Goal: Task Accomplishment & Management: Complete application form

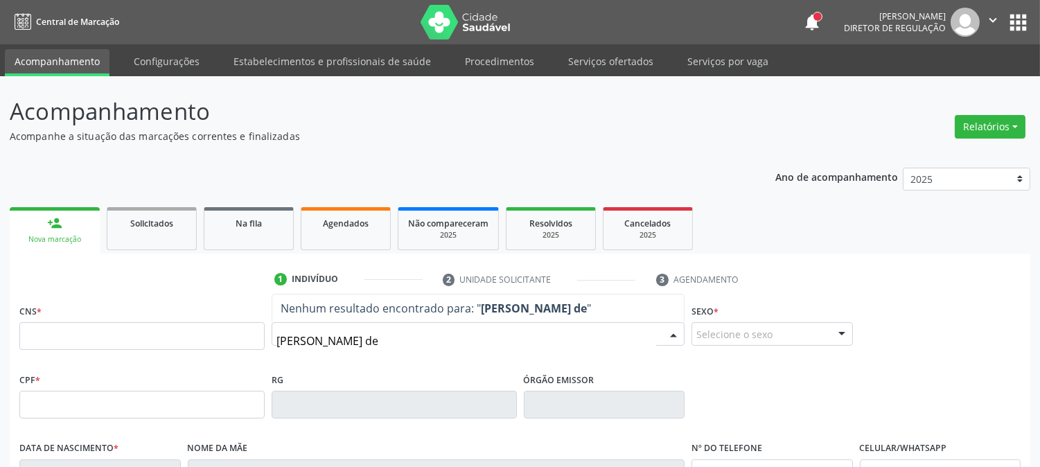
type input "[PERSON_NAME]"
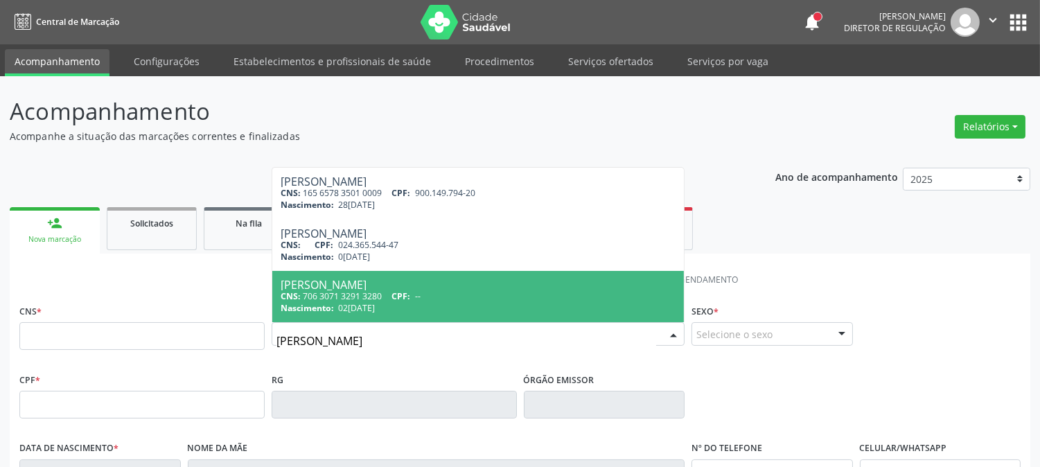
click at [419, 302] on div "Nascimento: 0[DATE]" at bounding box center [478, 308] width 395 height 12
type input "706 3071 3291 3280"
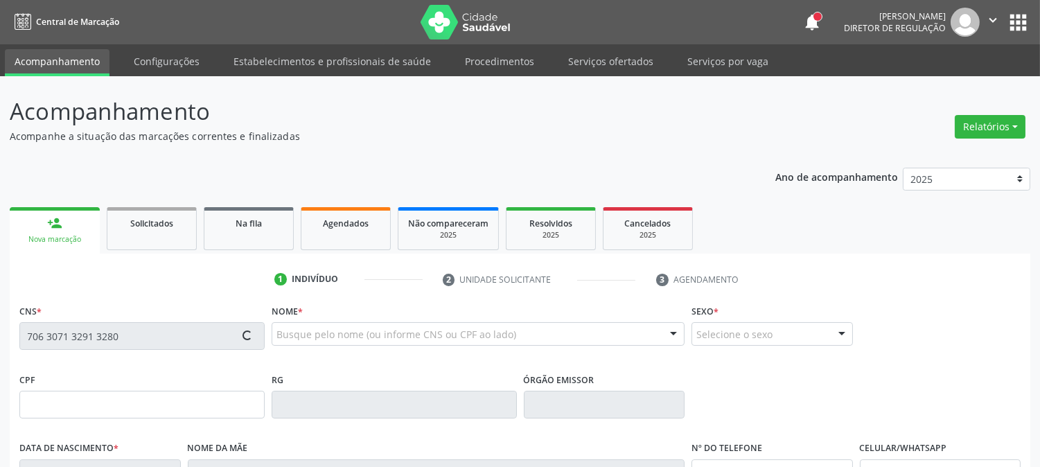
type input "02[DATE]"
type input "[PERSON_NAME][DEMOGRAPHIC_DATA]"
type input "[PHONE_NUMBER]"
type input "1147"
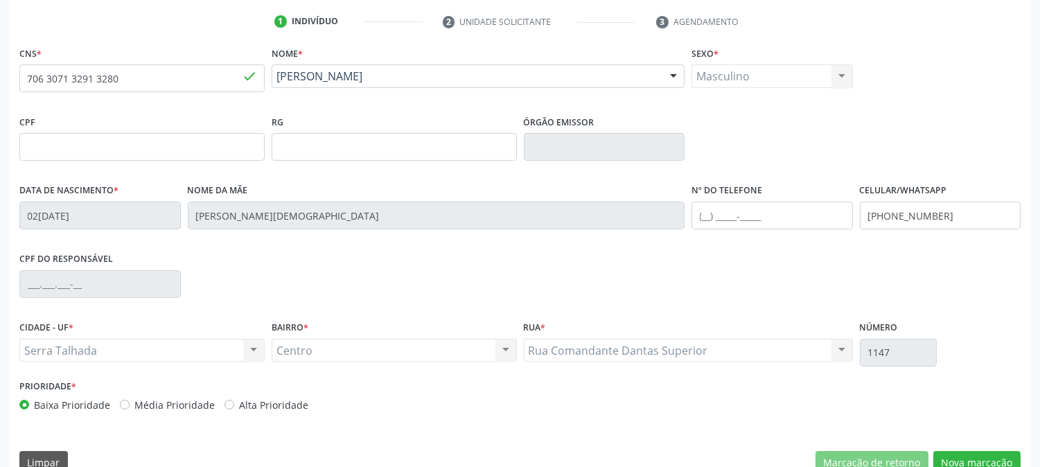
scroll to position [283, 0]
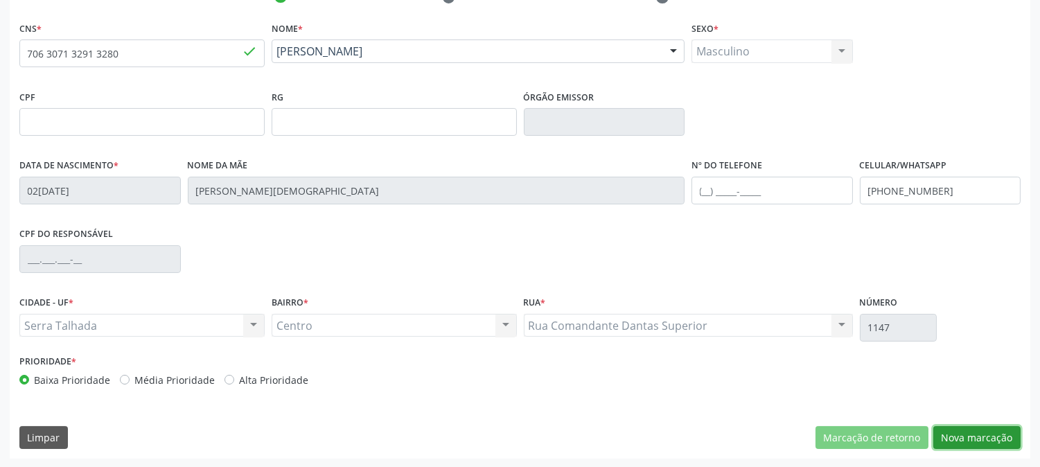
click at [959, 438] on button "Nova marcação" at bounding box center [976, 438] width 87 height 24
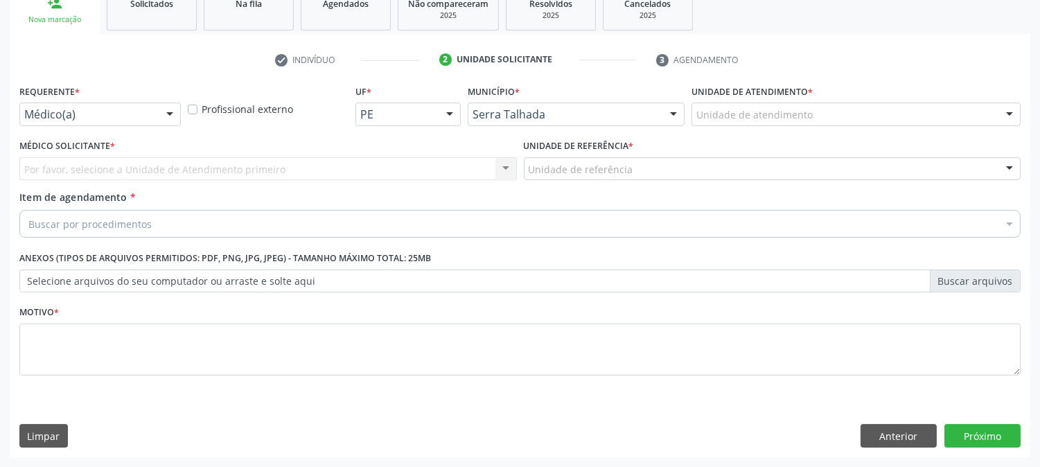
scroll to position [219, 0]
click at [162, 112] on div at bounding box center [169, 116] width 21 height 24
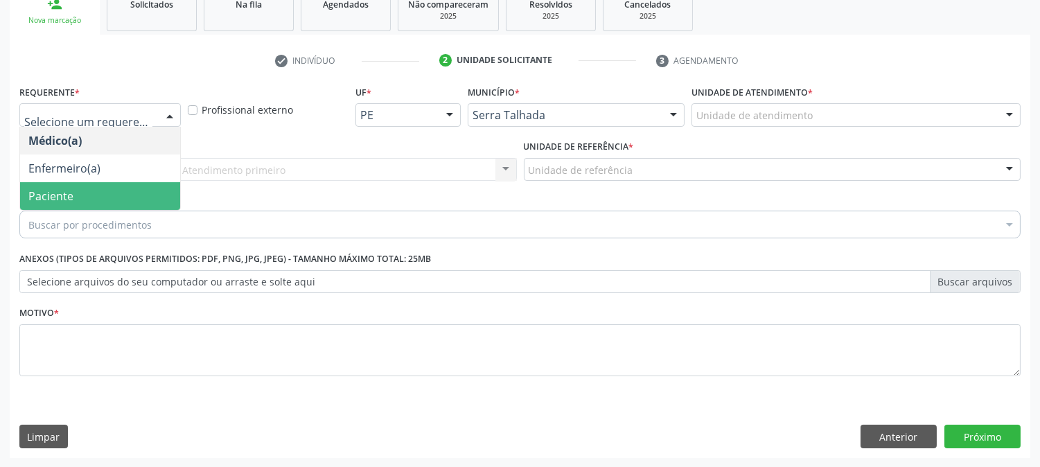
click at [122, 182] on span "Paciente" at bounding box center [100, 196] width 160 height 28
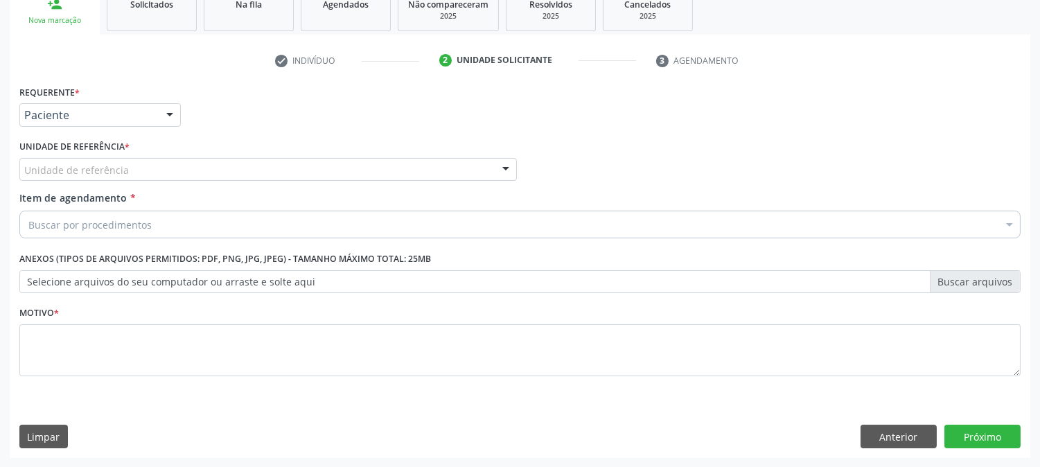
click at [135, 165] on div "Unidade de referência" at bounding box center [268, 170] width 498 height 24
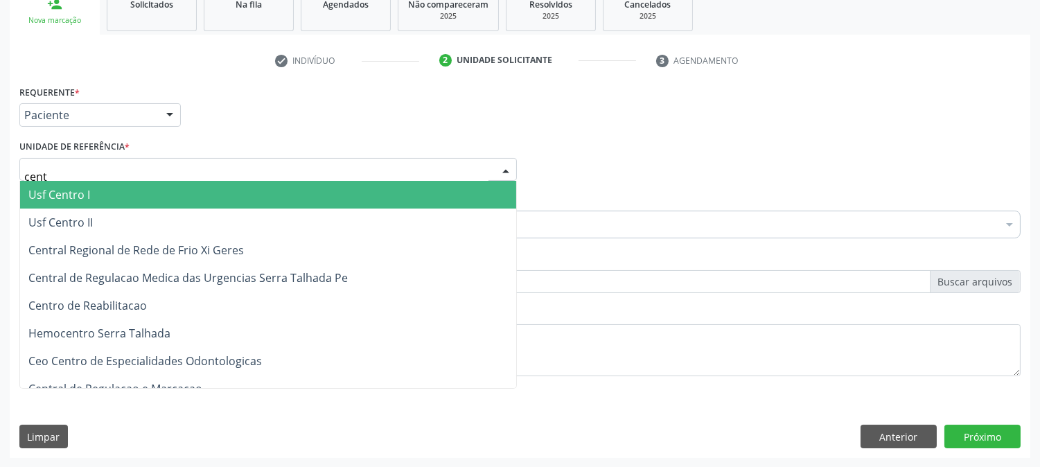
type input "centr"
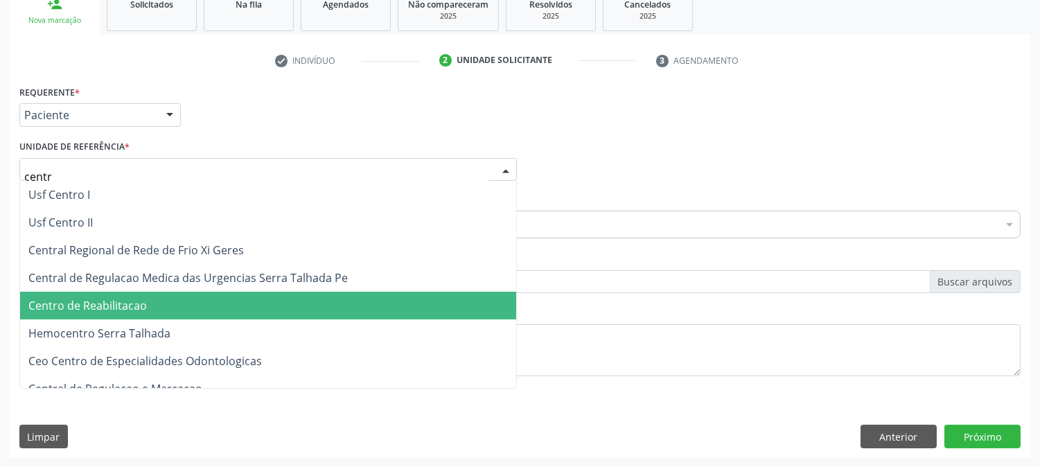
click at [132, 295] on span "Centro de Reabilitacao" at bounding box center [268, 306] width 496 height 28
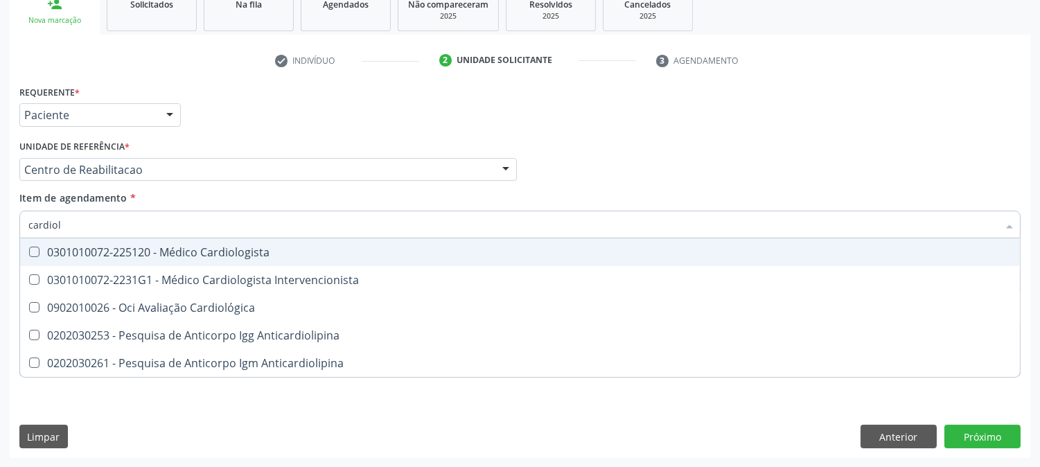
type input "cardiolo"
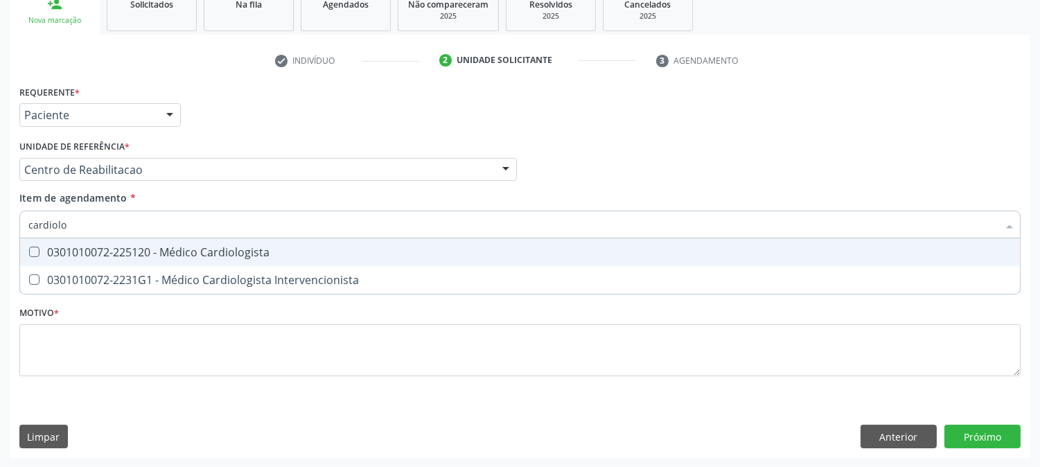
click at [146, 253] on div "0301010072-225120 - Médico Cardiologista" at bounding box center [519, 252] width 983 height 11
checkbox Cardiologista "true"
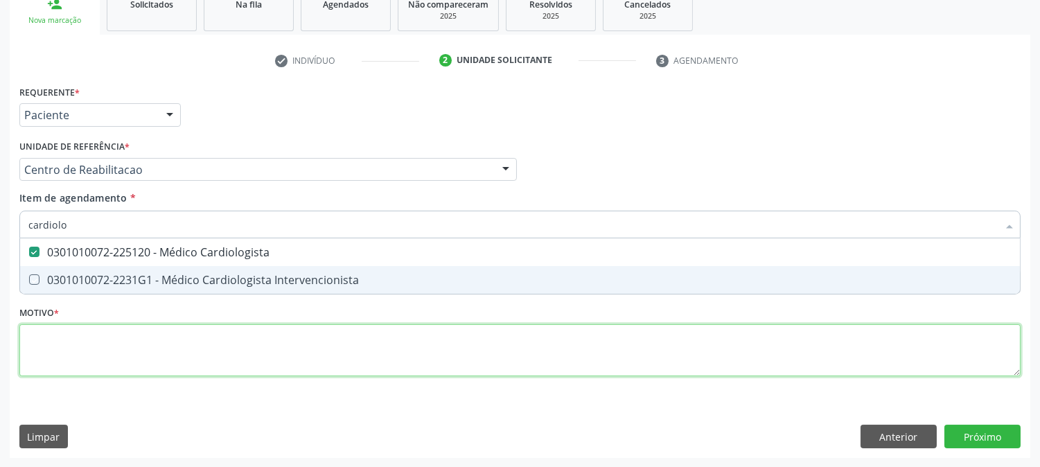
click at [151, 341] on div "Requerente * Paciente Médico(a) Enfermeiro(a) Paciente Nenhum resultado encontr…" at bounding box center [519, 239] width 1001 height 314
checkbox Intervencionista "true"
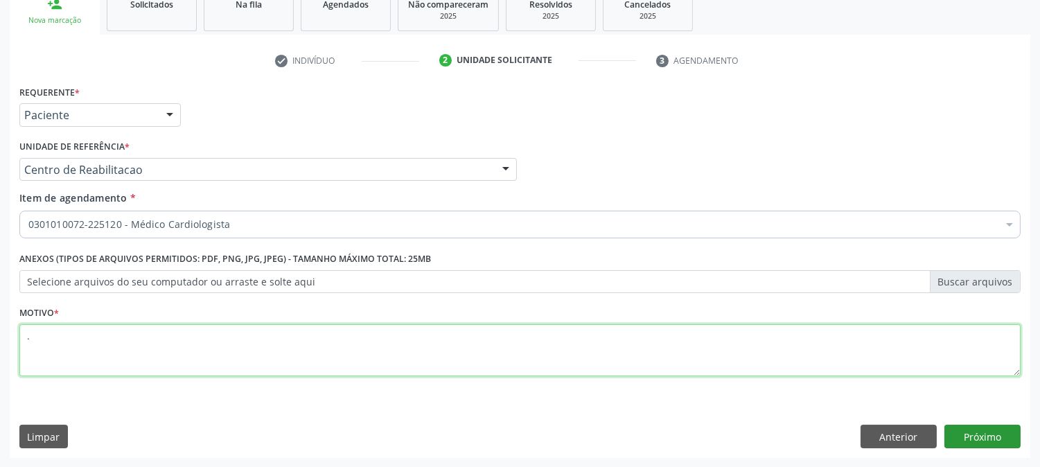
type textarea "."
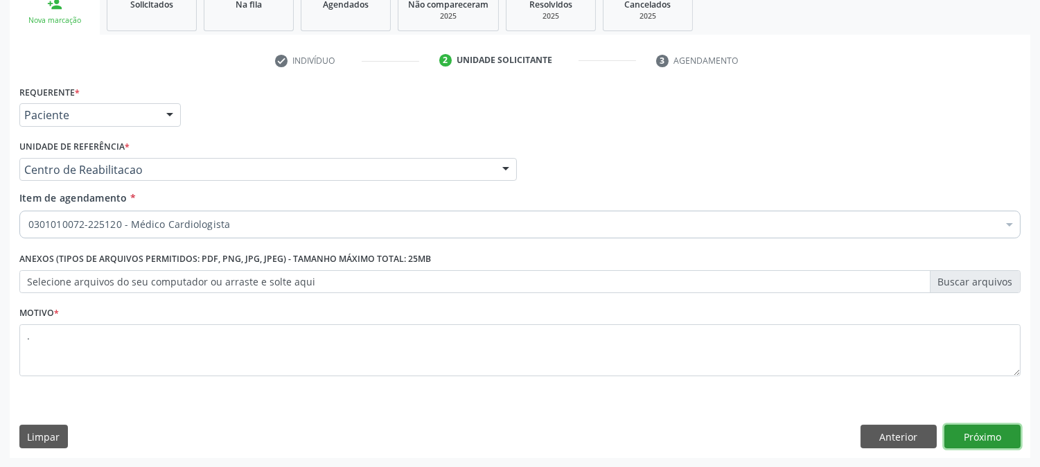
click at [971, 435] on button "Próximo" at bounding box center [982, 437] width 76 height 24
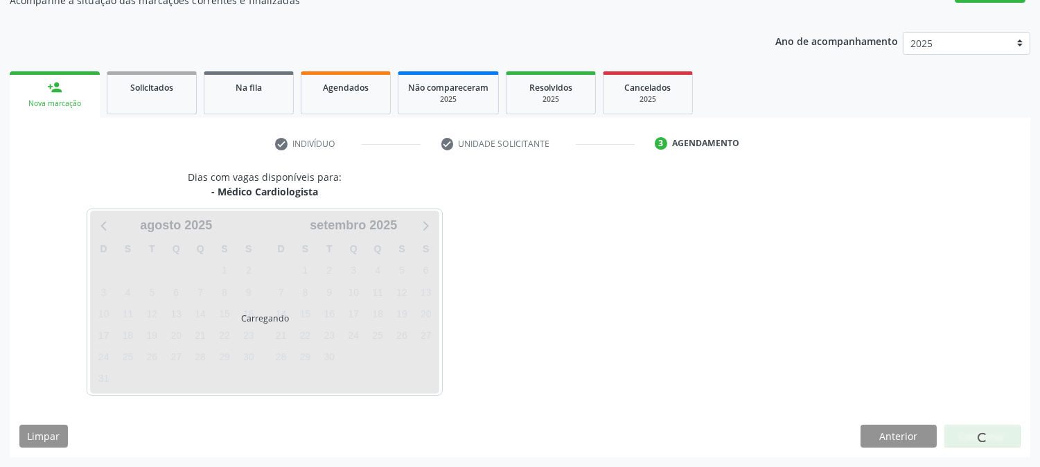
scroll to position [135, 0]
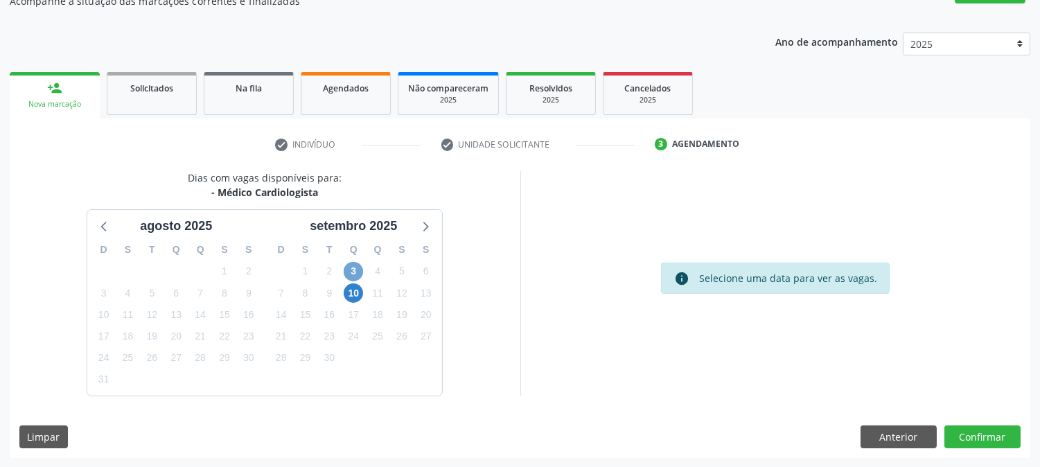
click at [357, 268] on span "3" at bounding box center [353, 271] width 19 height 19
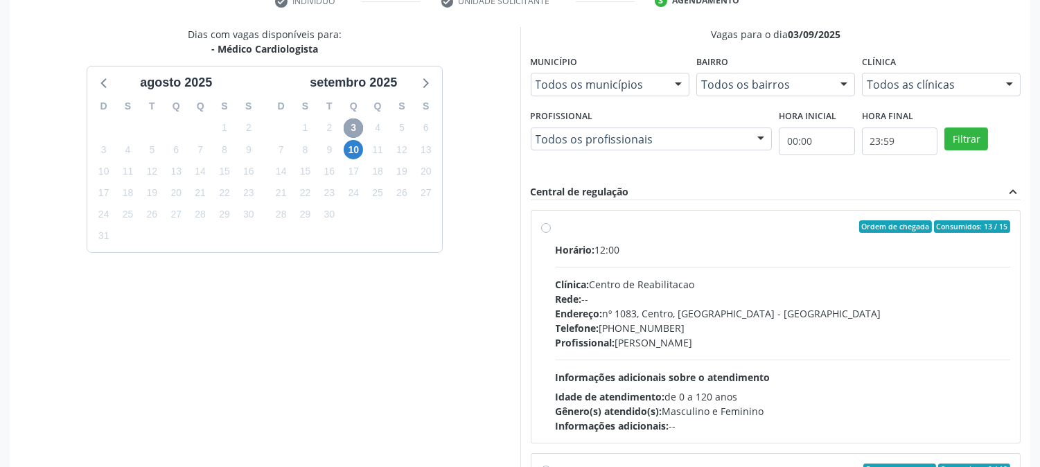
scroll to position [360, 0]
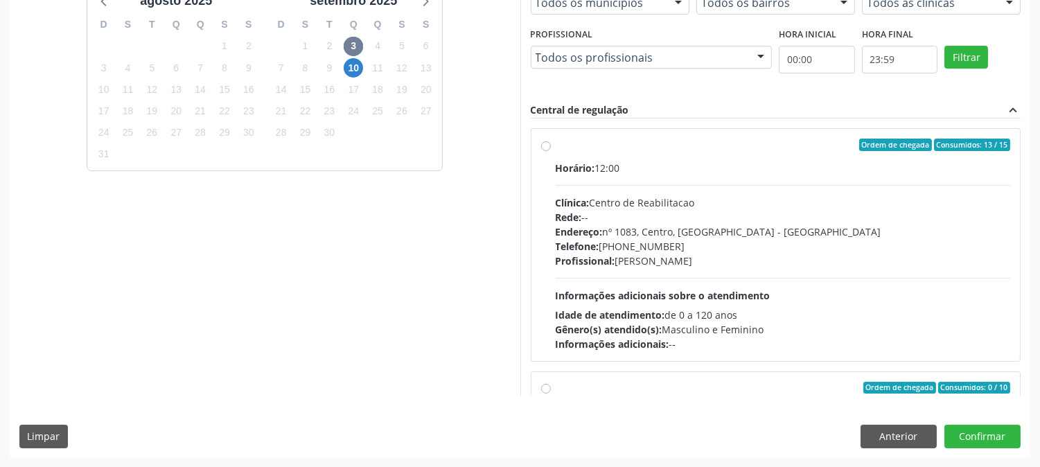
click at [629, 265] on div "Profissional: [PERSON_NAME]" at bounding box center [783, 261] width 455 height 15
click at [551, 151] on input "Ordem de chegada Consumidos: 13 / 15 Horário: 12:00 Clínica: Centro de Reabilit…" at bounding box center [546, 145] width 10 height 12
radio input "true"
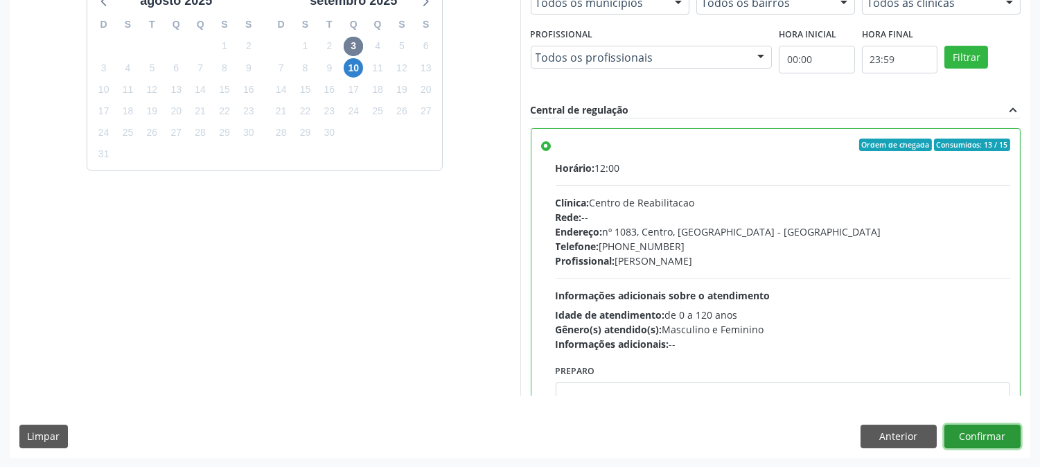
click at [959, 432] on button "Confirmar" at bounding box center [982, 437] width 76 height 24
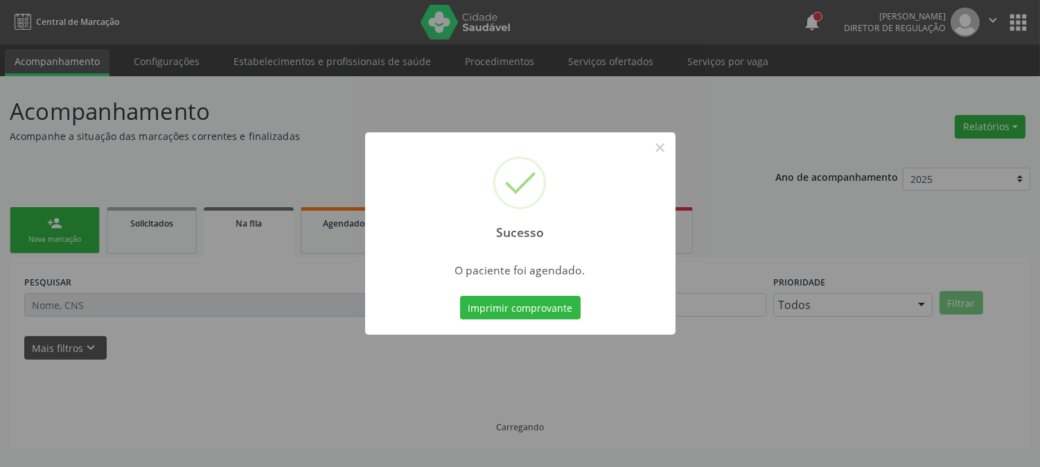
scroll to position [0, 0]
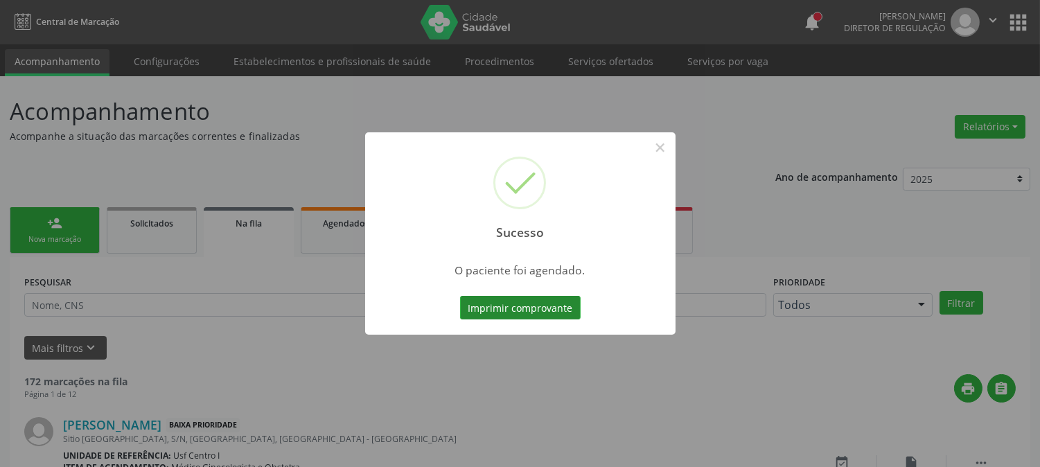
click at [562, 303] on button "Imprimir comprovante" at bounding box center [520, 308] width 121 height 24
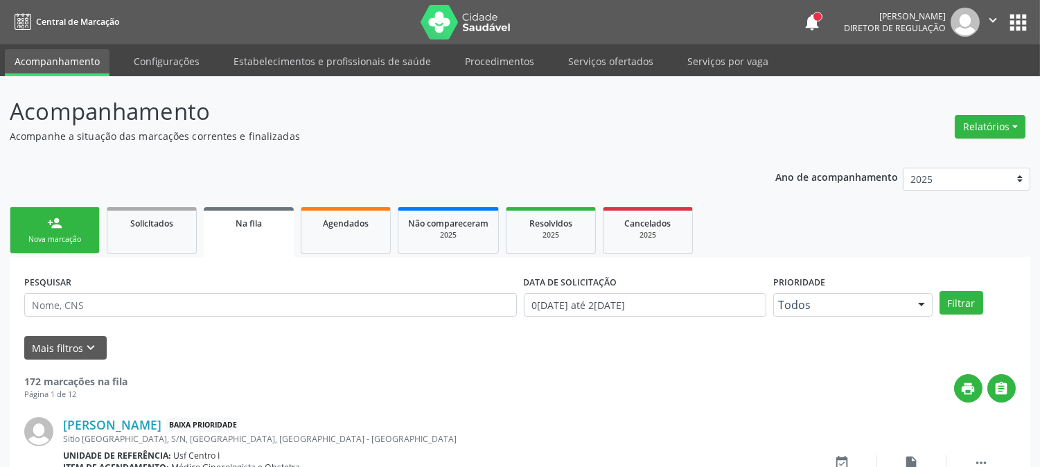
click at [33, 238] on div "Nova marcação" at bounding box center [54, 239] width 69 height 10
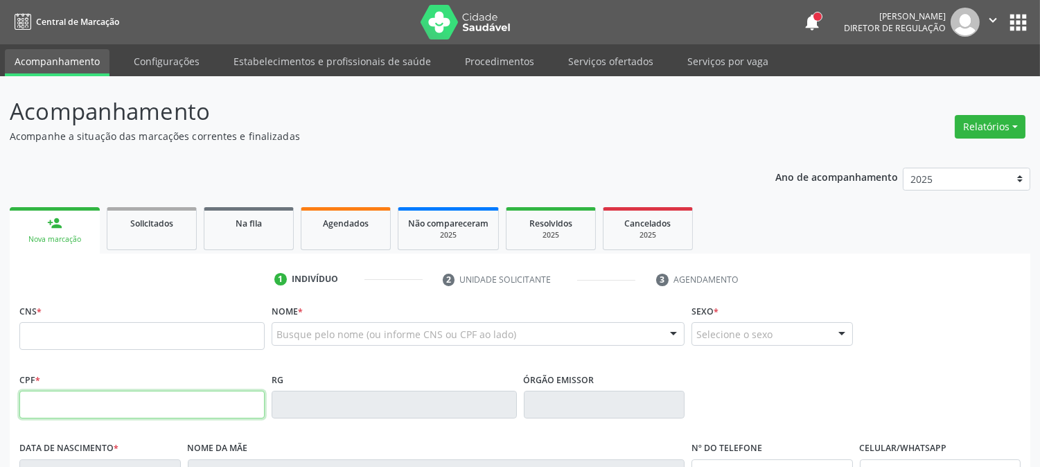
click at [105, 398] on input "text" at bounding box center [141, 405] width 245 height 28
type input "061.527.214-23"
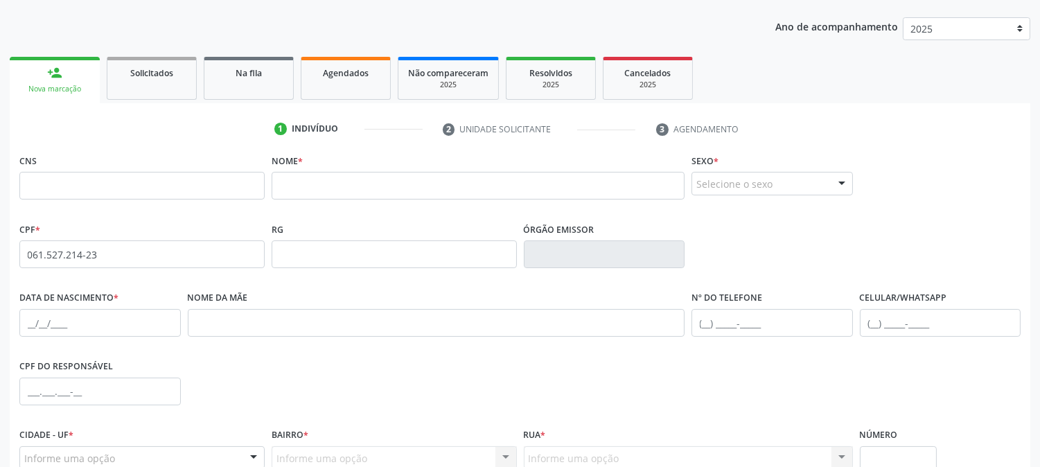
scroll to position [154, 0]
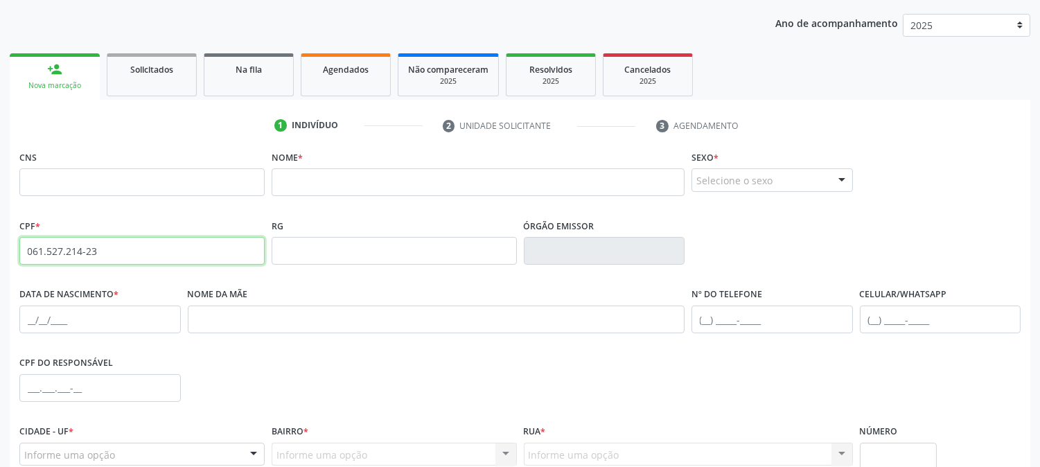
drag, startPoint x: 105, startPoint y: 258, endPoint x: 0, endPoint y: 254, distance: 104.7
click at [0, 254] on div "Acompanhamento Acompanhe a situação das marcações correntes e finalizadas Relat…" at bounding box center [520, 259] width 1040 height 675
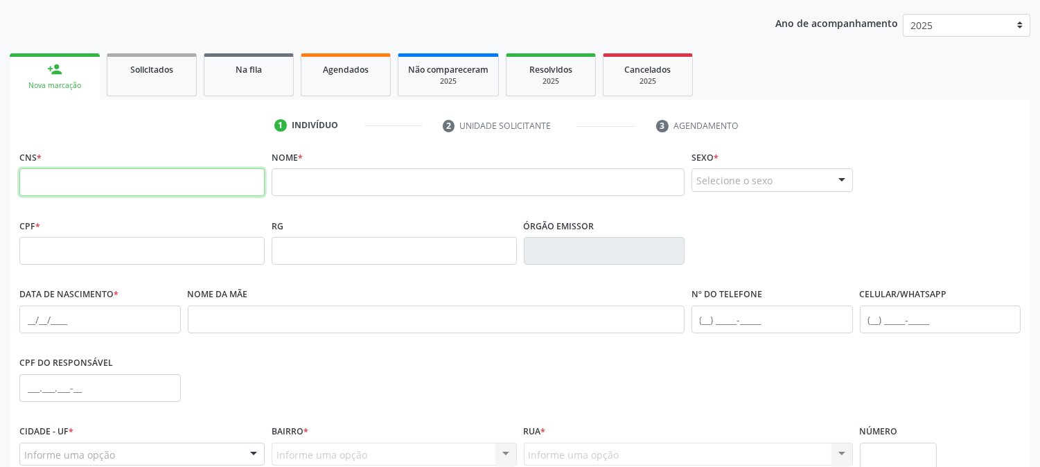
click at [103, 182] on input "text" at bounding box center [141, 182] width 245 height 28
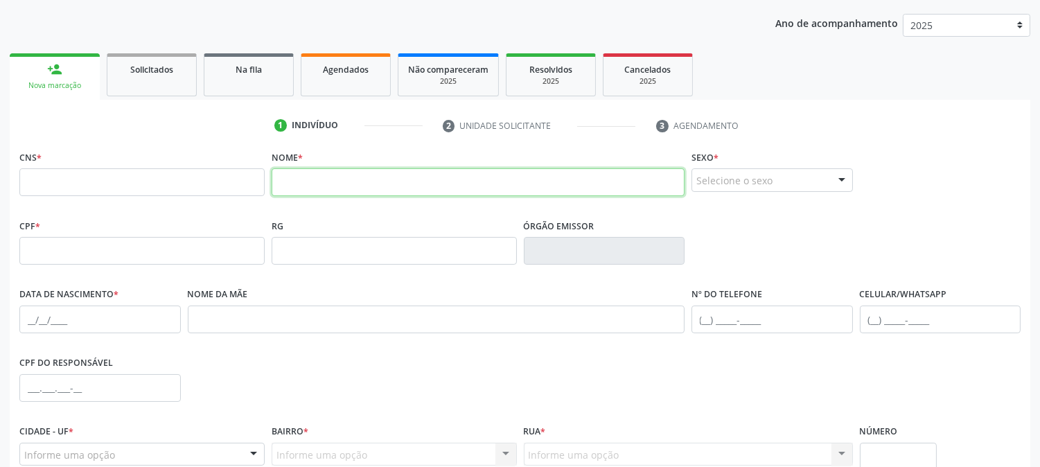
click at [338, 173] on input "text" at bounding box center [478, 182] width 413 height 28
type input "[PERSON_NAME]"
drag, startPoint x: 380, startPoint y: 179, endPoint x: 61, endPoint y: 183, distance: 318.8
click at [61, 183] on div "CNS * Nome * [PERSON_NAME] * Selecione o sexo Masculino Feminino Nenhum resulta…" at bounding box center [520, 181] width 1008 height 69
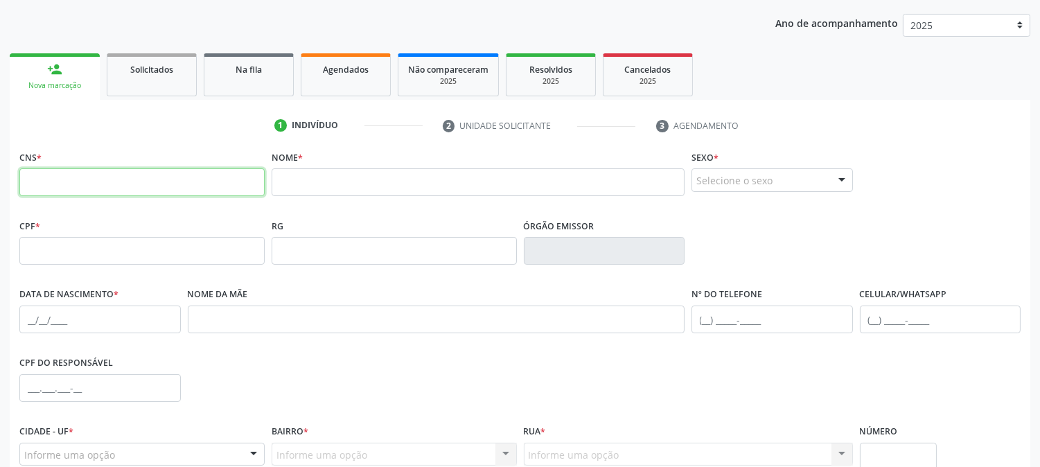
click at [56, 175] on input "text" at bounding box center [141, 182] width 245 height 28
type input "702 4025 8550 5720"
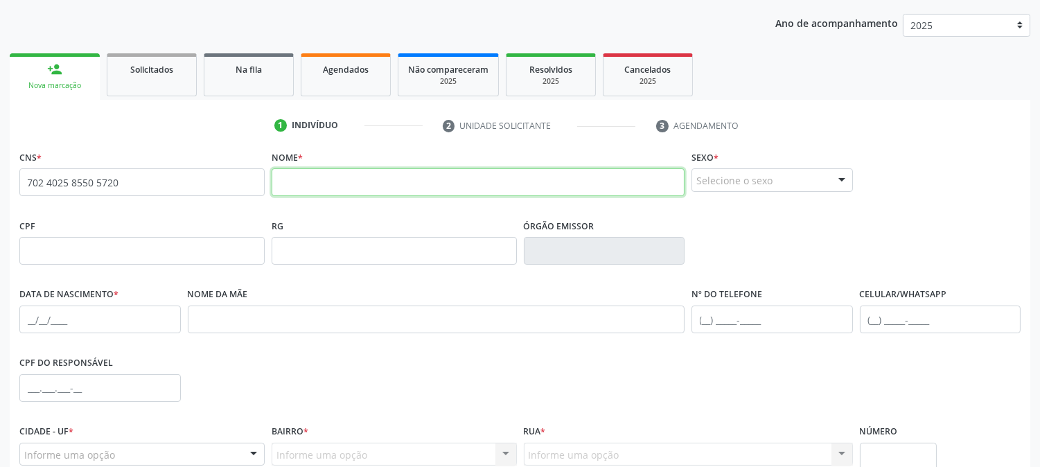
click at [346, 182] on input "text" at bounding box center [478, 182] width 413 height 28
type input "[PERSON_NAME]"
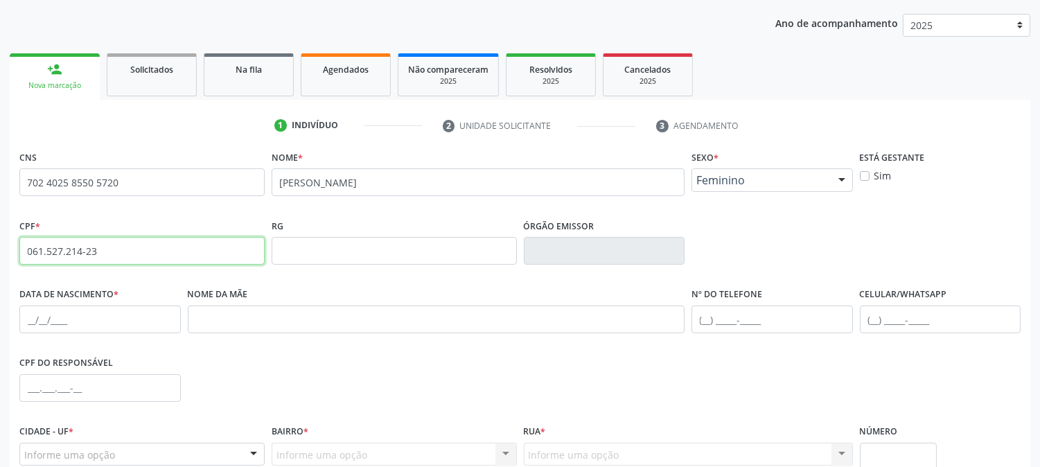
type input "061.527.214-23"
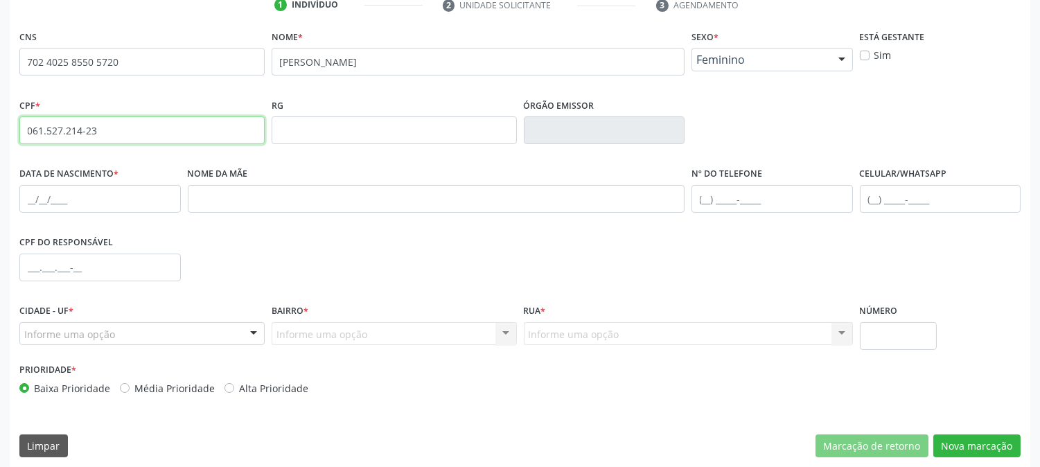
scroll to position [283, 0]
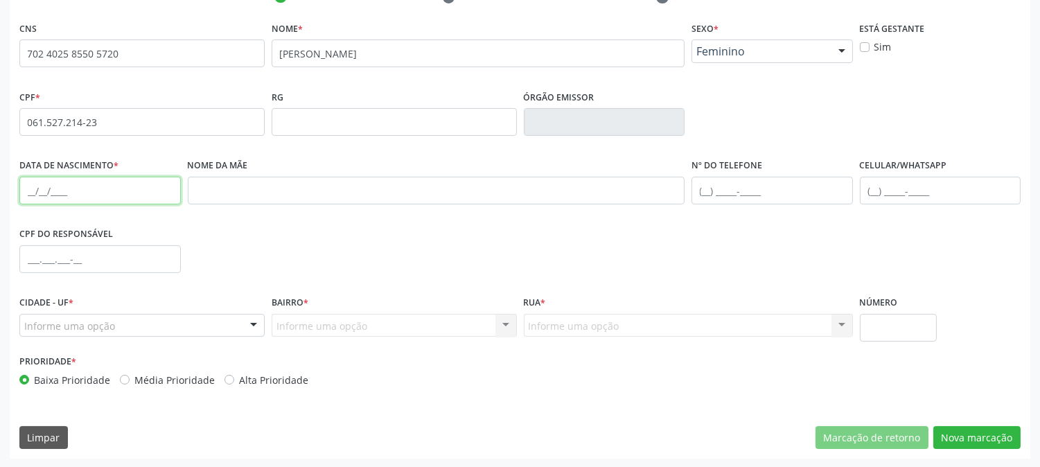
click at [19, 186] on input "text" at bounding box center [99, 191] width 161 height 28
type input "2[DATE]"
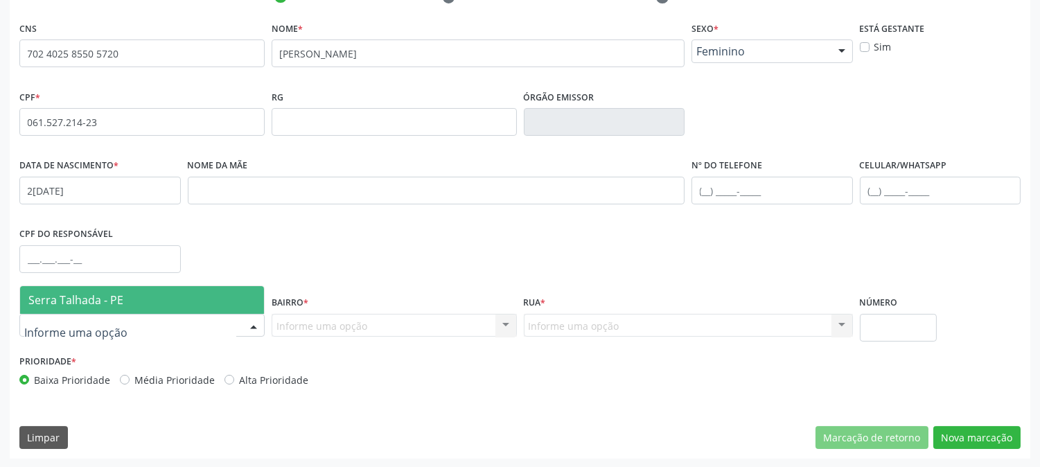
click at [71, 292] on span "Serra Talhada - PE" at bounding box center [75, 299] width 95 height 15
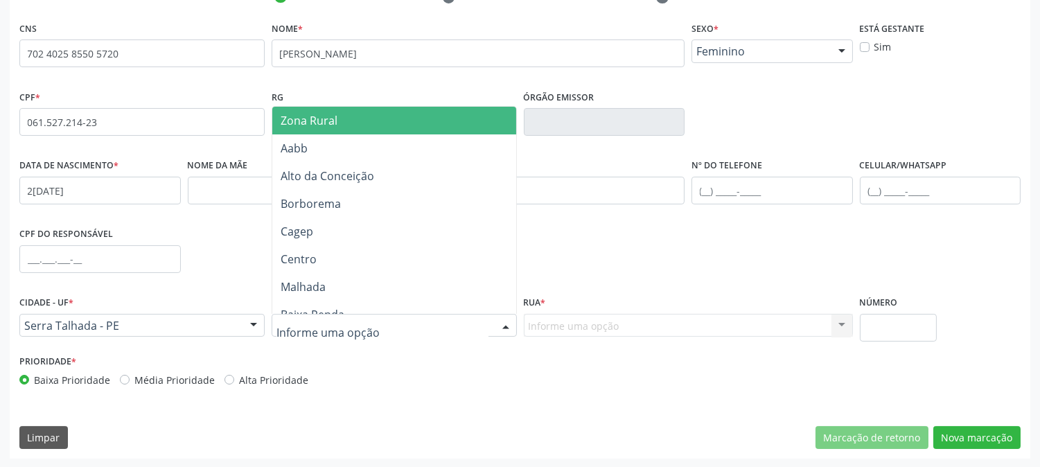
click at [303, 113] on span "Zona Rural" at bounding box center [309, 120] width 57 height 15
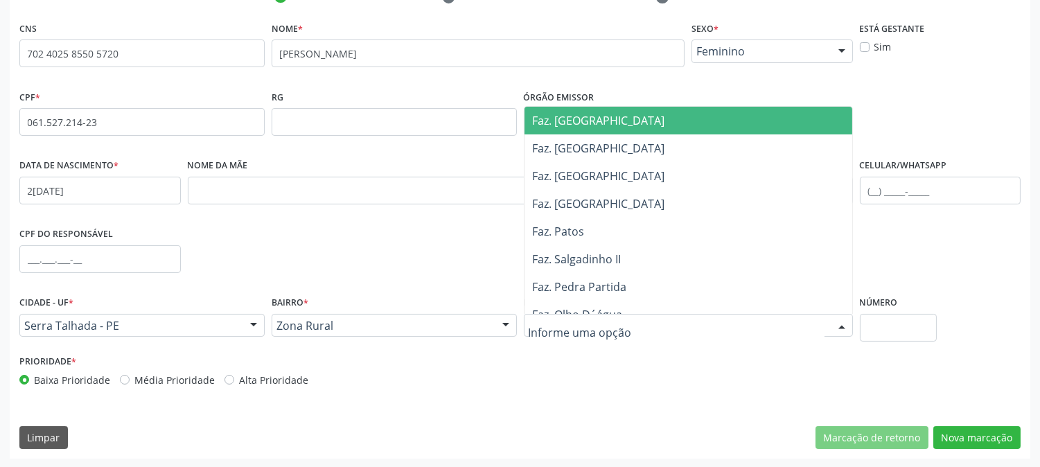
click at [636, 322] on div at bounding box center [688, 326] width 329 height 24
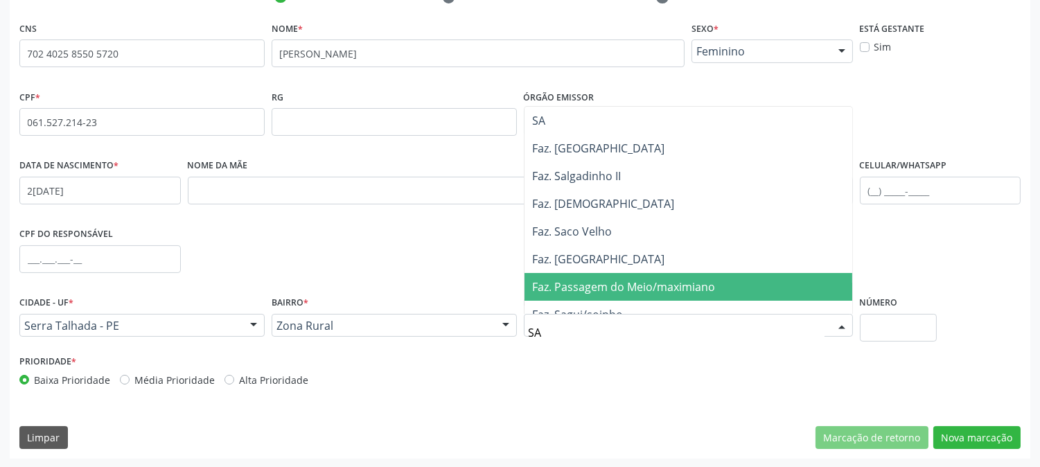
type input "SAO"
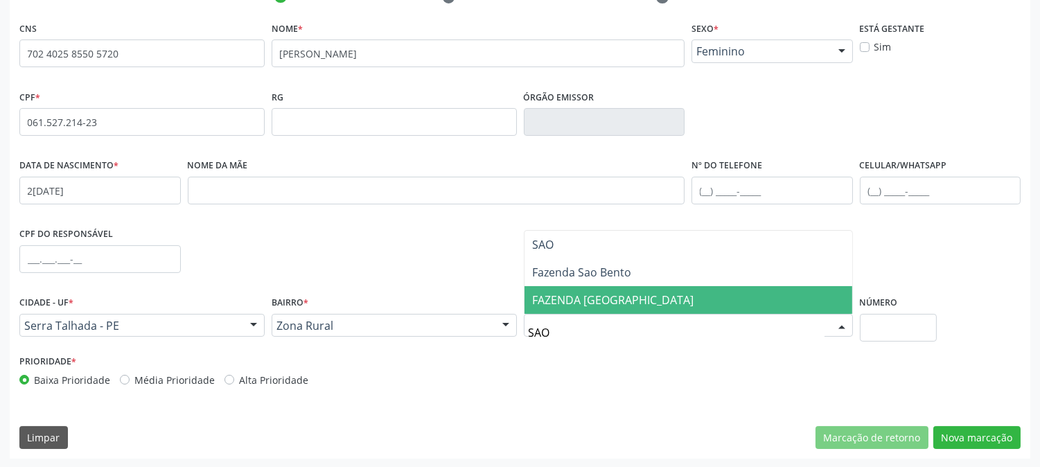
click at [590, 288] on span "FAZENDA [GEOGRAPHIC_DATA]" at bounding box center [689, 300] width 328 height 28
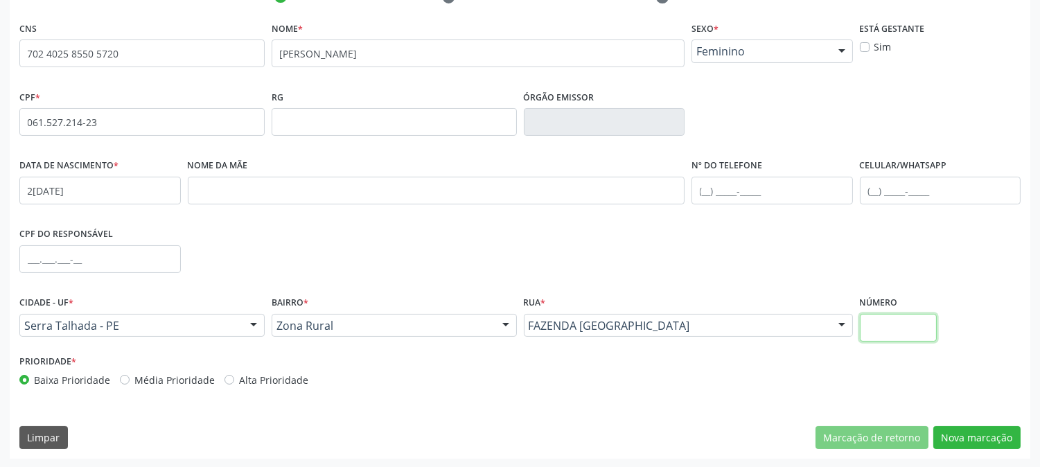
click at [871, 321] on input "text" at bounding box center [898, 328] width 77 height 28
type input "a"
type input "A"
type input "SN"
click at [988, 438] on button "Nova marcação" at bounding box center [976, 438] width 87 height 24
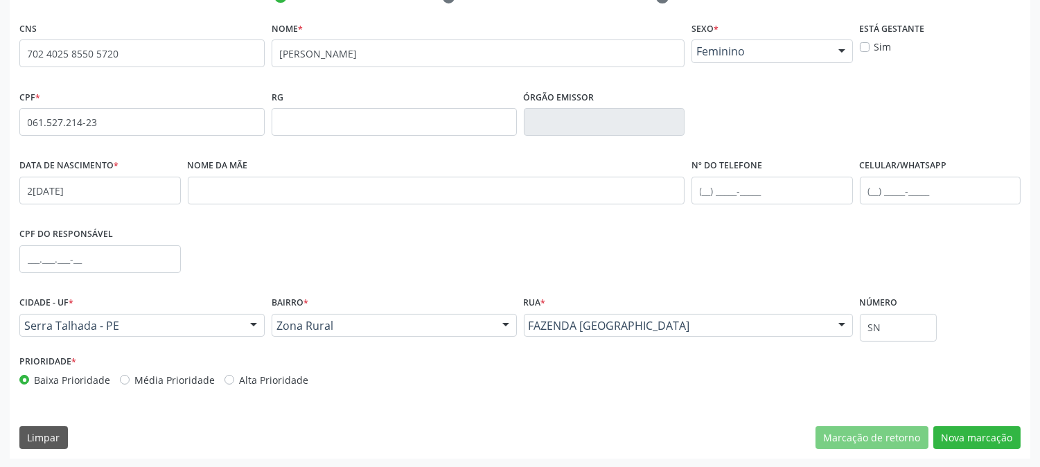
scroll to position [219, 0]
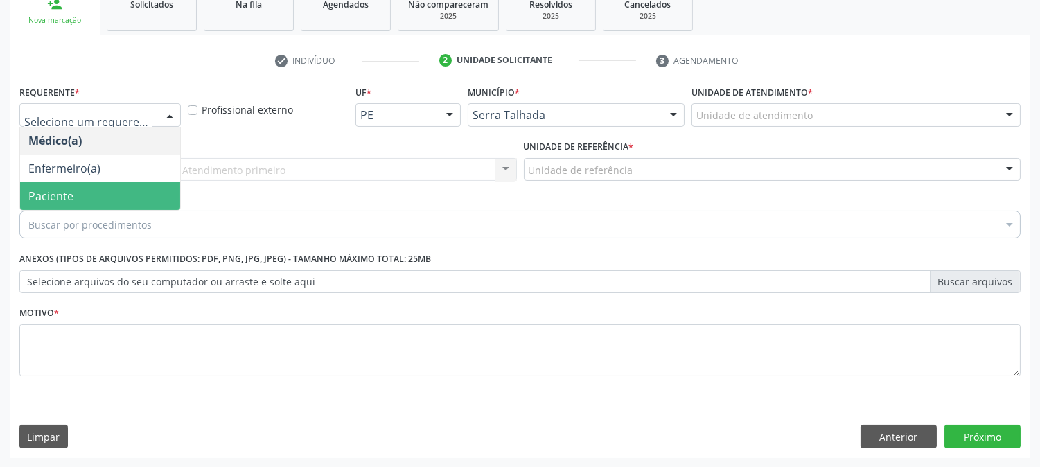
click at [116, 195] on span "Paciente" at bounding box center [100, 196] width 160 height 28
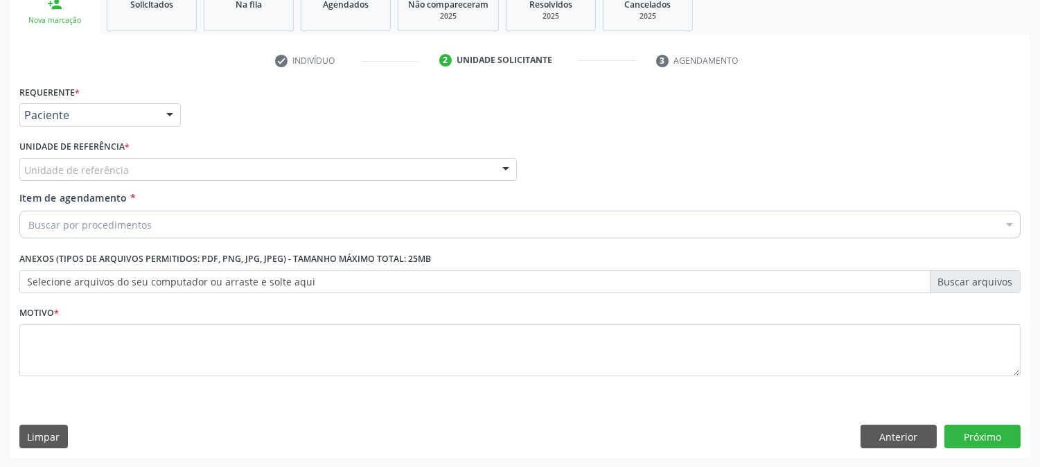
click at [142, 167] on div "Unidade de referência" at bounding box center [268, 170] width 498 height 24
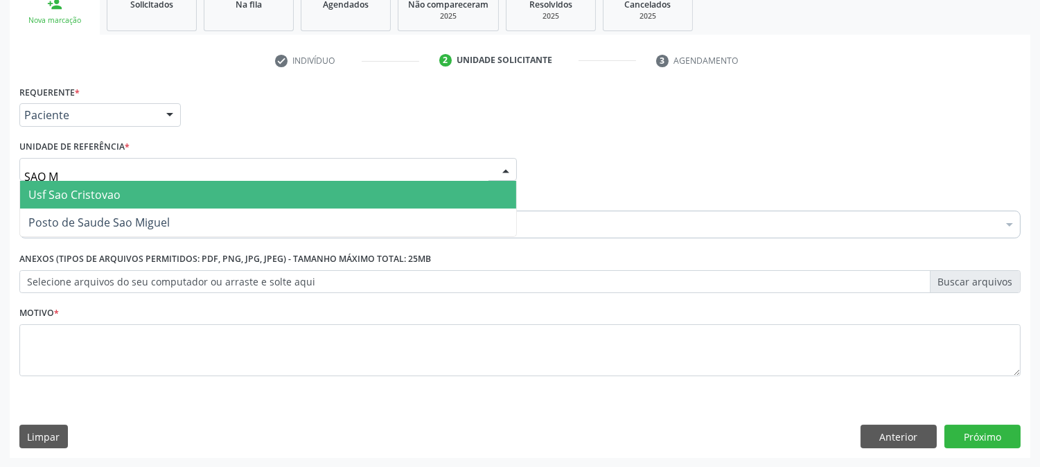
type input "SAO MI"
drag, startPoint x: 139, startPoint y: 187, endPoint x: 132, endPoint y: 188, distance: 7.0
click at [137, 187] on span "Posto de Saude Sao Miguel" at bounding box center [98, 194] width 141 height 15
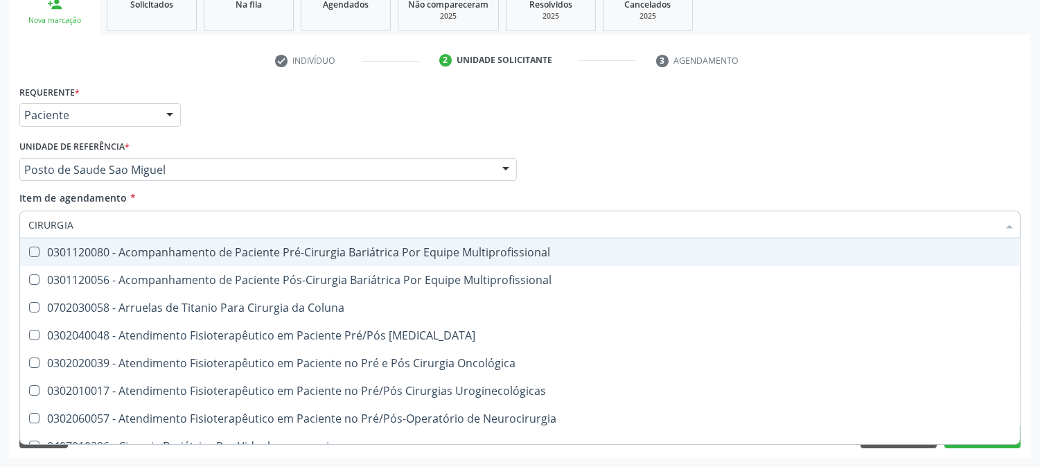
type input "CIRURGI"
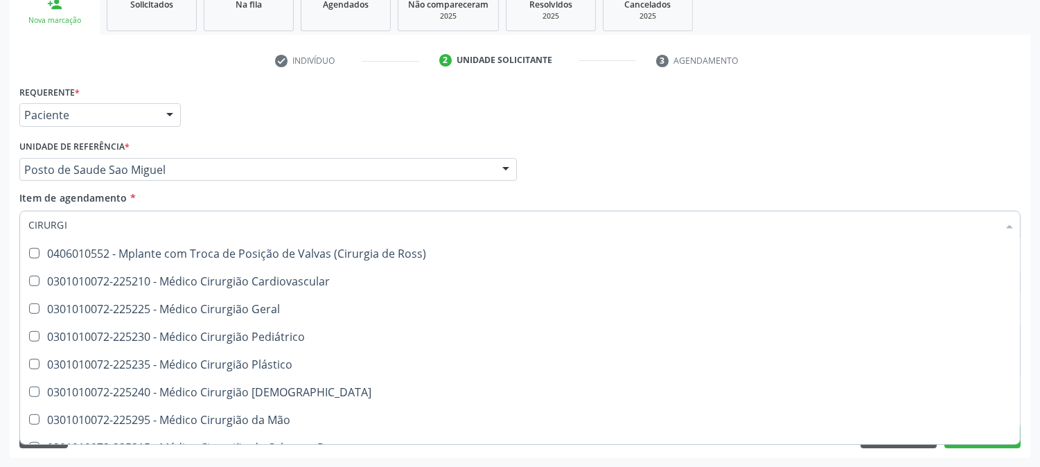
scroll to position [2079, 0]
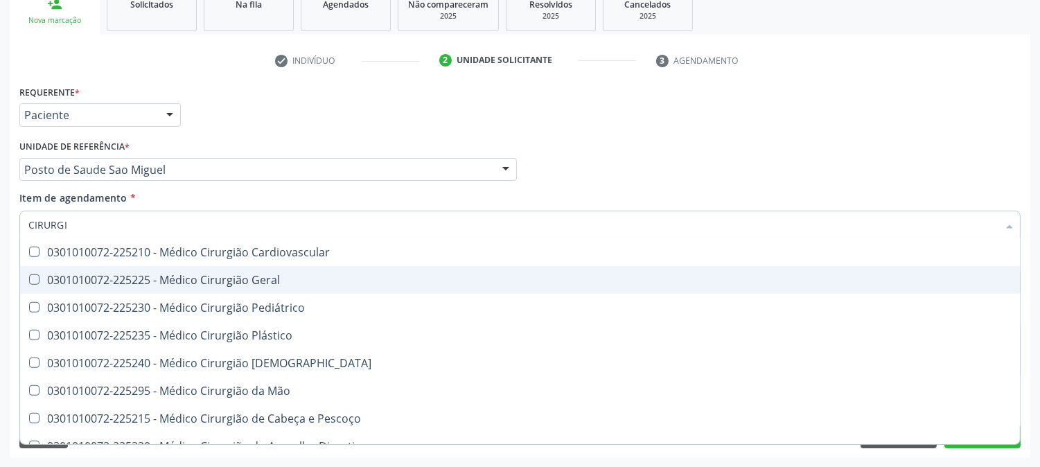
click at [281, 284] on div "0301010072-225225 - Médico Cirurgião Geral" at bounding box center [519, 279] width 983 height 11
checkbox Geral "true"
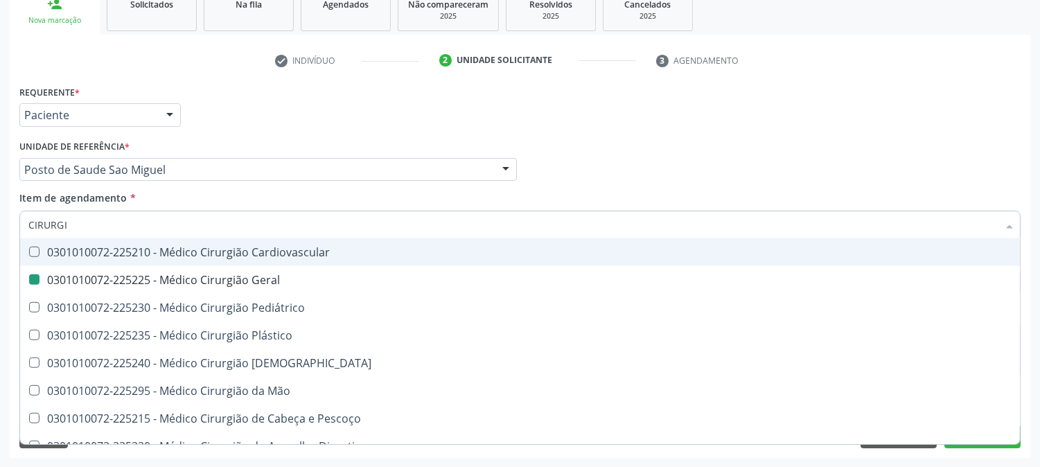
click at [712, 166] on div "Médico Solicitante Por favor, selecione a Unidade de Atendimento primeiro Nenhu…" at bounding box center [520, 164] width 1008 height 54
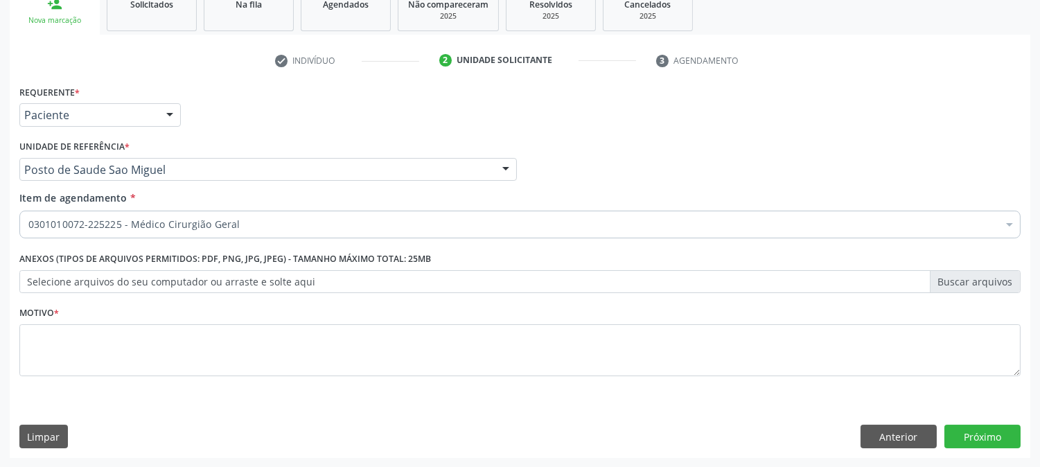
scroll to position [0, 0]
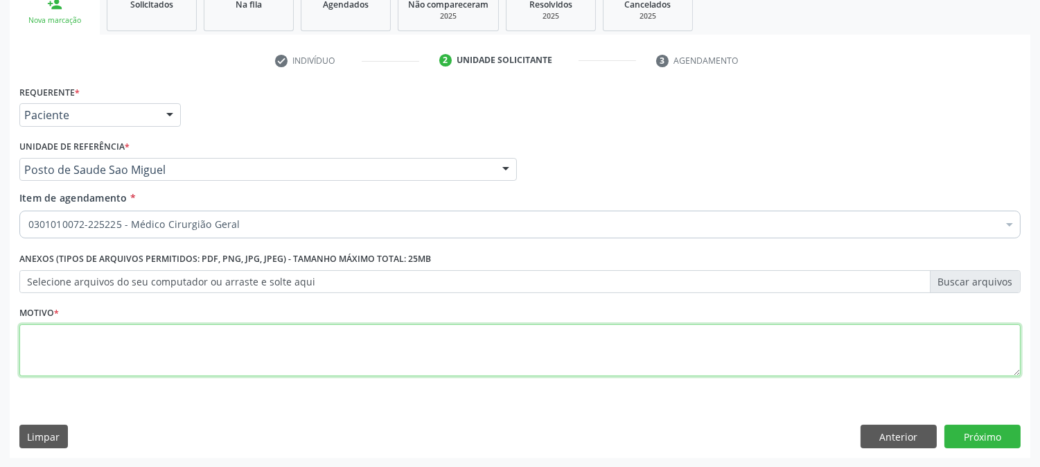
click at [543, 328] on textarea at bounding box center [519, 350] width 1001 height 53
type textarea "*"
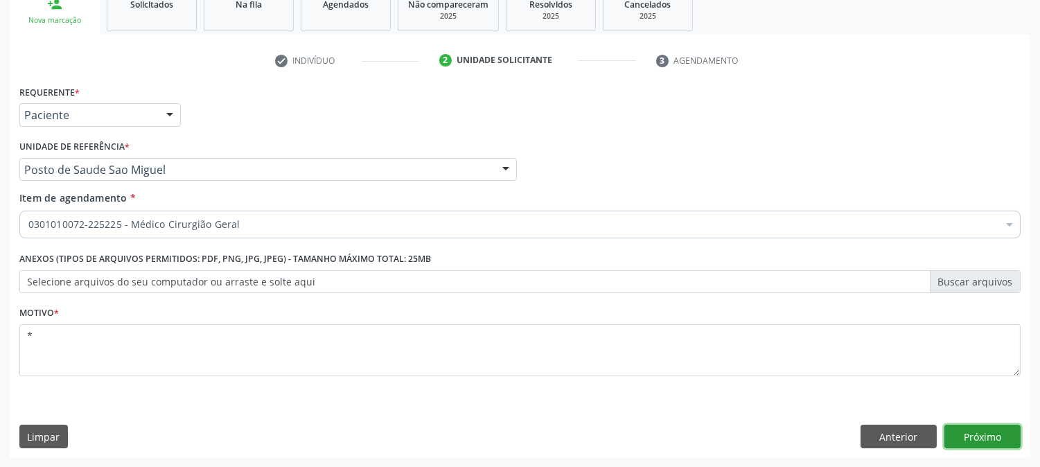
click at [972, 433] on button "Próximo" at bounding box center [982, 437] width 76 height 24
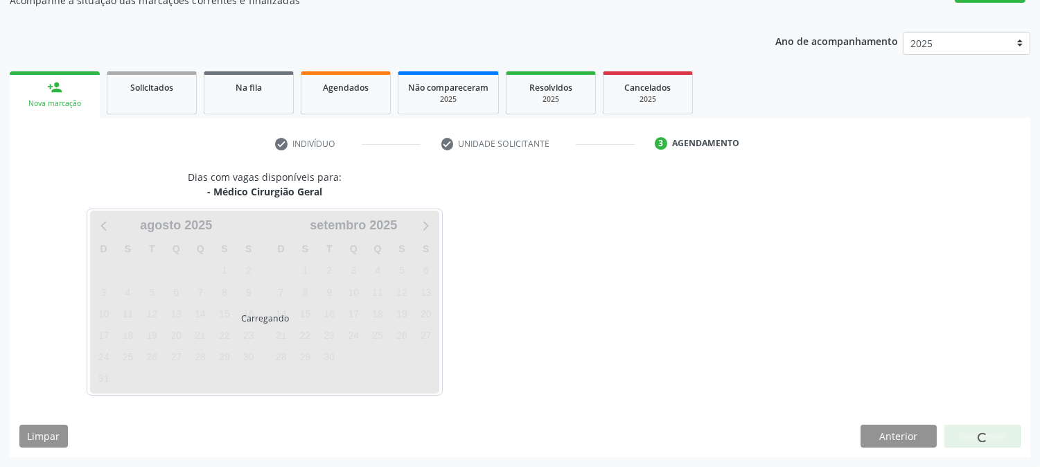
scroll to position [135, 0]
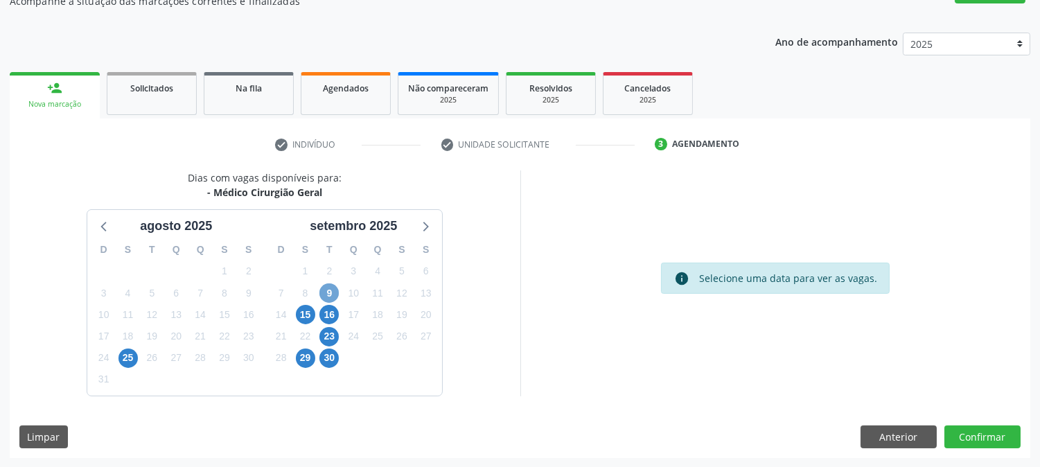
click at [326, 286] on span "9" at bounding box center [328, 292] width 19 height 19
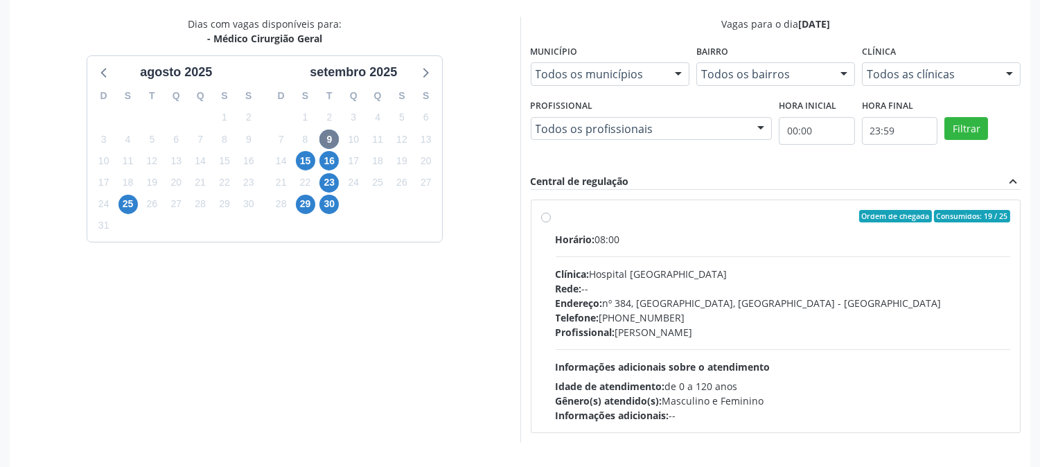
click at [624, 215] on div "Ordem de chegada Consumidos: 19 / 25" at bounding box center [783, 216] width 455 height 12
click at [551, 215] on input "Ordem de chegada Consumidos: 19 / 25 Horário: 08:00 Clínica: Hospital [GEOGRAPH…" at bounding box center [546, 216] width 10 height 12
radio input "true"
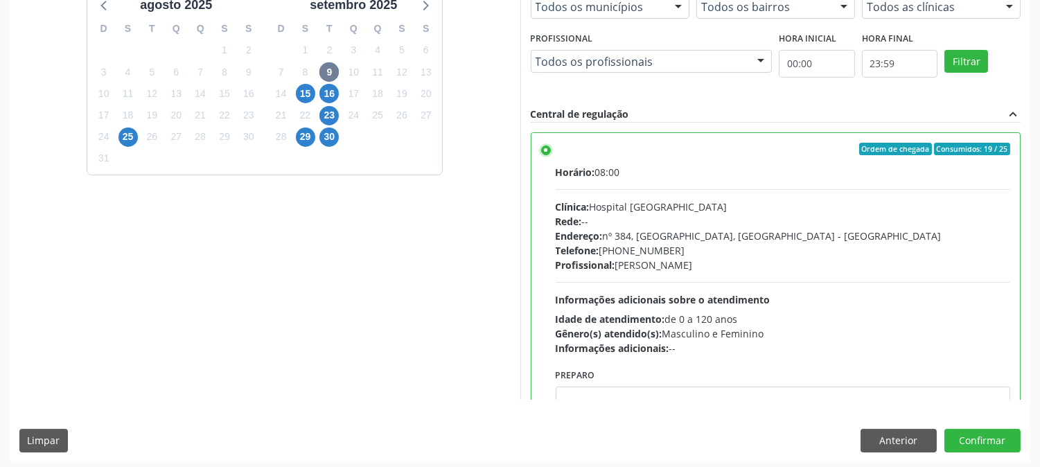
scroll to position [360, 0]
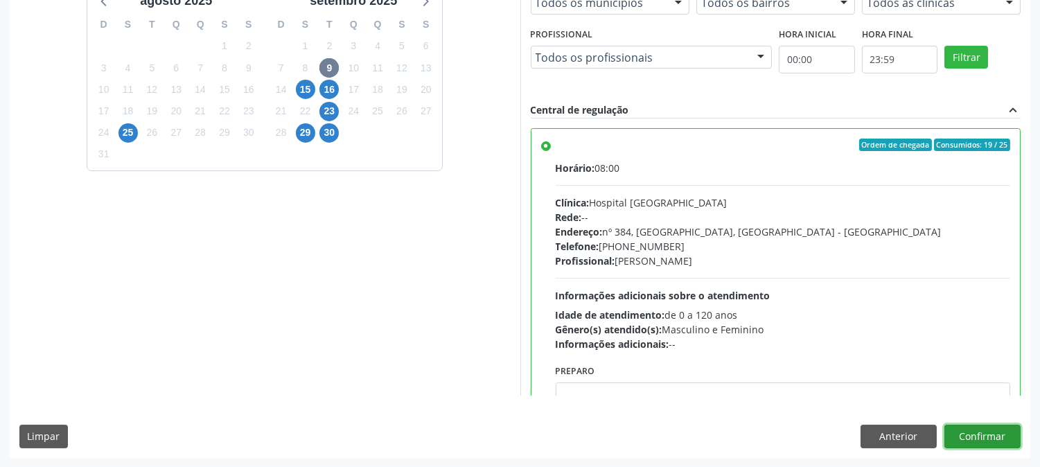
click at [975, 432] on button "Confirmar" at bounding box center [982, 437] width 76 height 24
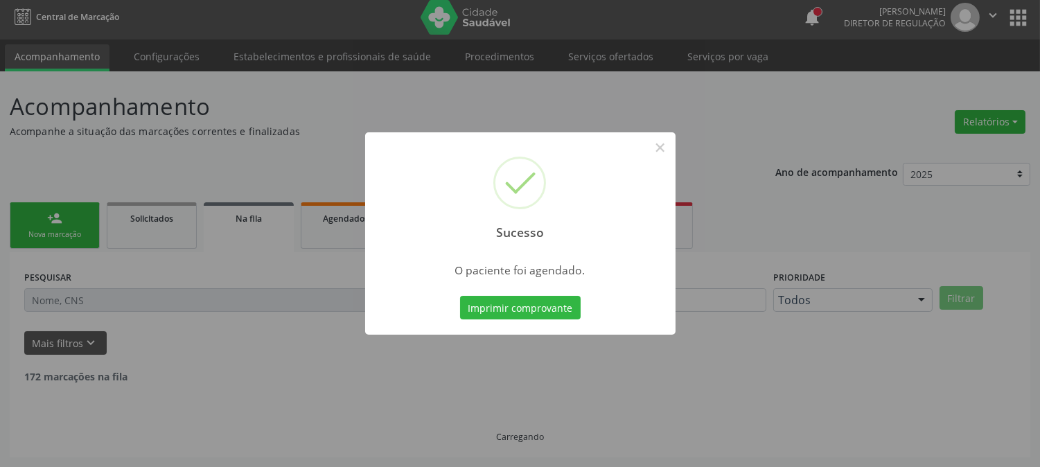
scroll to position [0, 0]
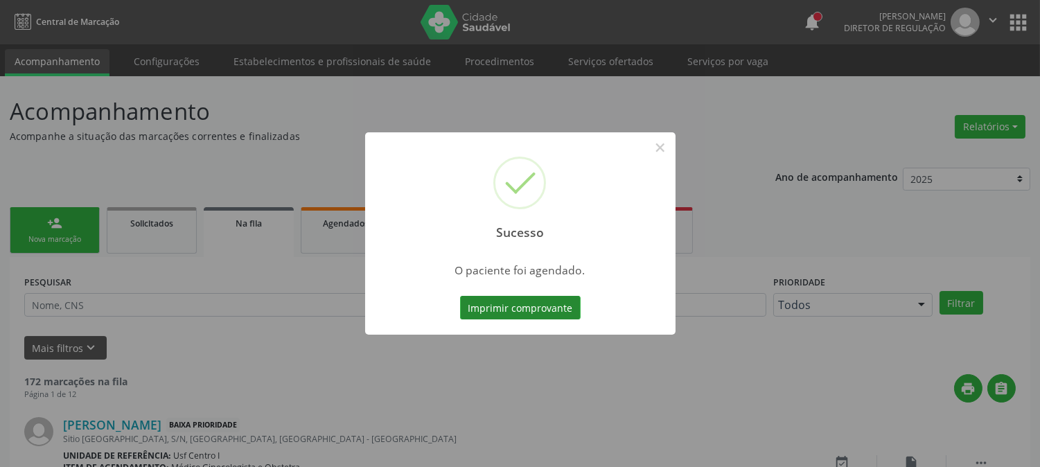
click at [500, 303] on button "Imprimir comprovante" at bounding box center [520, 308] width 121 height 24
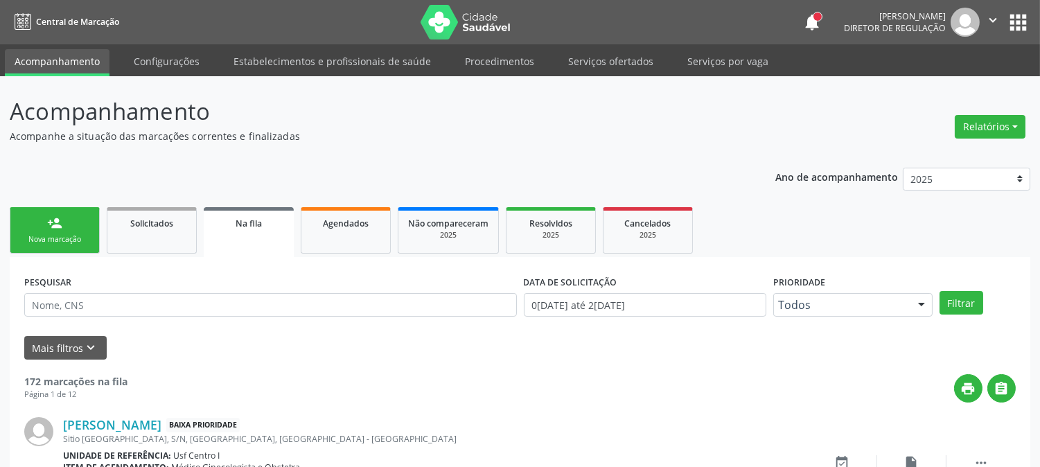
click at [60, 205] on ul "person_add Nova marcação Solicitados Na fila Agendados Não compareceram 2025 Re…" at bounding box center [520, 230] width 1021 height 53
click at [53, 224] on div "person_add" at bounding box center [54, 222] width 15 height 15
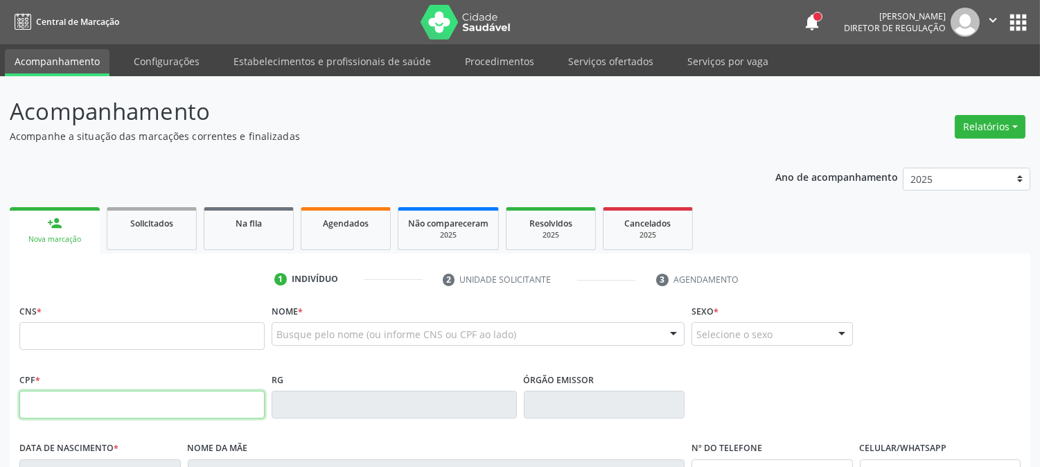
click at [83, 411] on input "text" at bounding box center [141, 405] width 245 height 28
type input "418.390.304-10"
type input "700 0059 2876 4310"
type input "0[DATE]"
type input "Edativa [PERSON_NAME]"
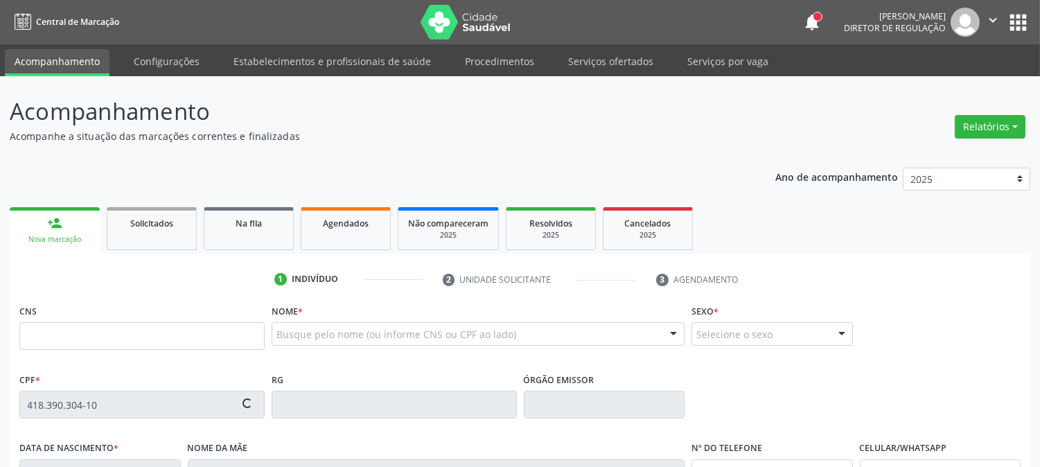
type input "[PHONE_NUMBER]"
type input "S/N"
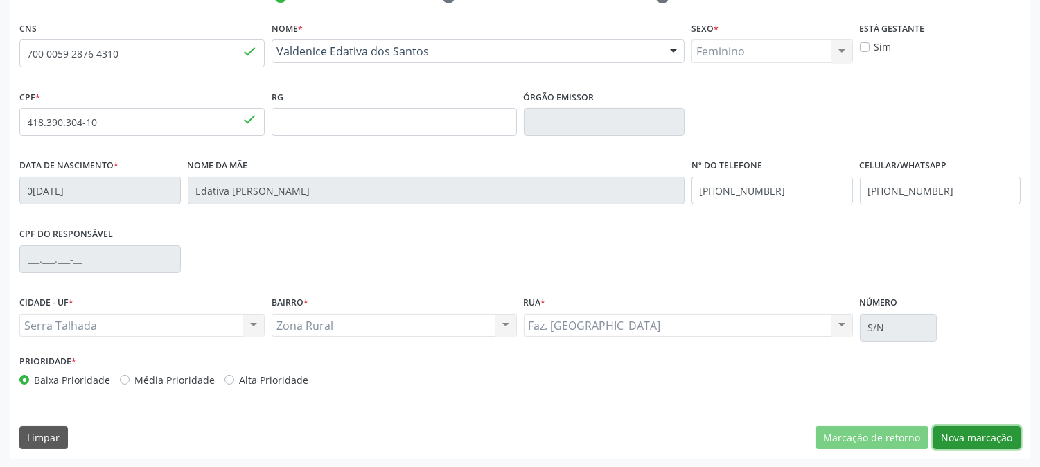
drag, startPoint x: 946, startPoint y: 439, endPoint x: 942, endPoint y: 430, distance: 10.3
click at [945, 437] on button "Nova marcação" at bounding box center [976, 438] width 87 height 24
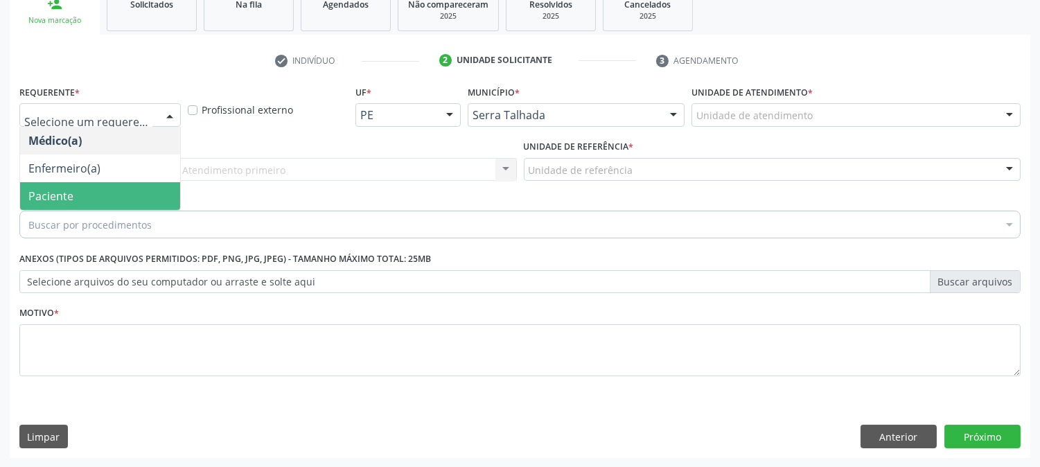
drag, startPoint x: 43, startPoint y: 209, endPoint x: 42, endPoint y: 200, distance: 9.0
click at [42, 209] on span "Paciente" at bounding box center [100, 196] width 160 height 28
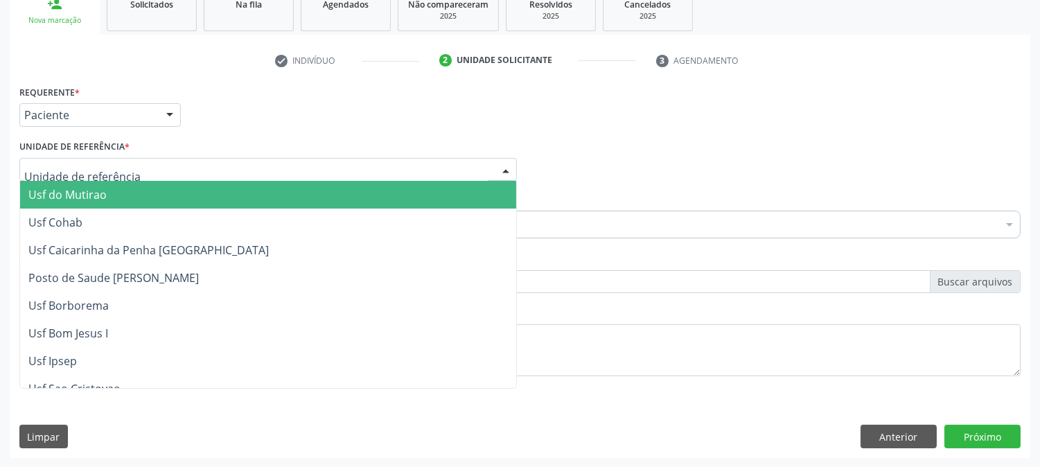
click at [116, 161] on div at bounding box center [268, 170] width 498 height 24
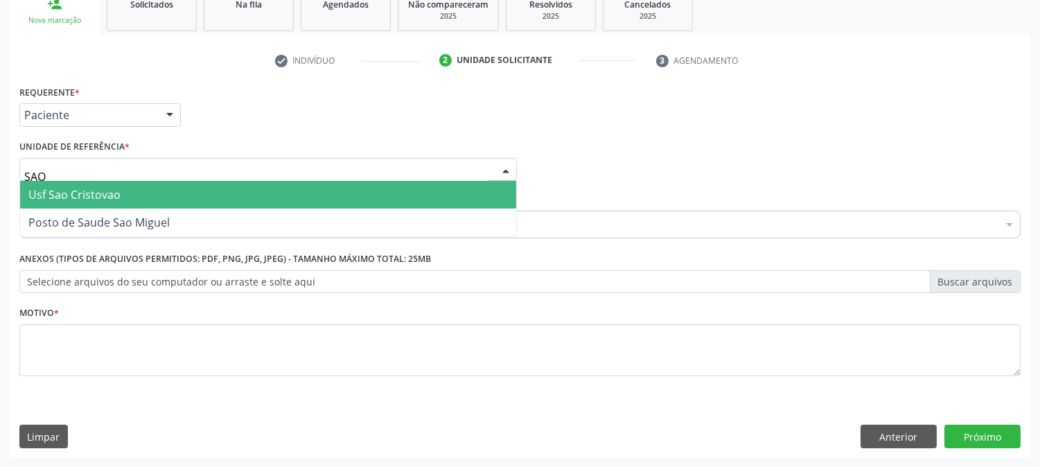
type input "SAO M"
click at [129, 196] on span "Posto de Saude Sao Miguel" at bounding box center [98, 194] width 141 height 15
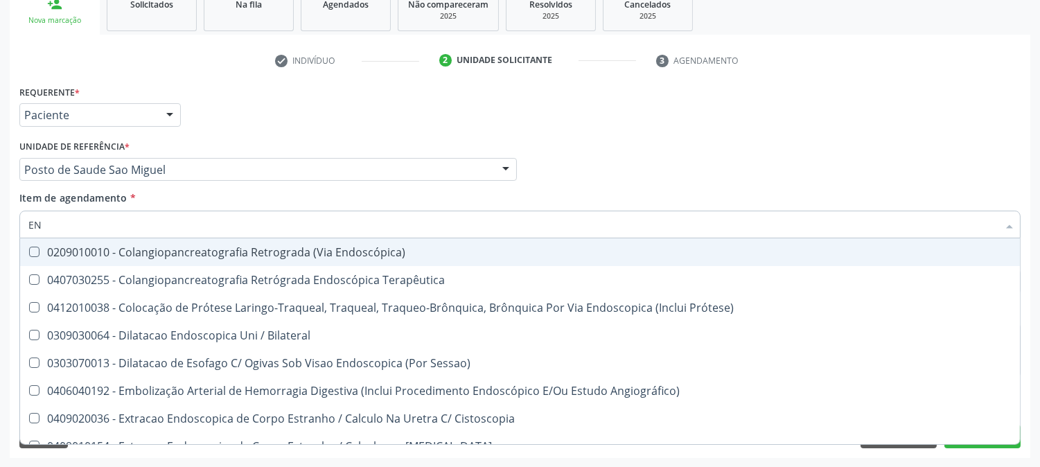
type input "E"
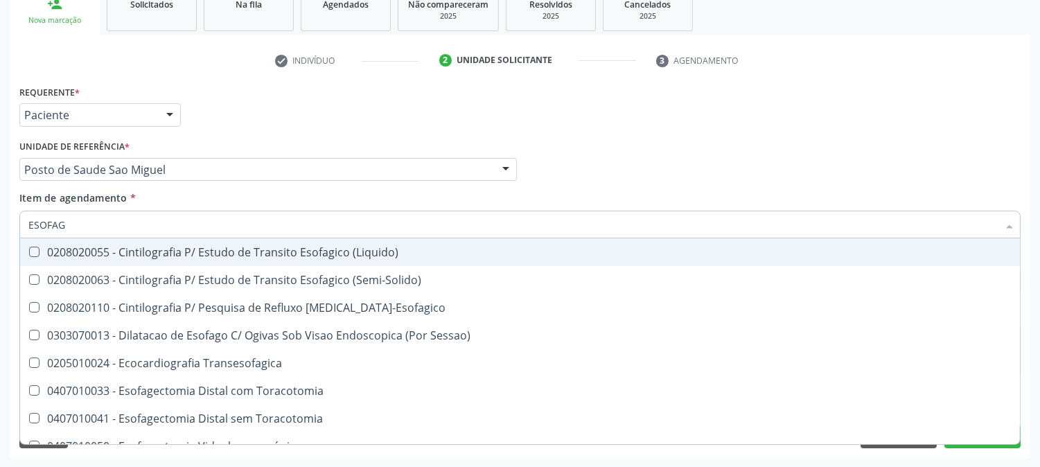
type input "ESOFAGO"
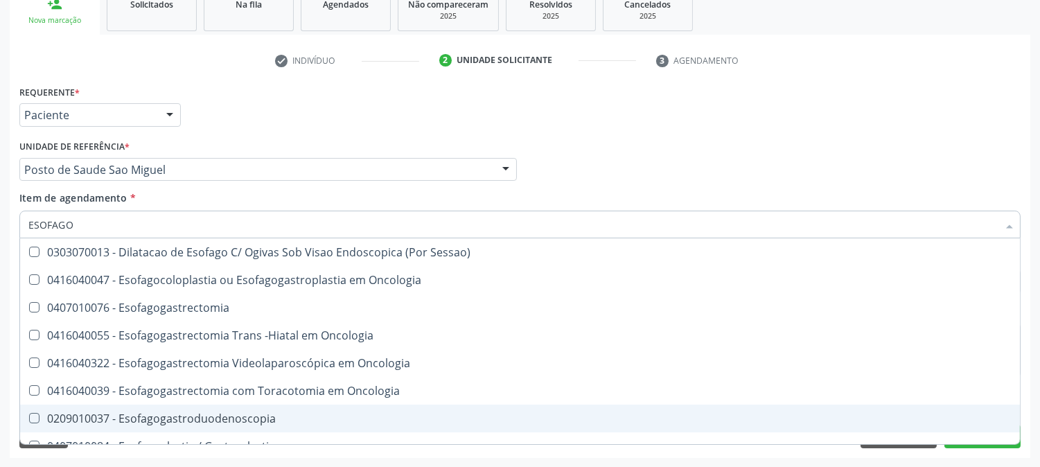
click at [188, 423] on div "0209010037 - Esofagogastroduodenoscopia" at bounding box center [519, 418] width 983 height 11
checkbox Esofagogastroduodenoscopia "true"
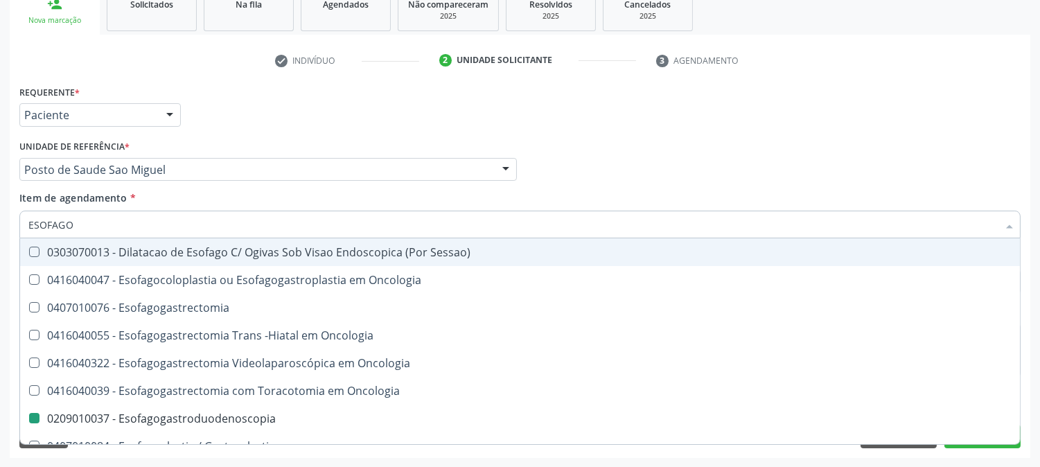
drag, startPoint x: 650, startPoint y: 119, endPoint x: 658, endPoint y: 163, distance: 44.4
click at [650, 119] on div "Requerente * Paciente Médico(a) Enfermeiro(a) Paciente Nenhum resultado encontr…" at bounding box center [520, 109] width 1008 height 54
checkbox Oncologia "true"
checkbox Esofagogastroduodenoscopia "false"
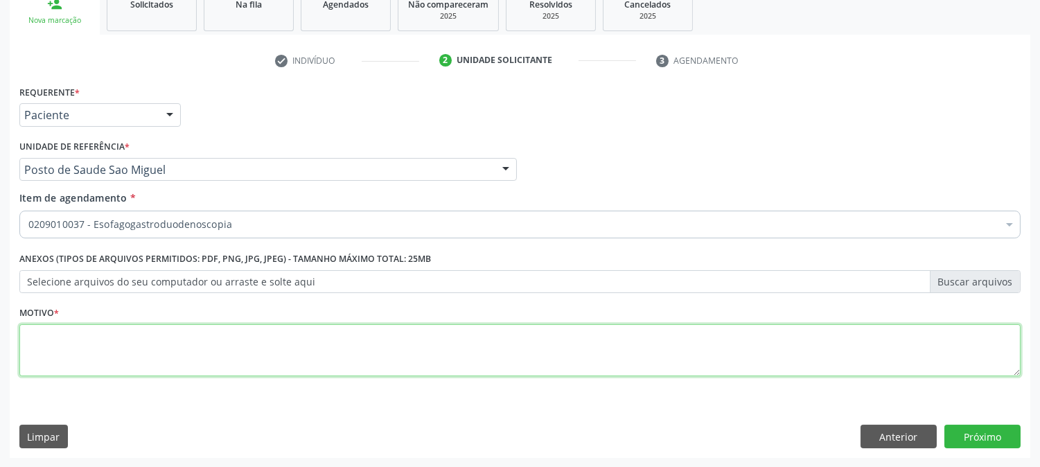
click at [420, 366] on textarea at bounding box center [519, 350] width 1001 height 53
type textarea "*"
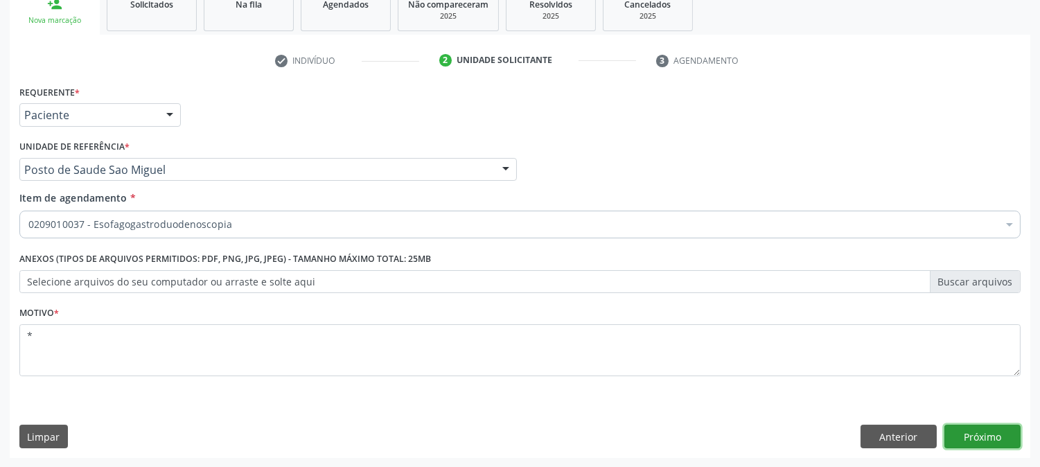
click at [962, 432] on button "Próximo" at bounding box center [982, 437] width 76 height 24
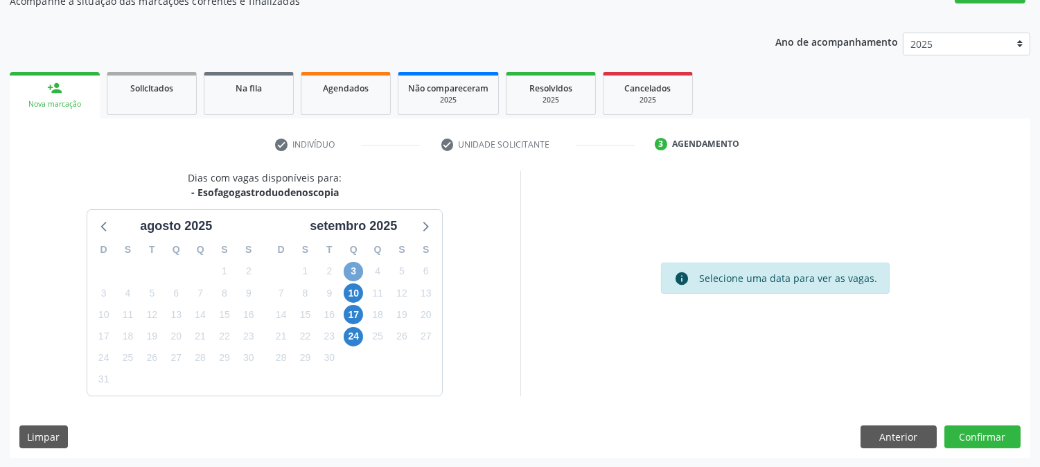
click at [351, 267] on span "3" at bounding box center [353, 271] width 19 height 19
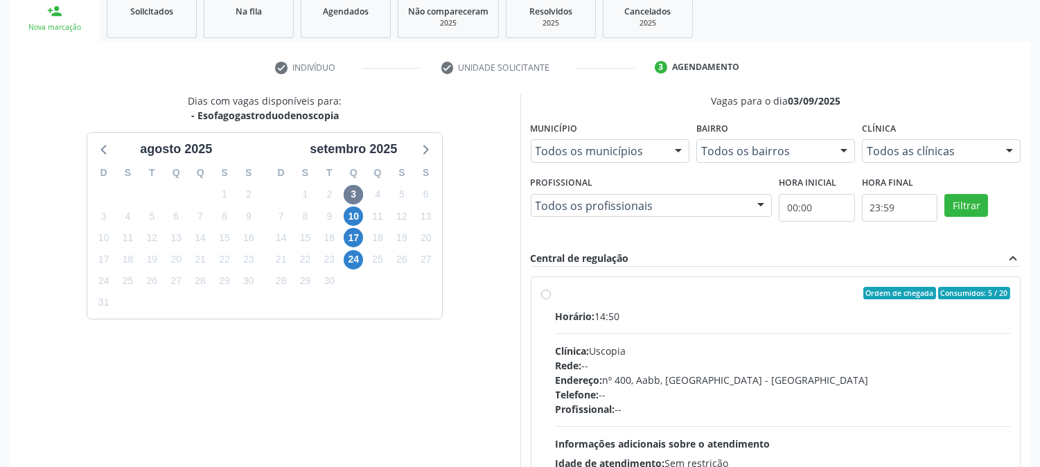
click at [626, 296] on div "Ordem de chegada Consumidos: 5 / 20" at bounding box center [783, 293] width 455 height 12
click at [551, 296] on input "Ordem de chegada Consumidos: 5 / 20 Horário: 14:50 Clínica: Uscopia Rede: -- En…" at bounding box center [546, 293] width 10 height 12
radio input "true"
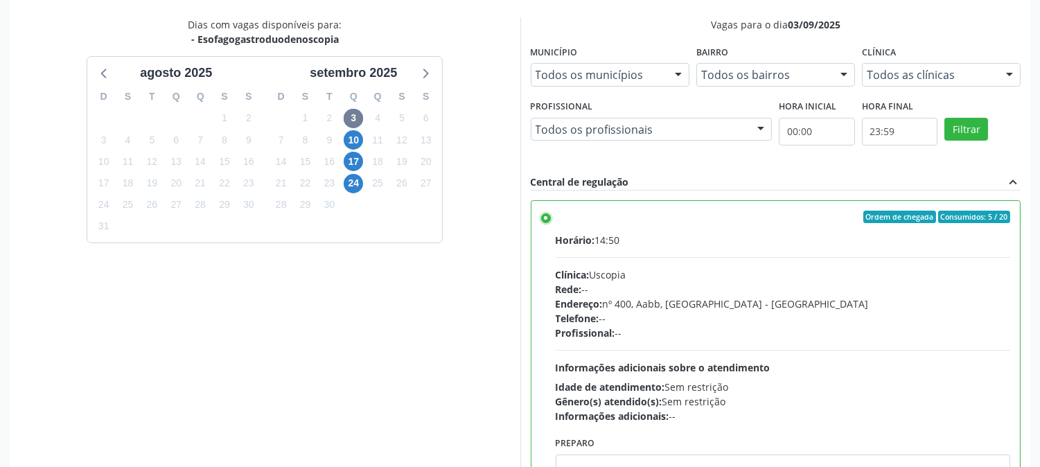
scroll to position [360, 0]
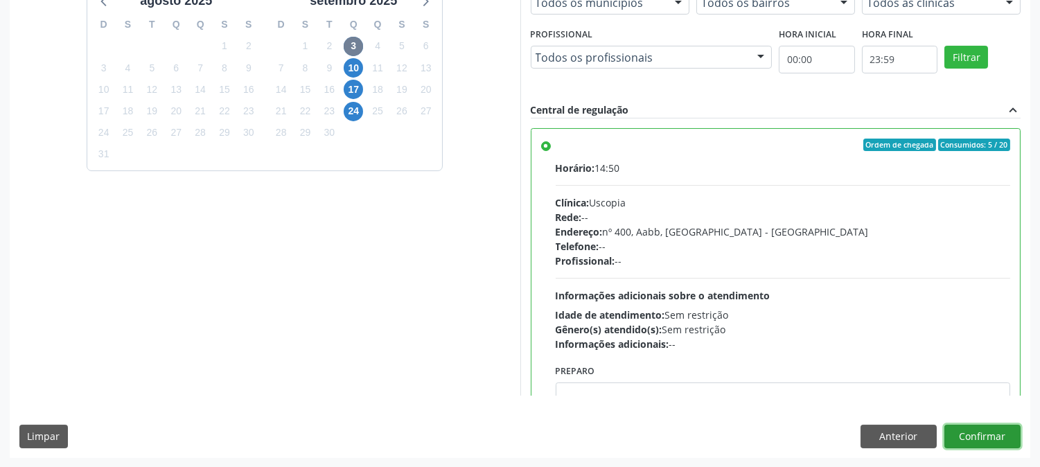
click at [964, 437] on button "Confirmar" at bounding box center [982, 437] width 76 height 24
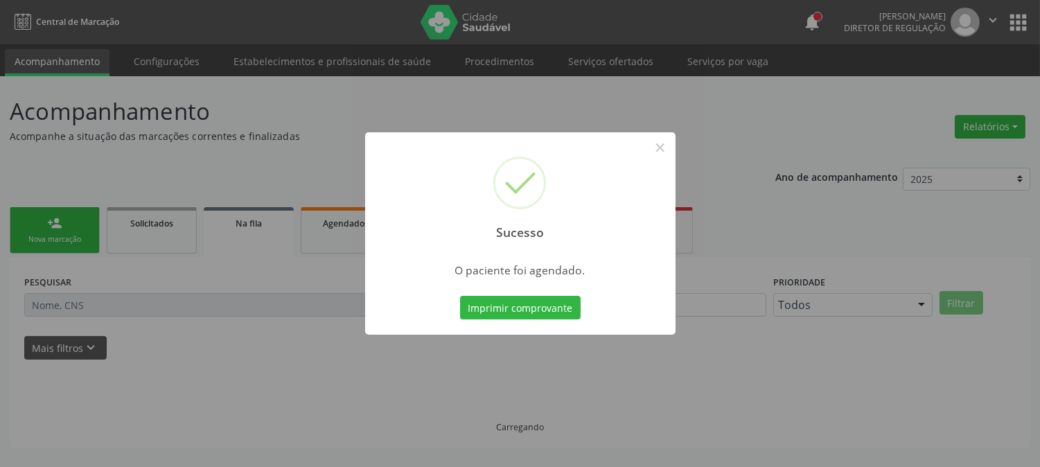
scroll to position [0, 0]
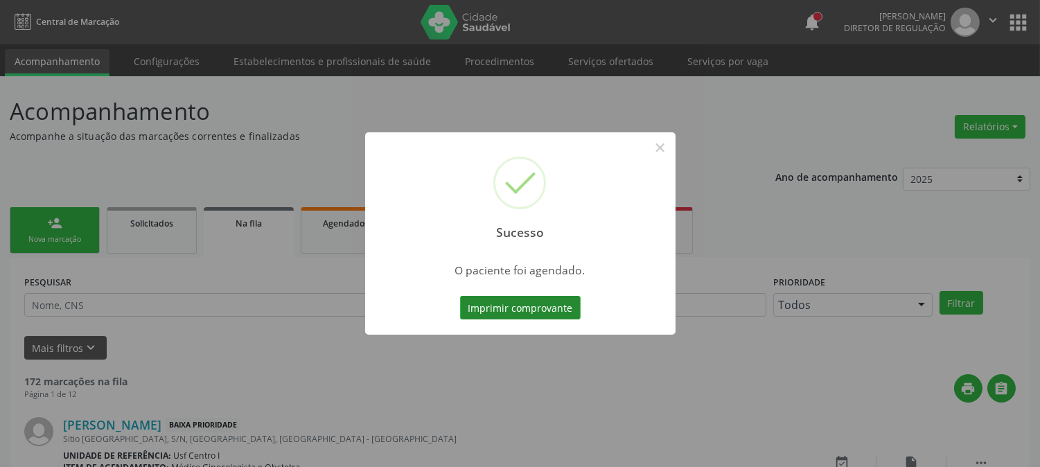
click at [509, 308] on button "Imprimir comprovante" at bounding box center [520, 308] width 121 height 24
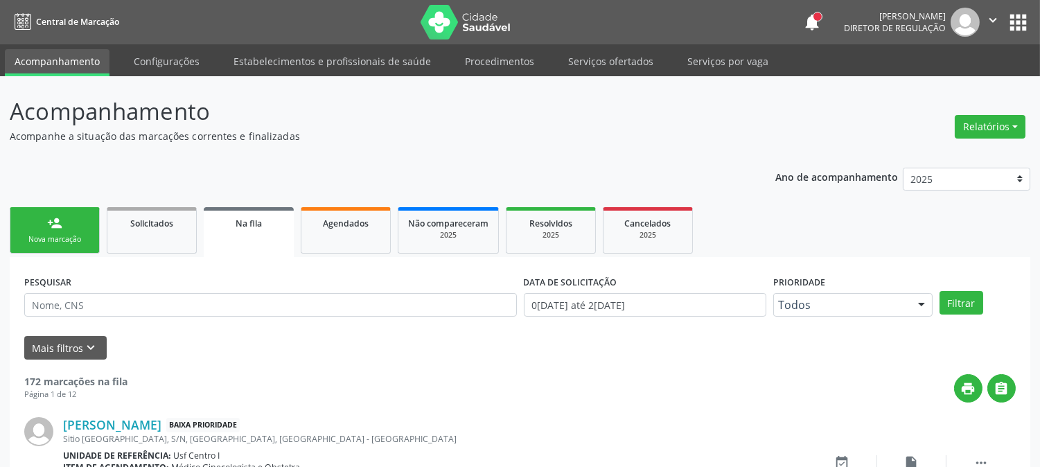
drag, startPoint x: 75, startPoint y: 230, endPoint x: 75, endPoint y: 218, distance: 12.5
click at [75, 230] on link "person_add Nova marcação" at bounding box center [55, 230] width 90 height 46
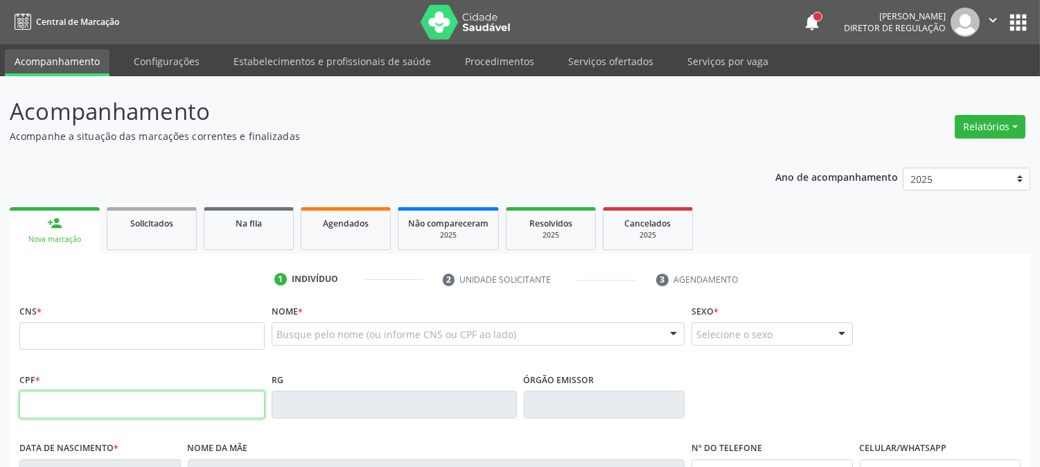
click at [116, 412] on input "text" at bounding box center [141, 405] width 245 height 28
click at [338, 324] on div at bounding box center [478, 334] width 413 height 24
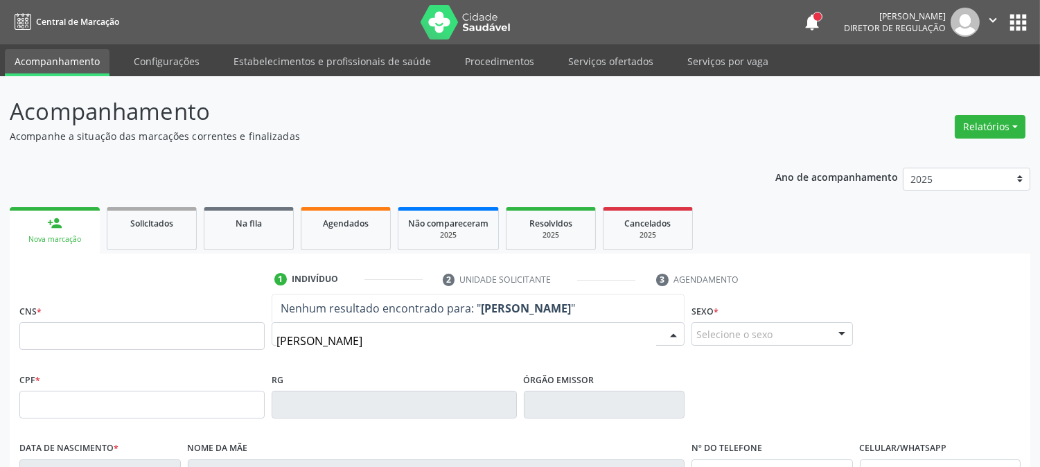
type input "[PERSON_NAME]"
drag, startPoint x: 431, startPoint y: 341, endPoint x: 86, endPoint y: 331, distance: 345.2
click at [86, 331] on div "CNS * Nome * [PERSON_NAME] S Nenhum resultado encontrado para: " [PERSON_NAME] …" at bounding box center [520, 335] width 1008 height 69
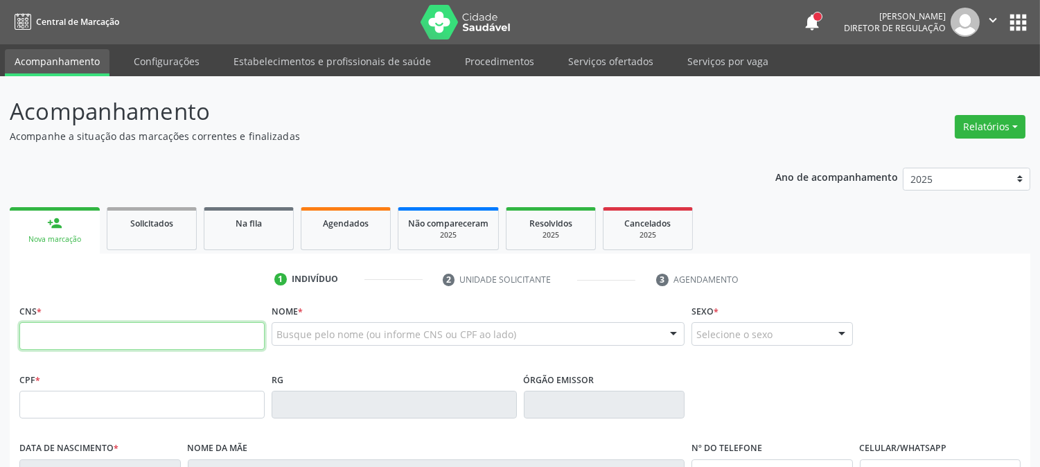
click at [53, 335] on input "text" at bounding box center [141, 336] width 245 height 28
paste input "705 3054 6082 5590"
type input "705 3054 6082 5590"
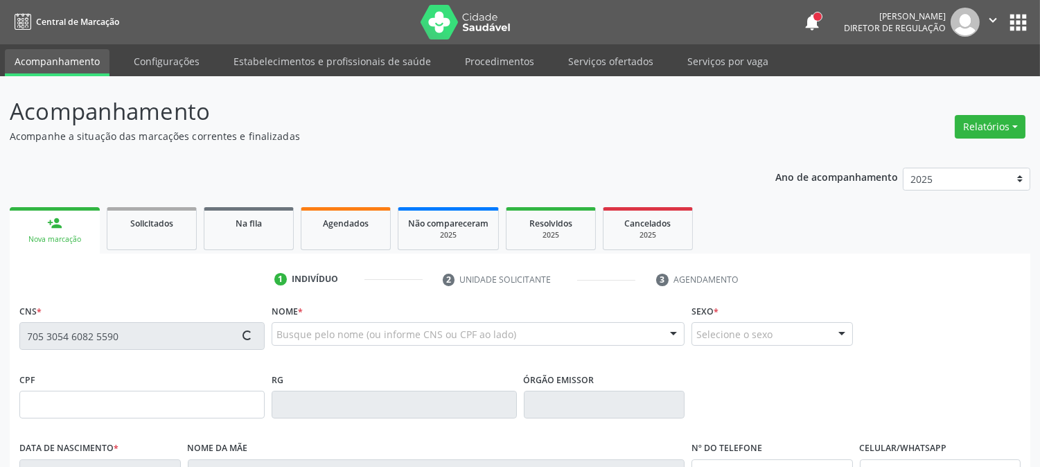
type input "825.141.784-87"
type input "2[DATE]"
type input "[PERSON_NAME]"
type input "[PHONE_NUMBER]"
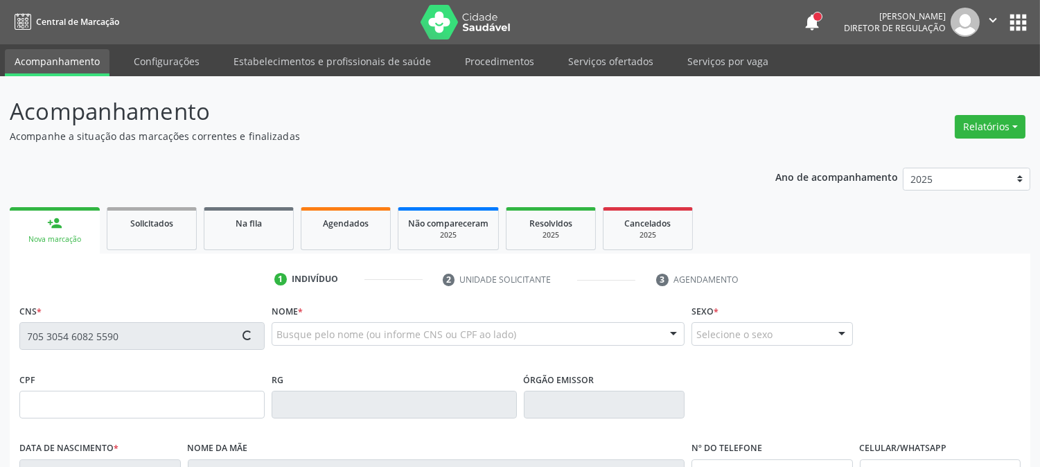
type input "S/N"
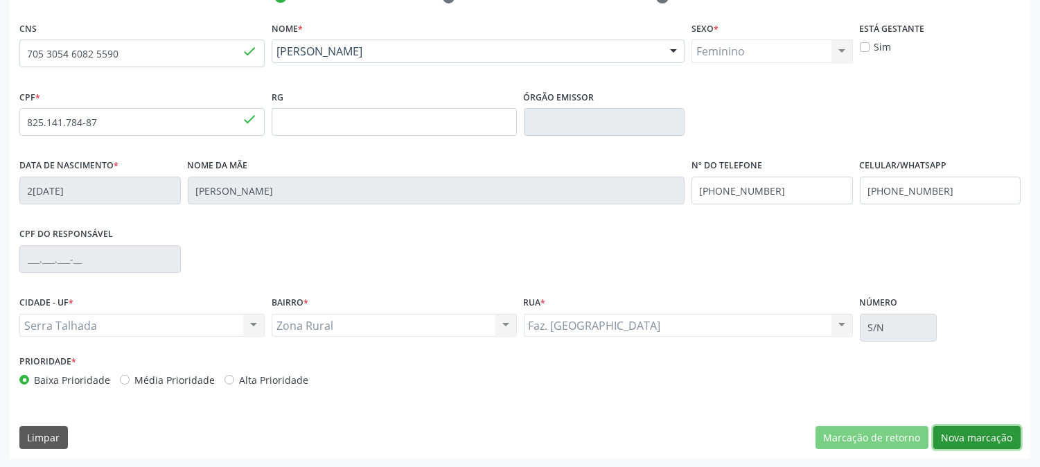
drag, startPoint x: 956, startPoint y: 426, endPoint x: 864, endPoint y: 395, distance: 97.3
click at [956, 426] on button "Nova marcação" at bounding box center [976, 438] width 87 height 24
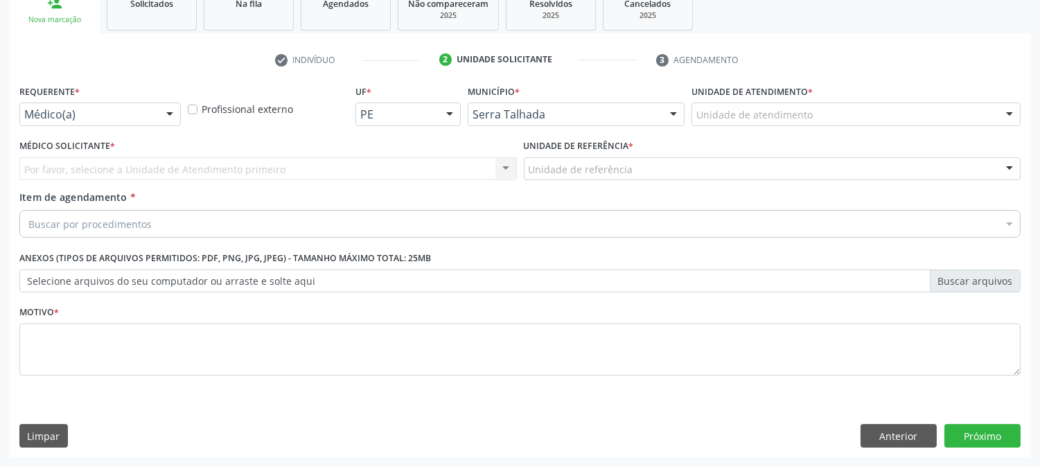
scroll to position [219, 0]
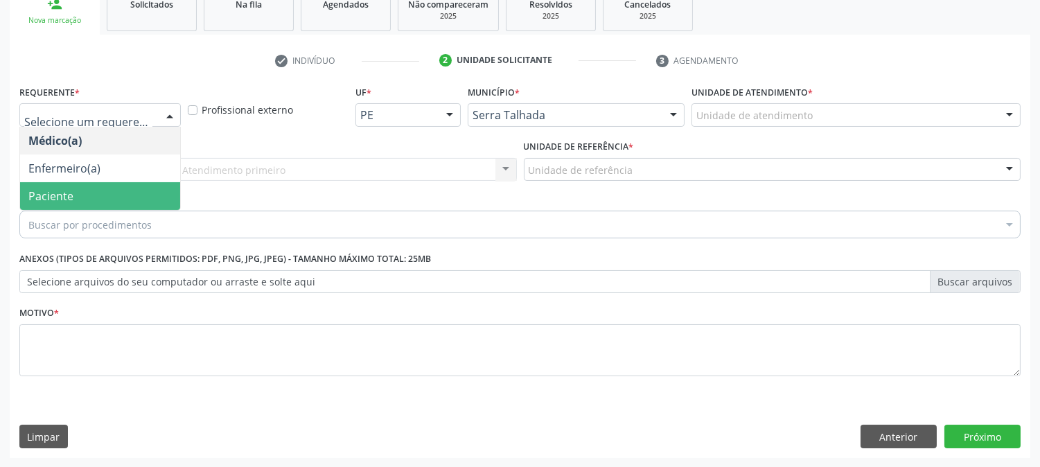
click at [82, 197] on span "Paciente" at bounding box center [100, 196] width 160 height 28
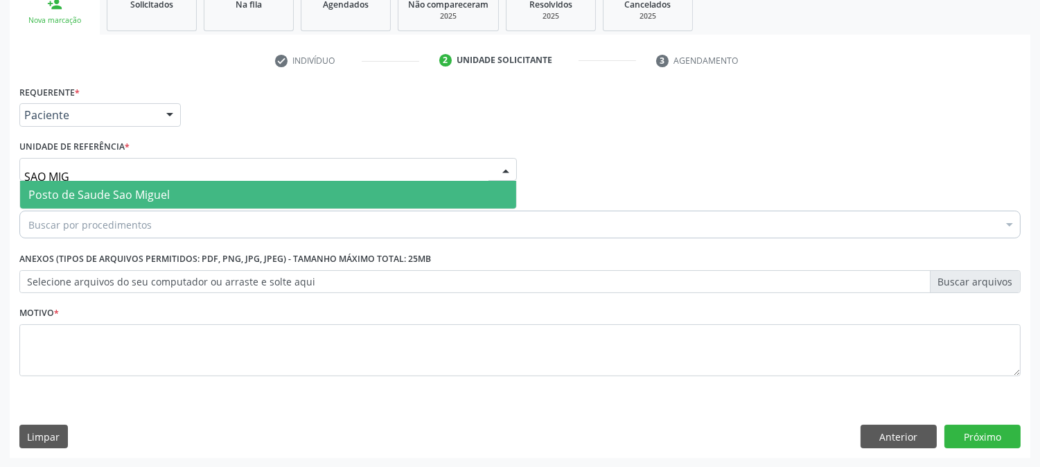
type input "SAO MIGU"
click at [118, 194] on span "Posto de Saude Sao Miguel" at bounding box center [98, 194] width 141 height 15
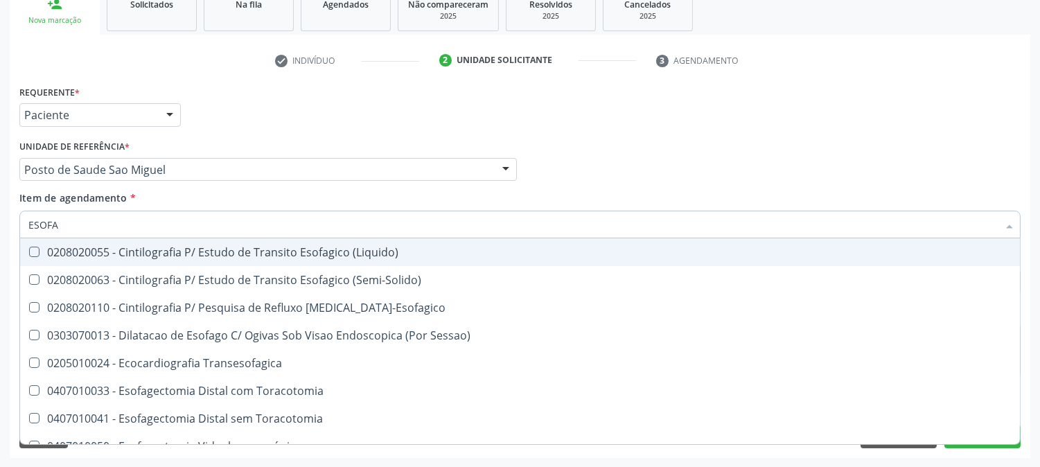
type input "ESOFAG"
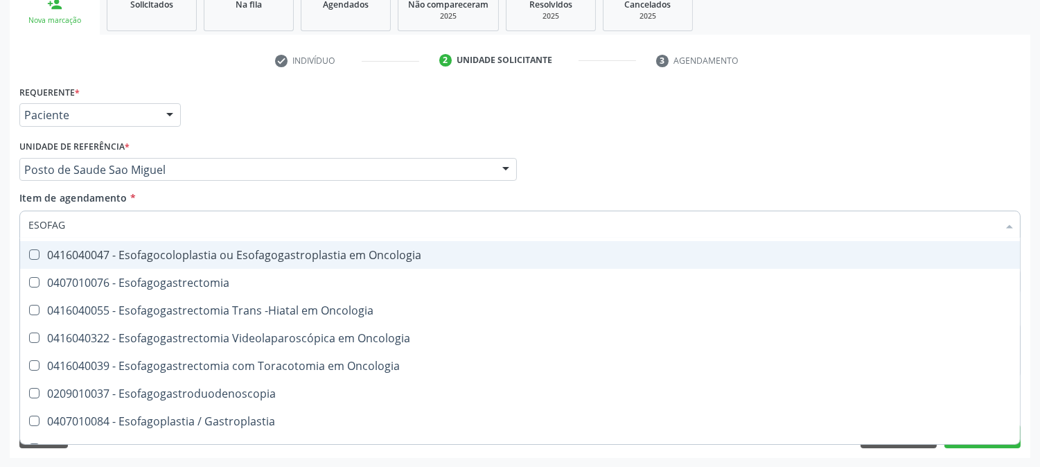
scroll to position [231, 0]
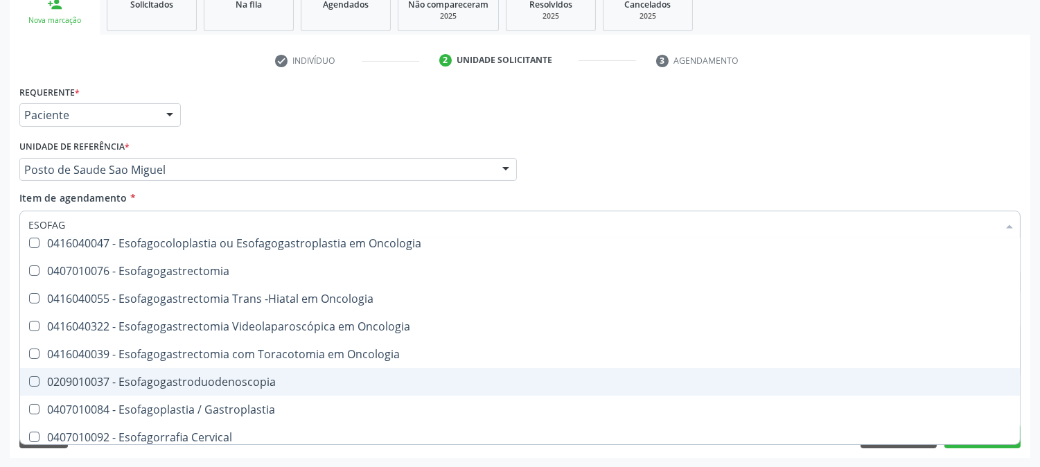
click at [191, 378] on div "0209010037 - Esofagogastroduodenoscopia" at bounding box center [519, 381] width 983 height 11
checkbox Esofagogastroduodenoscopia "true"
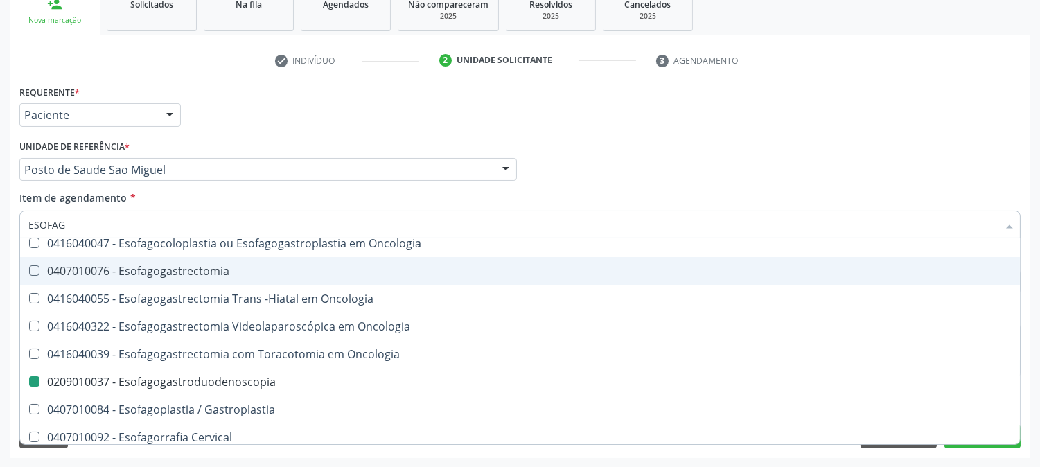
click at [700, 75] on div "check Indivíduo 2 Unidade solicitante 3 Agendamento CNS 705 3054 6082 5590 done…" at bounding box center [520, 253] width 1021 height 409
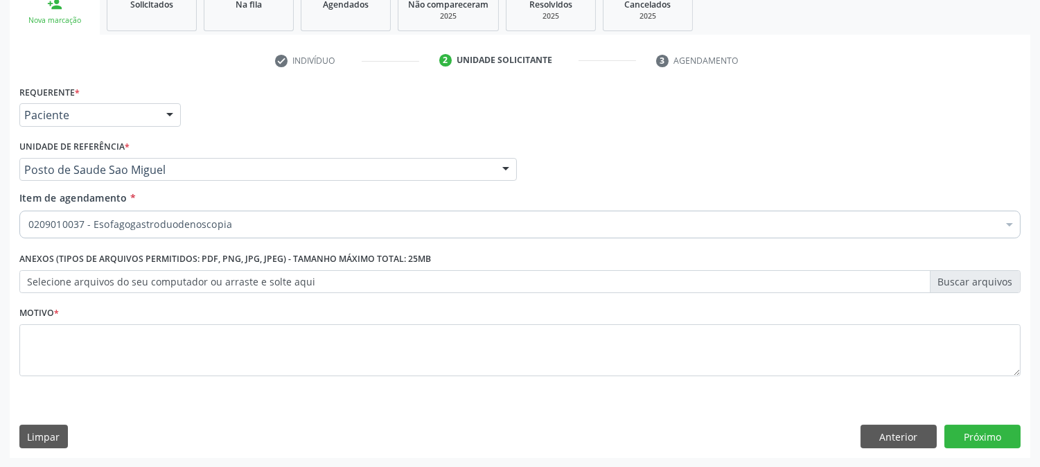
scroll to position [0, 0]
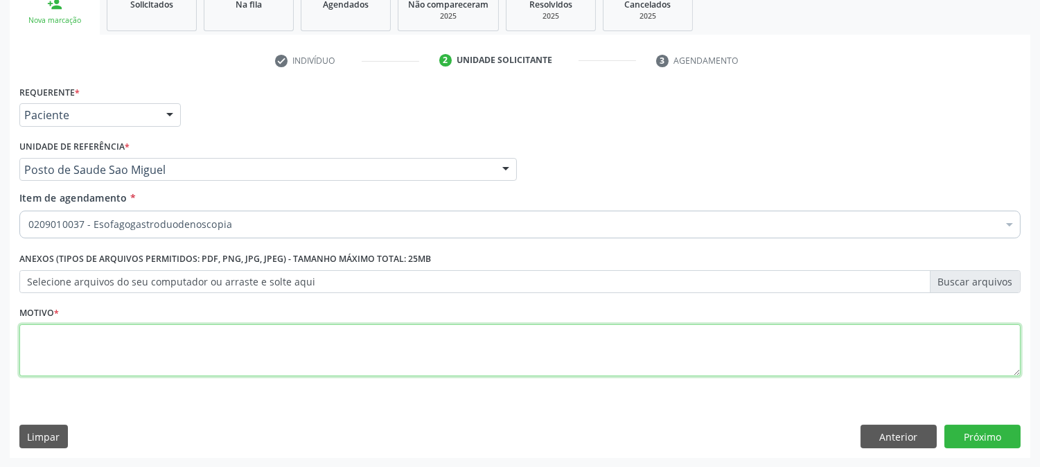
click at [56, 349] on textarea at bounding box center [519, 350] width 1001 height 53
type textarea "*"
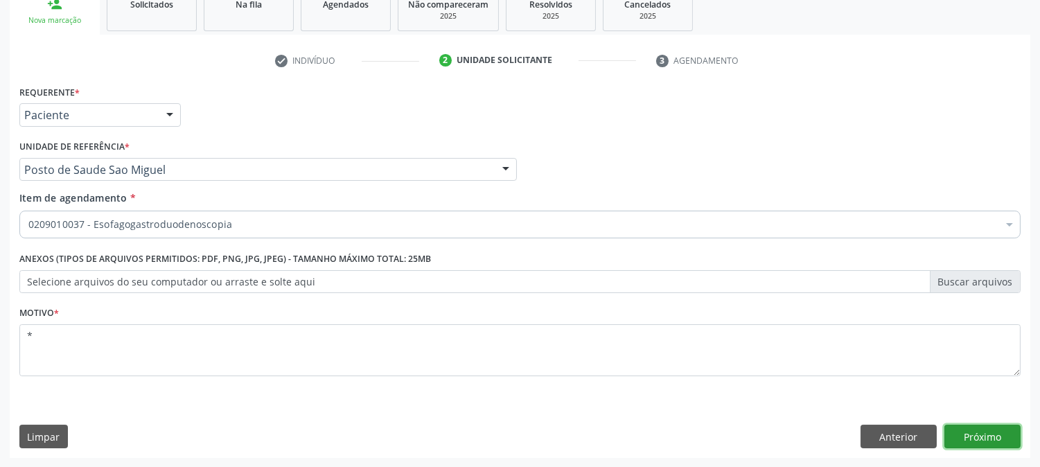
click at [958, 427] on button "Próximo" at bounding box center [982, 437] width 76 height 24
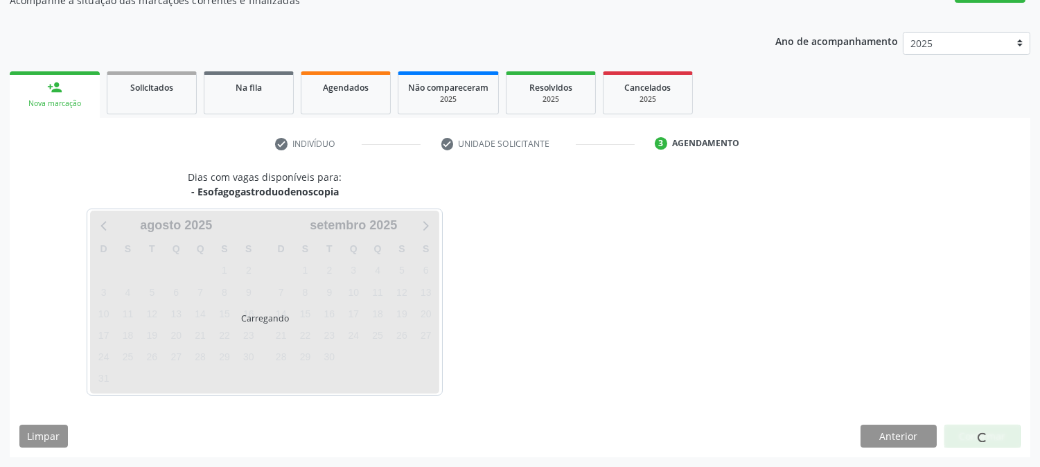
scroll to position [135, 0]
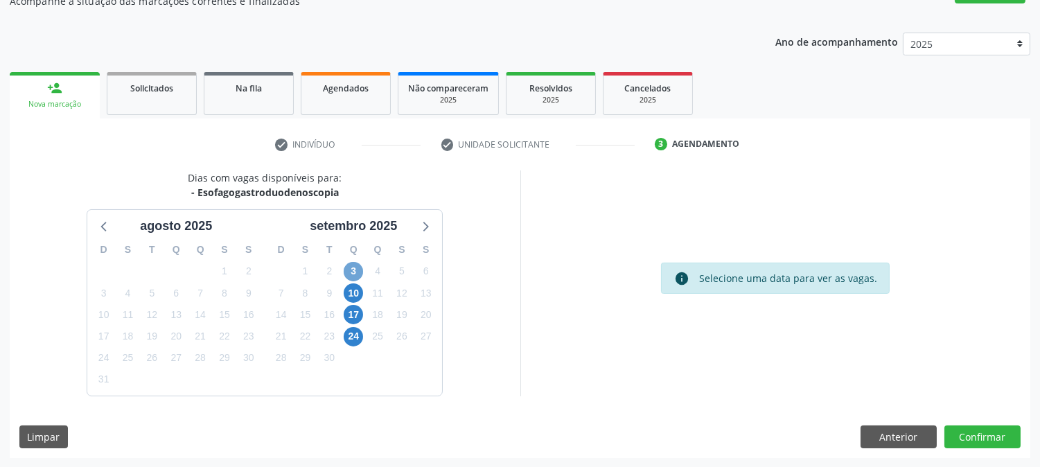
click at [347, 269] on span "3" at bounding box center [353, 271] width 19 height 19
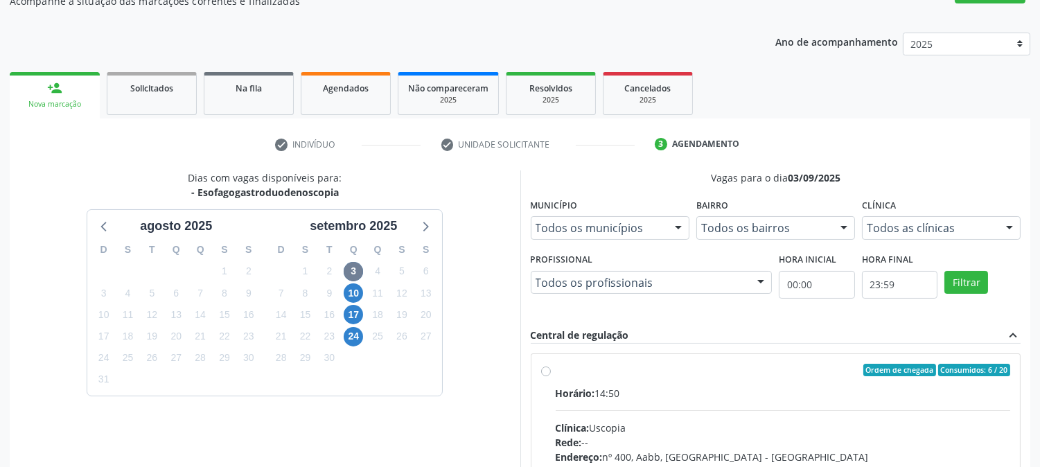
click at [618, 368] on div "Ordem de chegada Consumidos: 6 / 20" at bounding box center [783, 370] width 455 height 12
click at [551, 368] on input "Ordem de chegada Consumidos: 6 / 20 Horário: 14:50 Clínica: Uscopia Rede: -- En…" at bounding box center [546, 370] width 10 height 12
radio input "true"
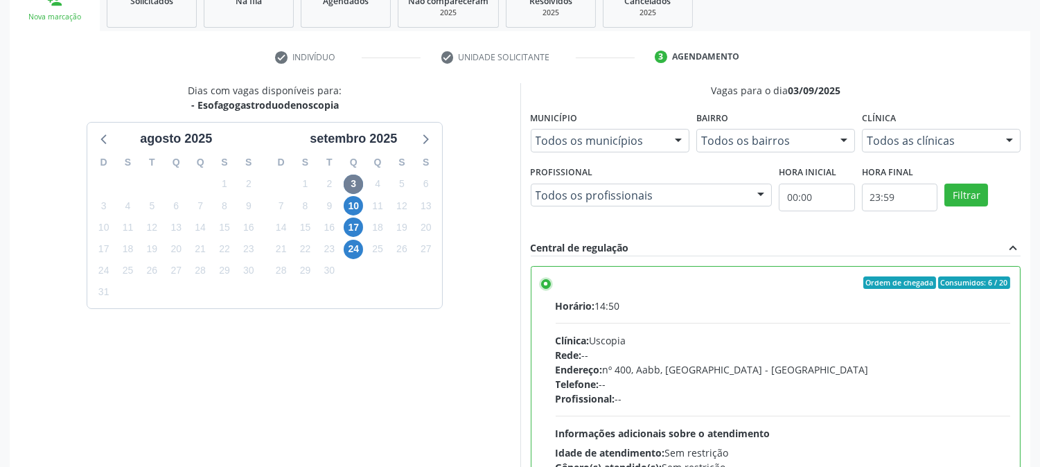
scroll to position [360, 0]
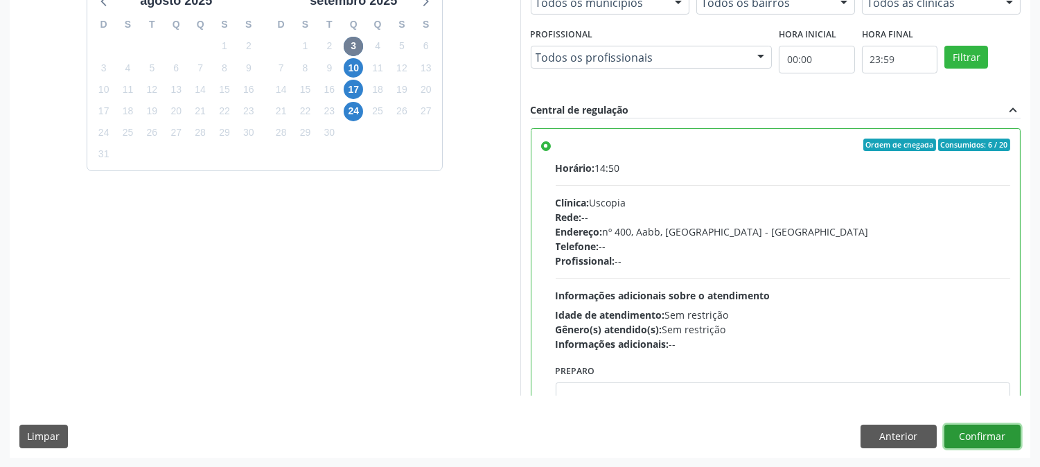
click at [957, 430] on button "Confirmar" at bounding box center [982, 437] width 76 height 24
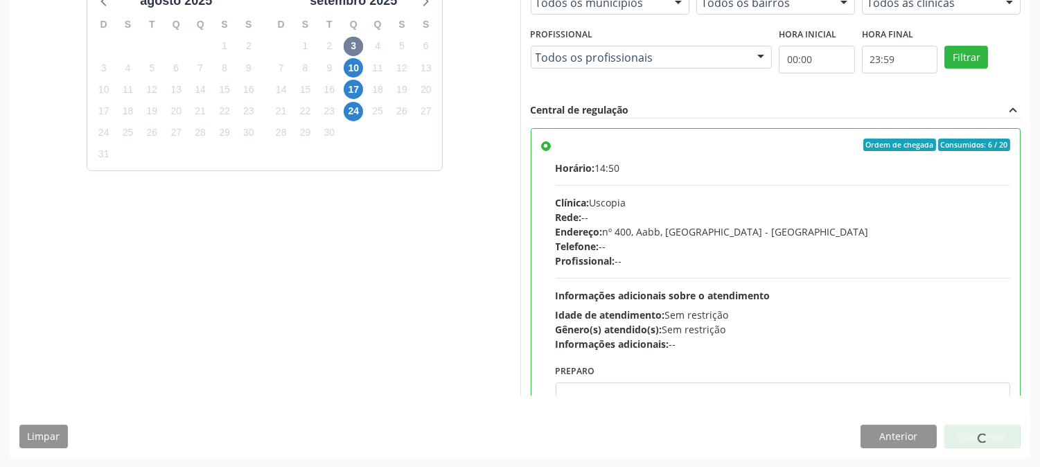
scroll to position [0, 0]
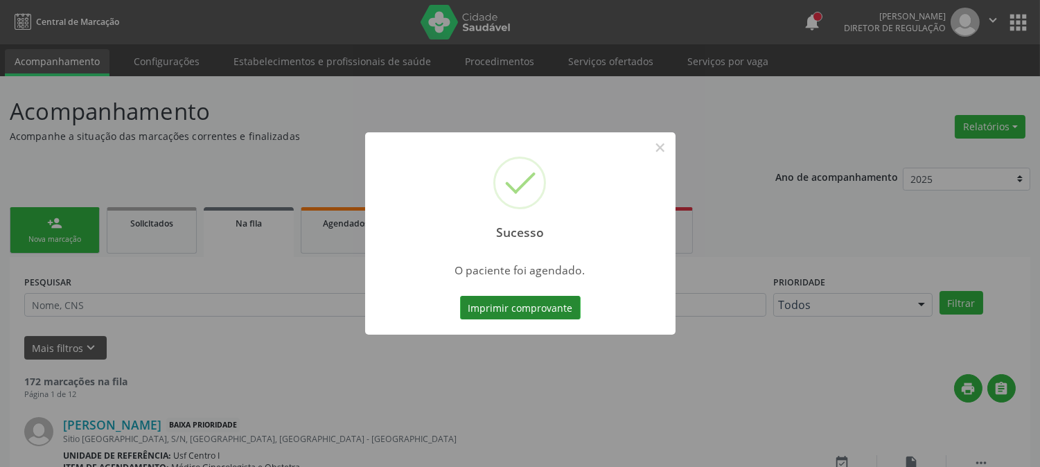
click at [549, 310] on button "Imprimir comprovante" at bounding box center [520, 308] width 121 height 24
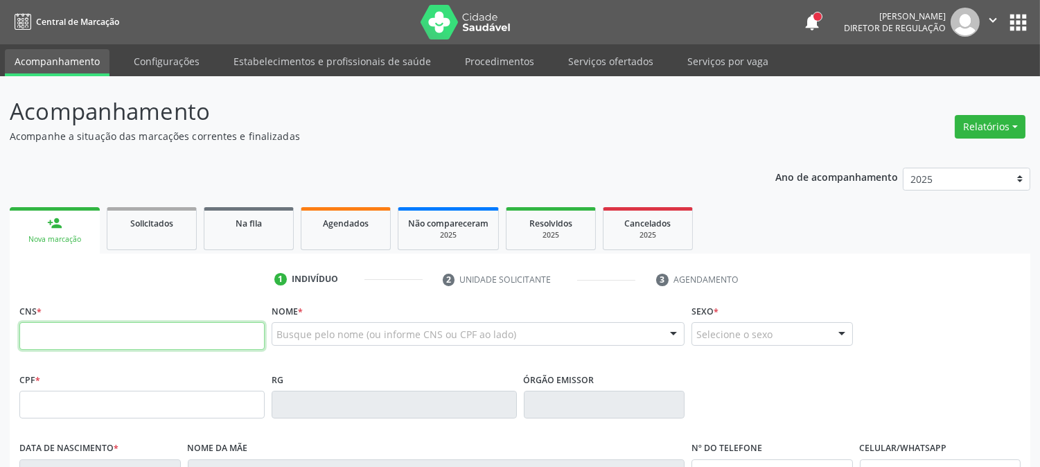
click at [47, 335] on input "text" at bounding box center [141, 336] width 245 height 28
paste input "705 3054 6082 5590"
type input "705 3054 6082 5590"
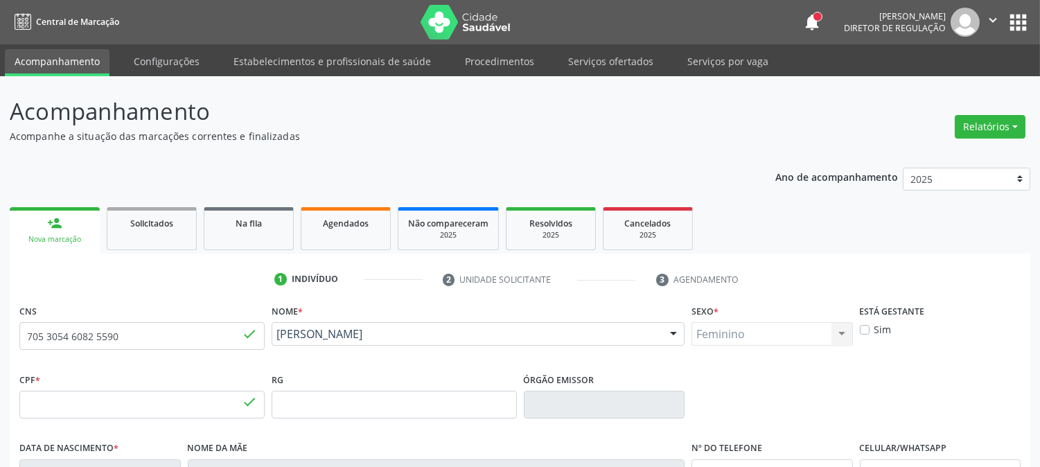
type input "825.141.784-87"
type input "2[DATE]"
type input "[PERSON_NAME]"
type input "[PHONE_NUMBER]"
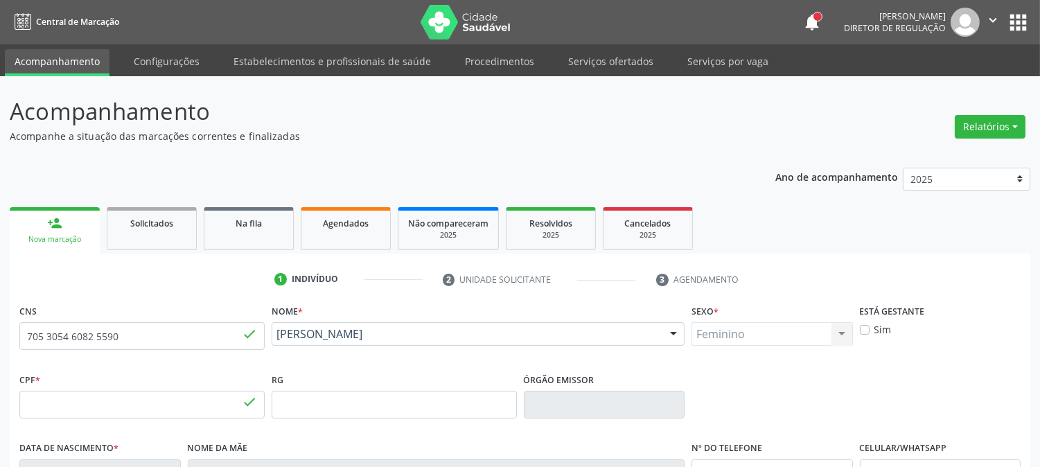
type input "S/N"
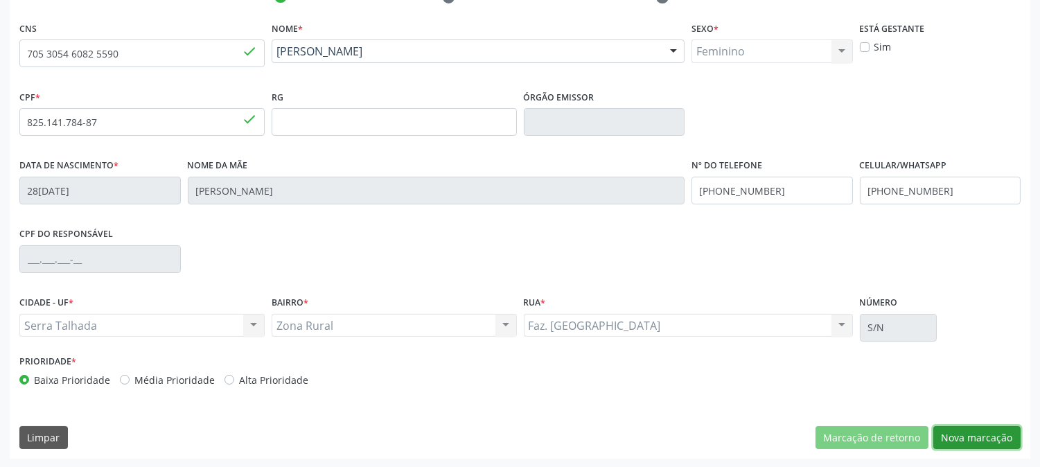
click at [985, 446] on button "Nova marcação" at bounding box center [976, 438] width 87 height 24
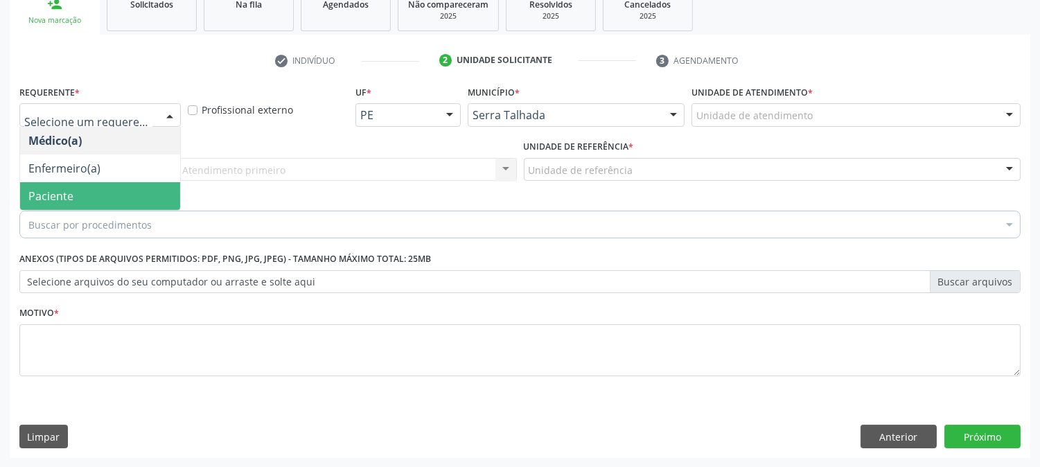
click at [107, 191] on span "Paciente" at bounding box center [100, 196] width 160 height 28
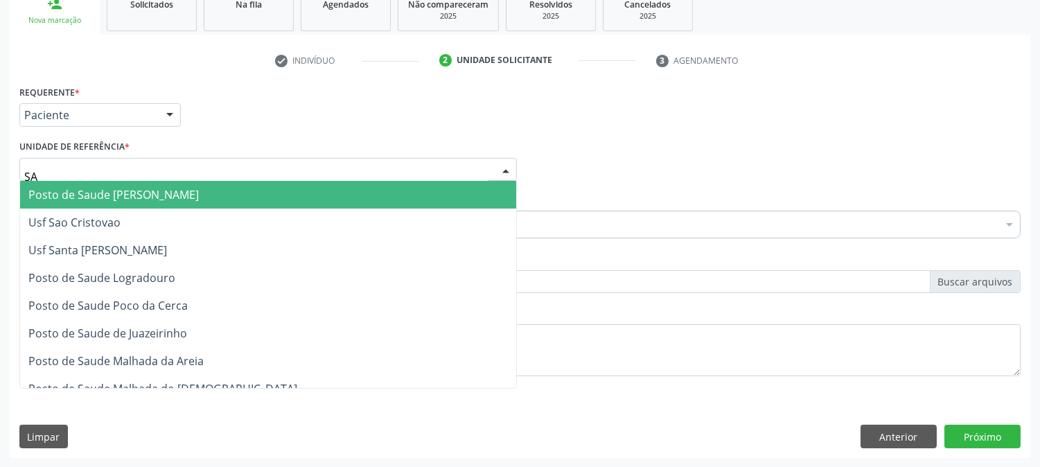
type input "SAO"
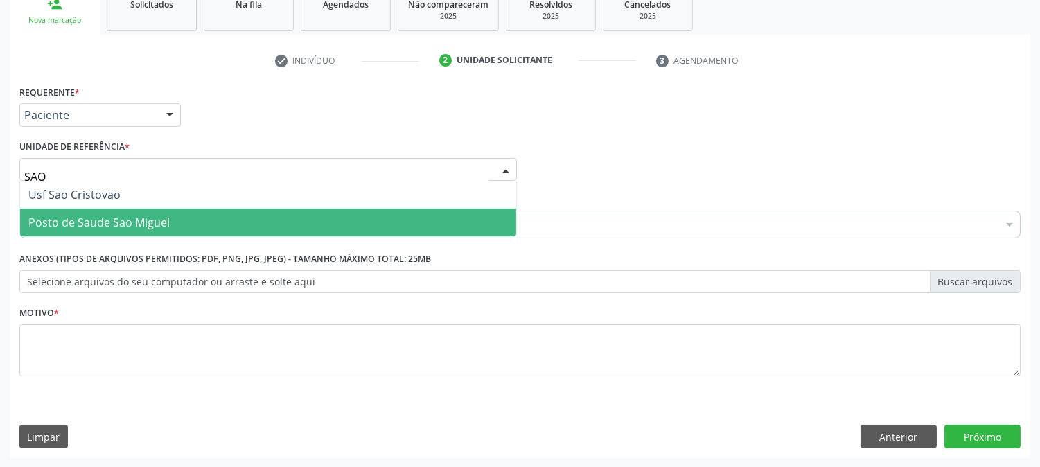
click at [128, 218] on span "Posto de Saude Sao Miguel" at bounding box center [98, 222] width 141 height 15
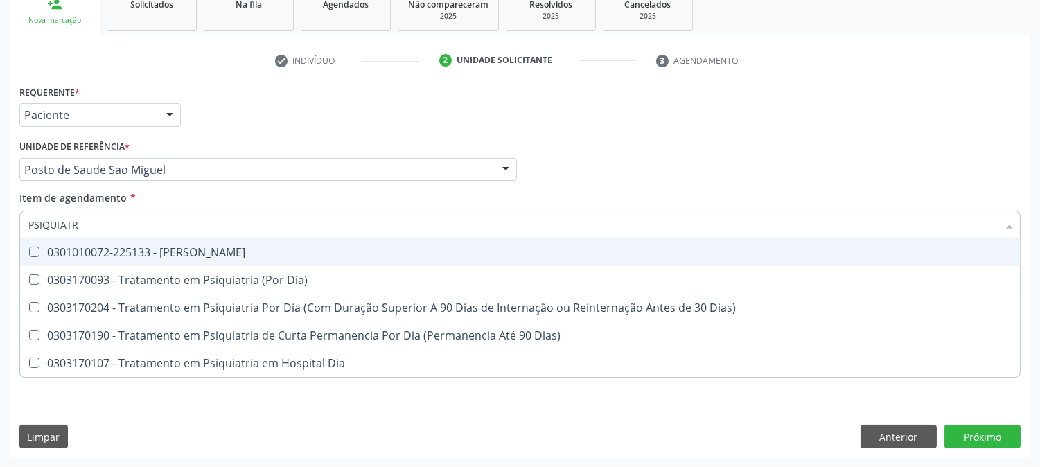
type input "PSIQUIATRA"
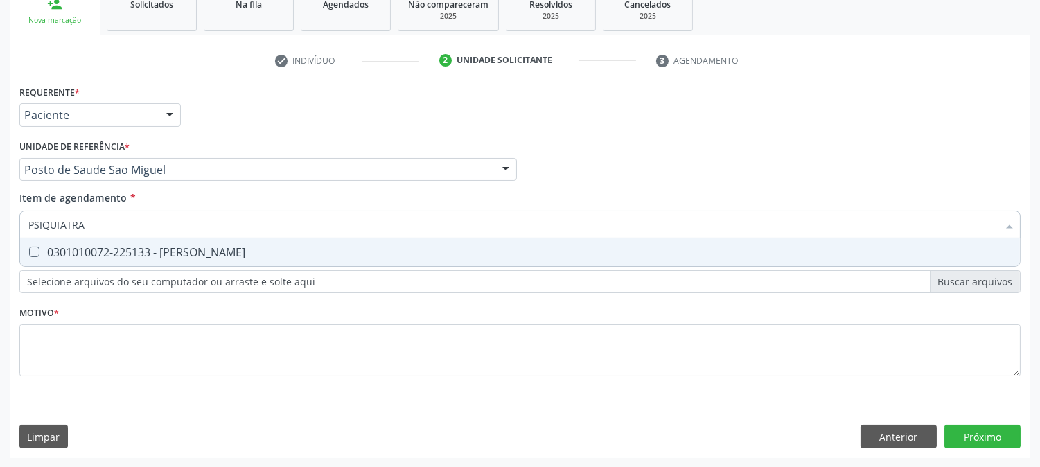
click at [125, 247] on div "0301010072-225133 - Médico Psiquiatra" at bounding box center [519, 252] width 983 height 11
checkbox Psiquiatra "true"
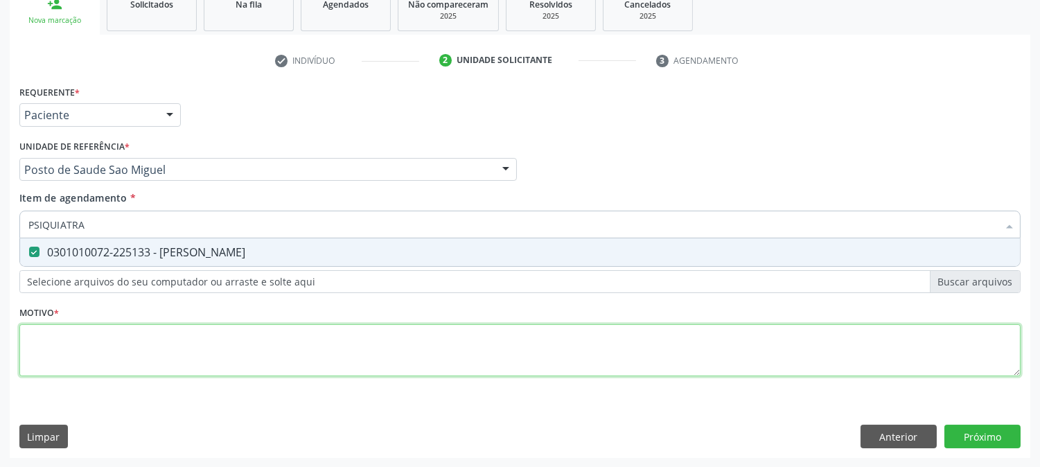
click at [147, 359] on div "Requerente * Paciente Médico(a) Enfermeiro(a) Paciente Nenhum resultado encontr…" at bounding box center [519, 239] width 1001 height 314
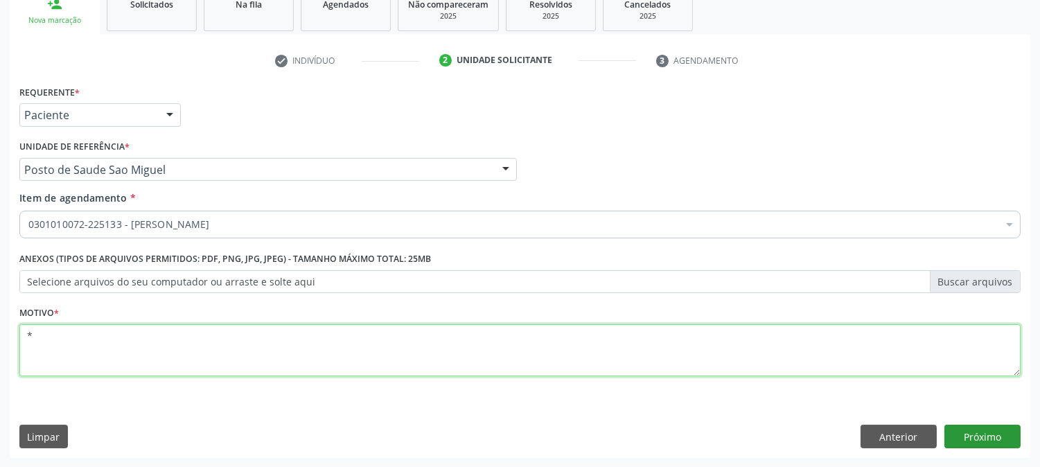
type textarea "*"
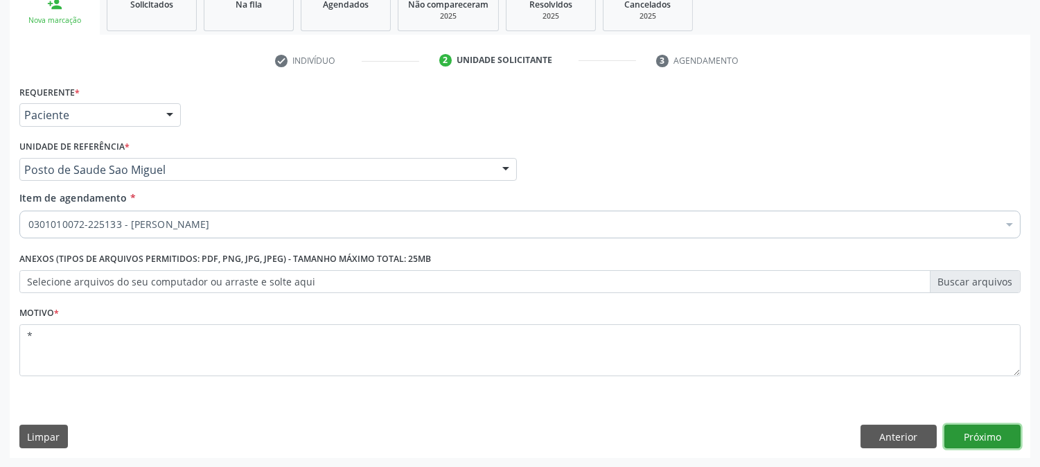
click at [994, 434] on button "Próximo" at bounding box center [982, 437] width 76 height 24
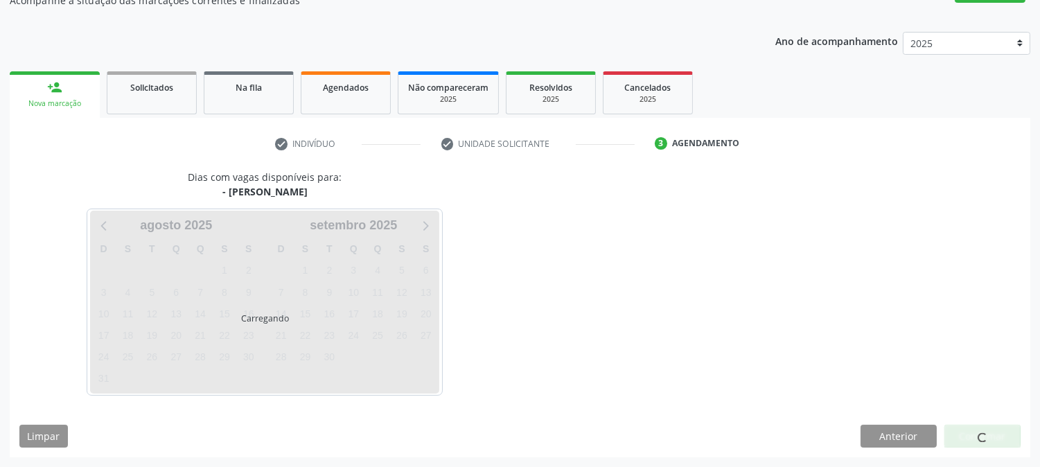
scroll to position [135, 0]
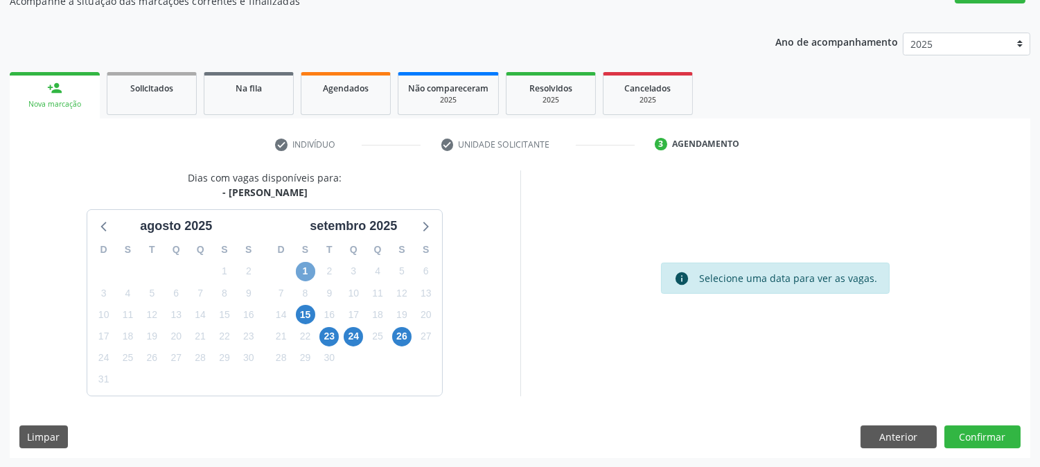
click at [306, 274] on span "1" at bounding box center [305, 271] width 19 height 19
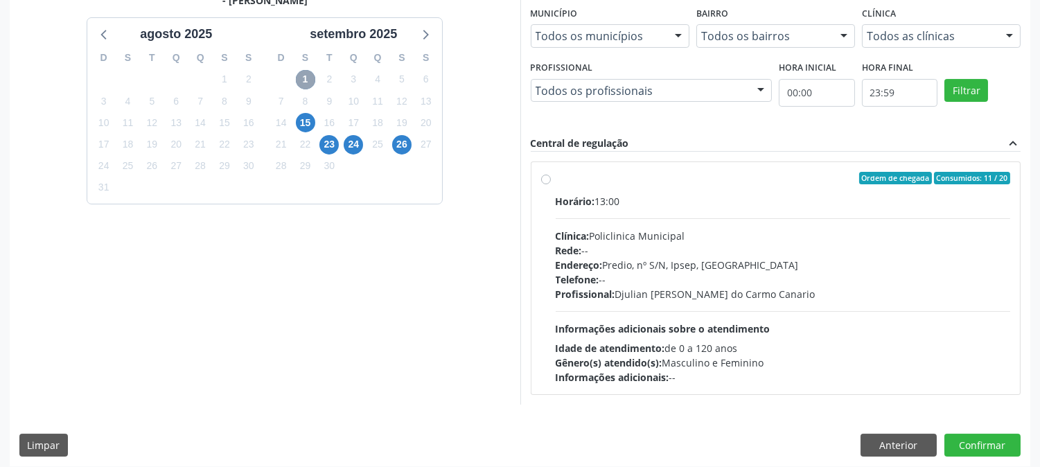
scroll to position [335, 0]
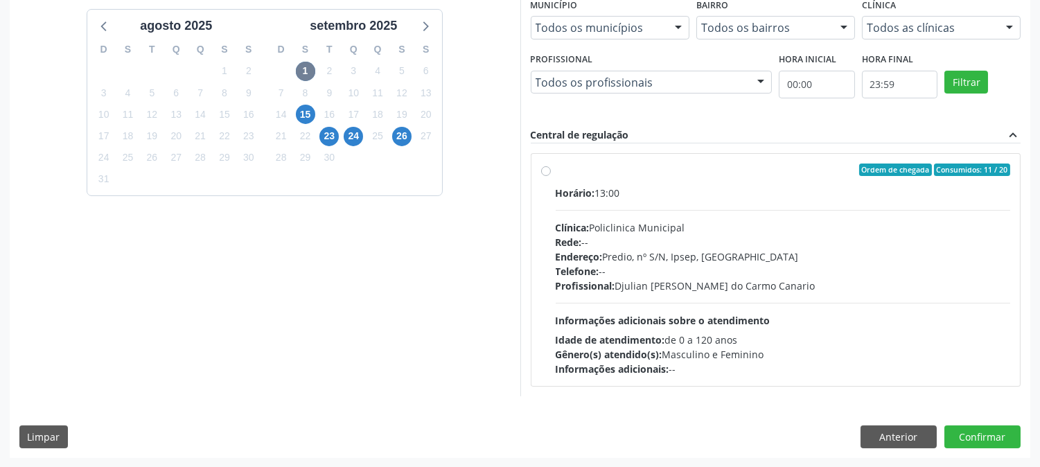
click at [689, 196] on div "Horário: 13:00" at bounding box center [783, 193] width 455 height 15
click at [551, 176] on input "Ordem de chegada Consumidos: 11 / 20 Horário: 13:00 Clínica: Policlinica Munici…" at bounding box center [546, 170] width 10 height 12
radio input "true"
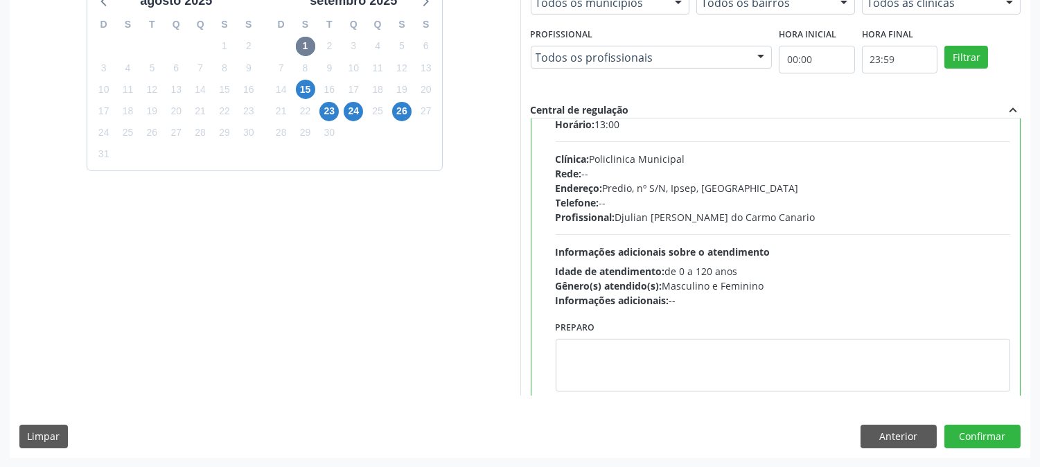
scroll to position [68, 0]
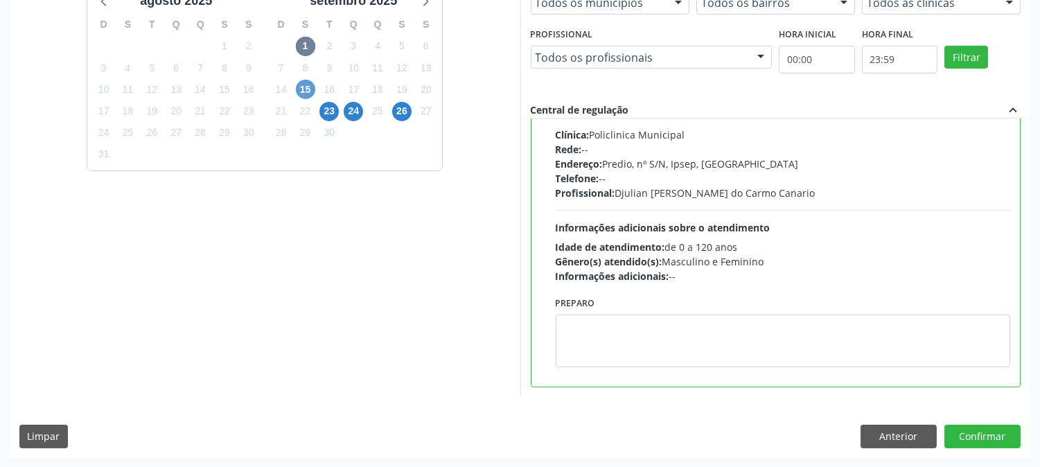
drag, startPoint x: 317, startPoint y: 100, endPoint x: 310, endPoint y: 93, distance: 10.3
click at [316, 99] on div "D S T Q Q S S 31 1 2 3 4 5 6 7 8 9 10 11 12 13 14 15 16 17 18 19 20 21 22 23 24…" at bounding box center [353, 89] width 177 height 159
click at [310, 93] on span "15" at bounding box center [305, 89] width 19 height 19
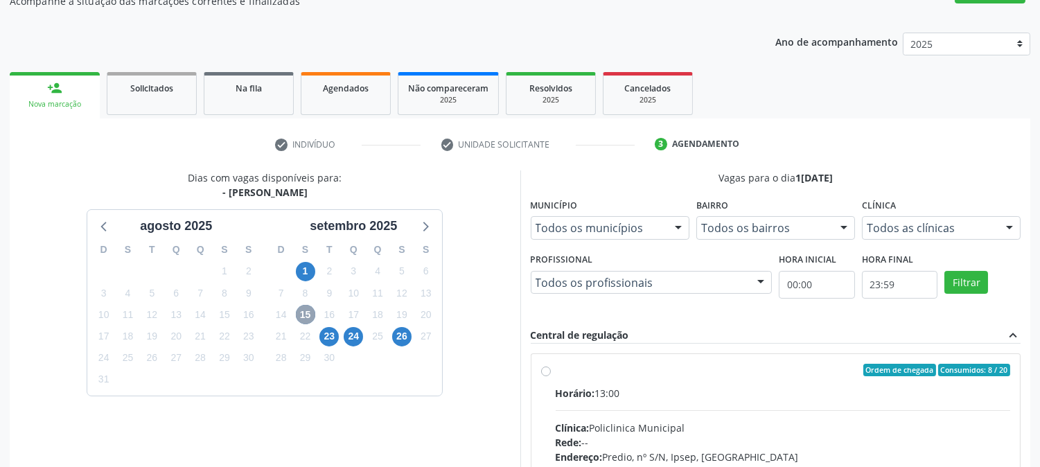
scroll to position [335, 0]
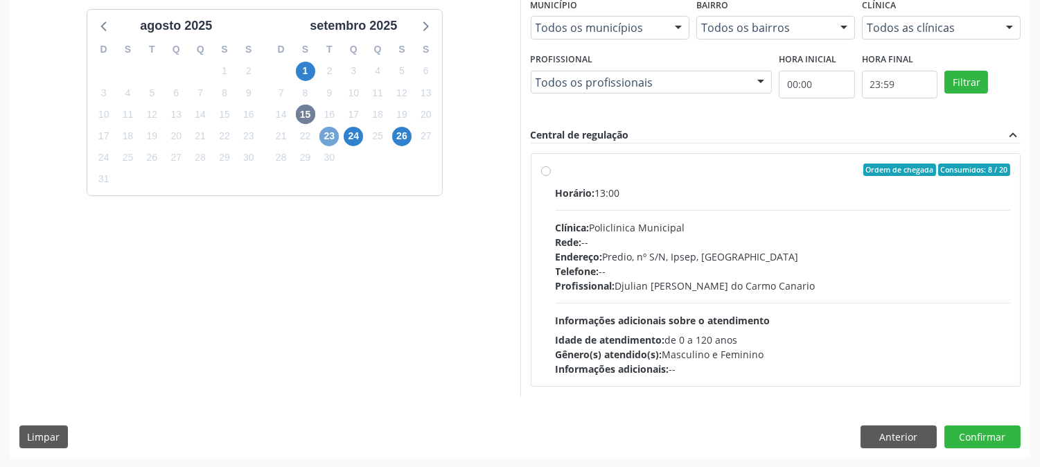
click at [333, 135] on span "23" at bounding box center [328, 136] width 19 height 19
click at [648, 184] on label "Ordem de chegada Consumidos: 10 / 15 Horário: 13:00 Clínica: Policlinica Munici…" at bounding box center [783, 270] width 455 height 213
click at [551, 176] on input "Ordem de chegada Consumidos: 10 / 15 Horário: 13:00 Clínica: Policlinica Munici…" at bounding box center [546, 170] width 10 height 12
radio input "true"
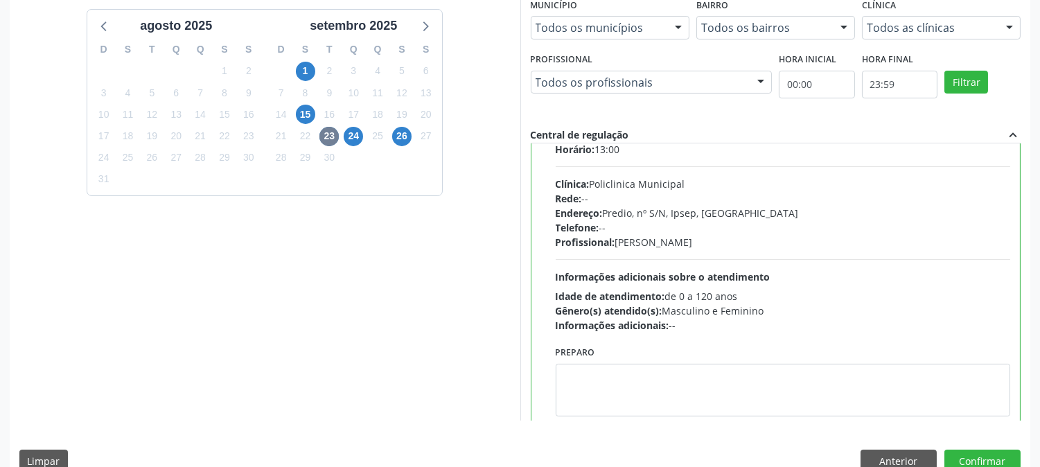
scroll to position [68, 0]
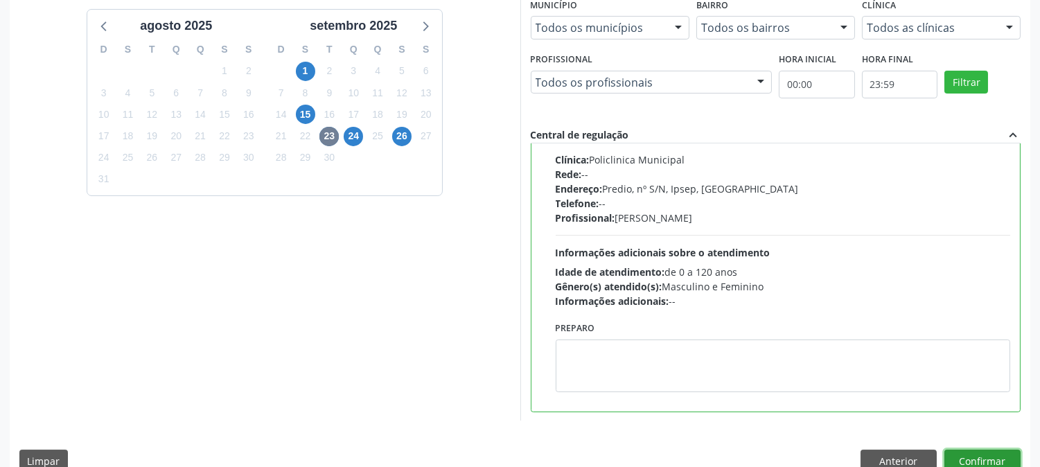
click at [993, 459] on button "Confirmar" at bounding box center [982, 462] width 76 height 24
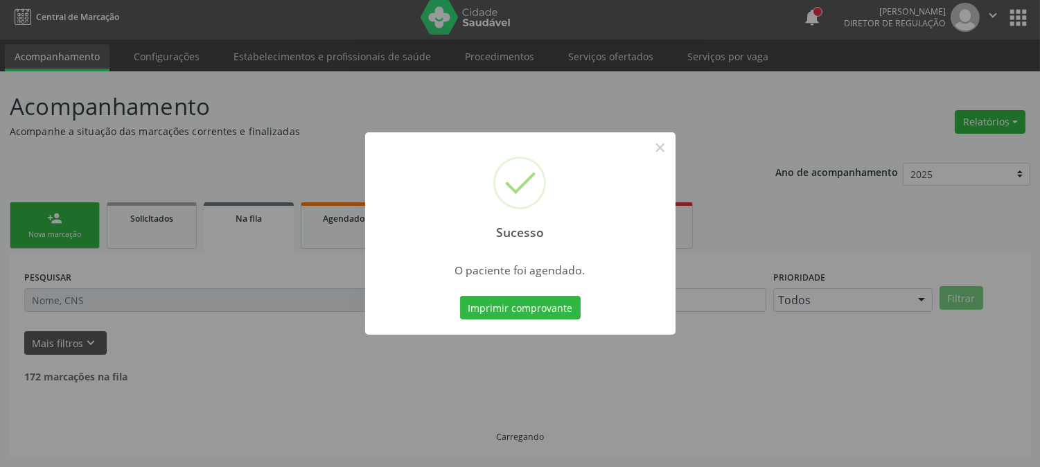
scroll to position [0, 0]
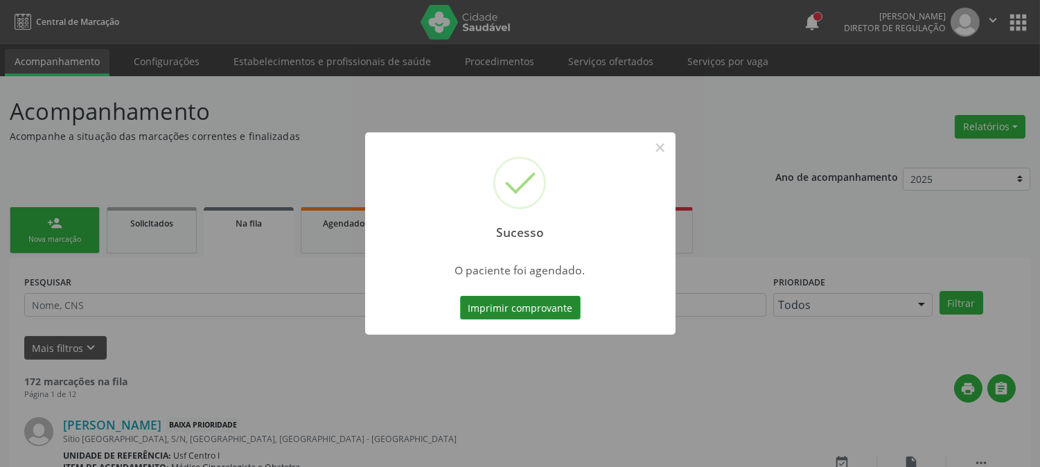
click at [466, 308] on button "Imprimir comprovante" at bounding box center [520, 308] width 121 height 24
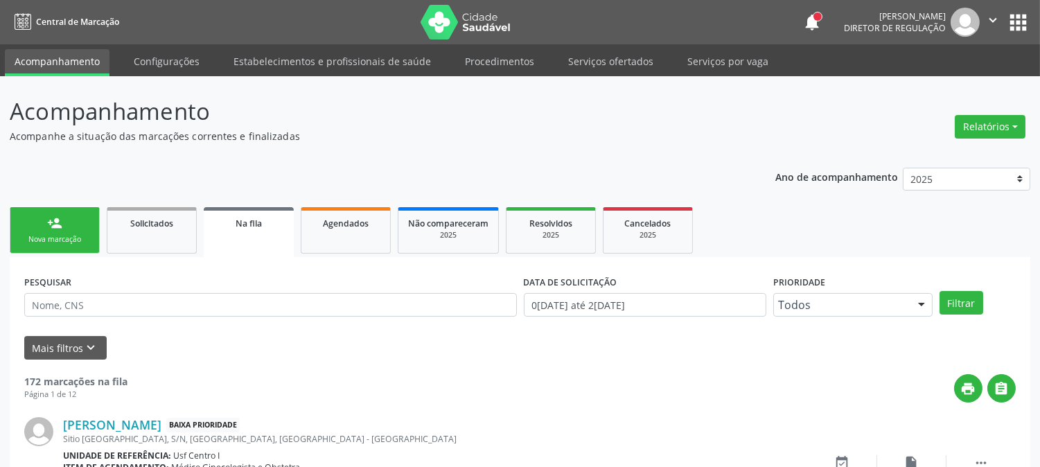
click at [58, 234] on div "Nova marcação" at bounding box center [54, 239] width 69 height 10
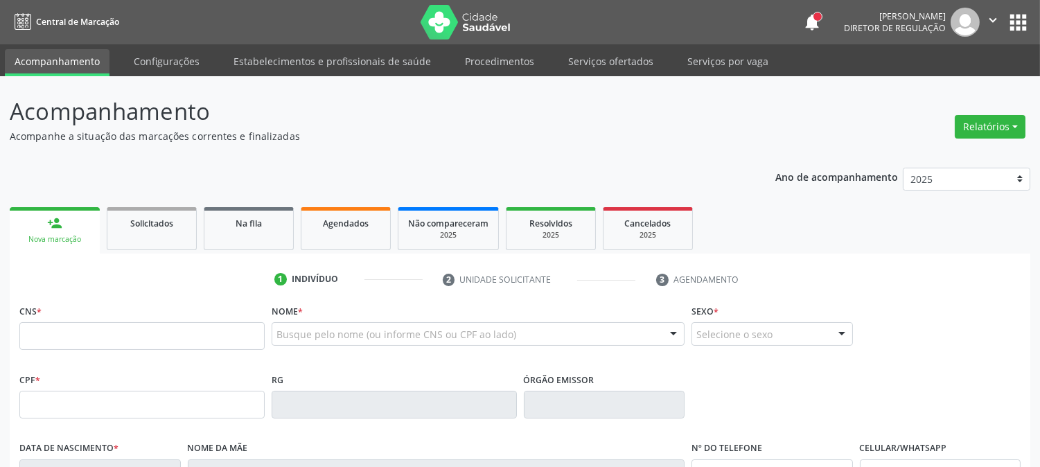
click at [63, 231] on link "person_add Nova marcação" at bounding box center [55, 230] width 90 height 46
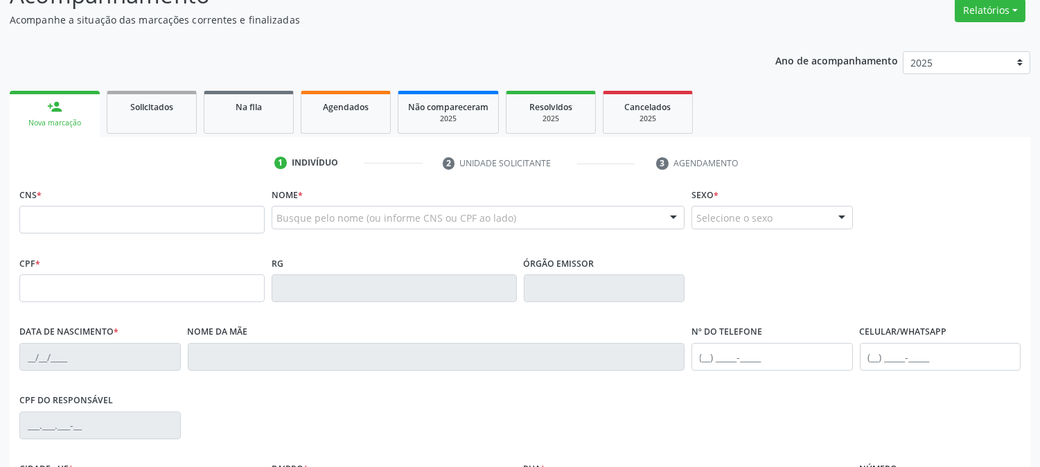
scroll to position [231, 0]
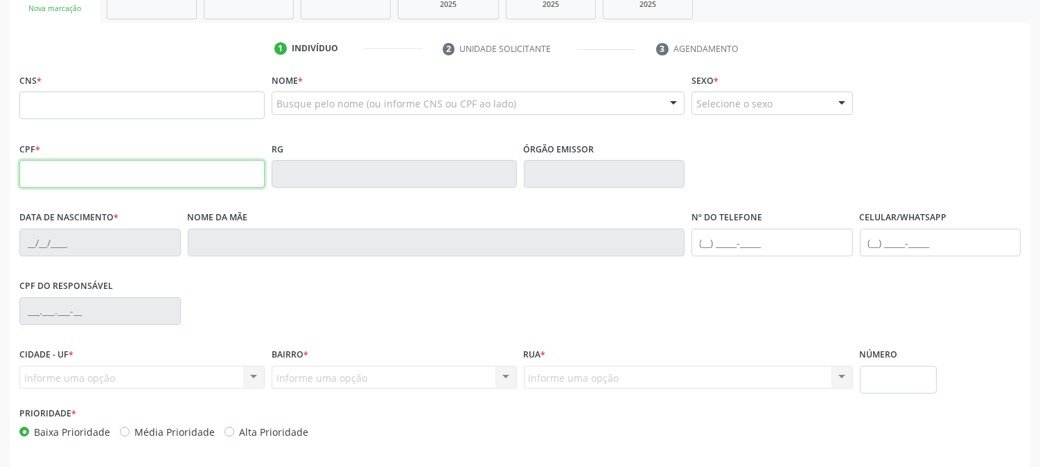
click at [80, 176] on input "text" at bounding box center [141, 174] width 245 height 28
drag, startPoint x: 870, startPoint y: 85, endPoint x: 147, endPoint y: 177, distance: 729.1
click at [147, 177] on input "text" at bounding box center [141, 174] width 245 height 28
type input "748.245.624-49"
type input "705 8024 7857 1631"
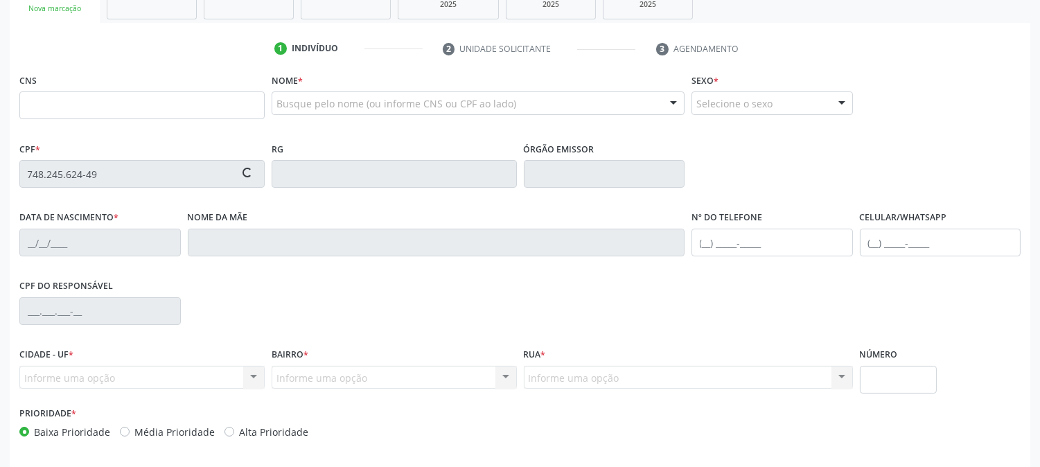
type input "15/09/1968"
type input "Alexandrina Carolina de Lima"
type input "(87) 99914-8668"
type input "680.177.314-34"
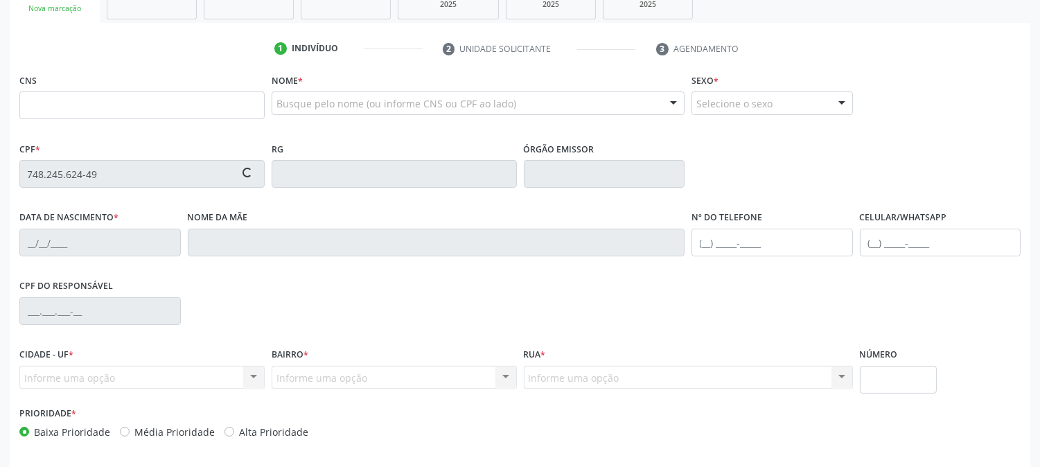
type input "218"
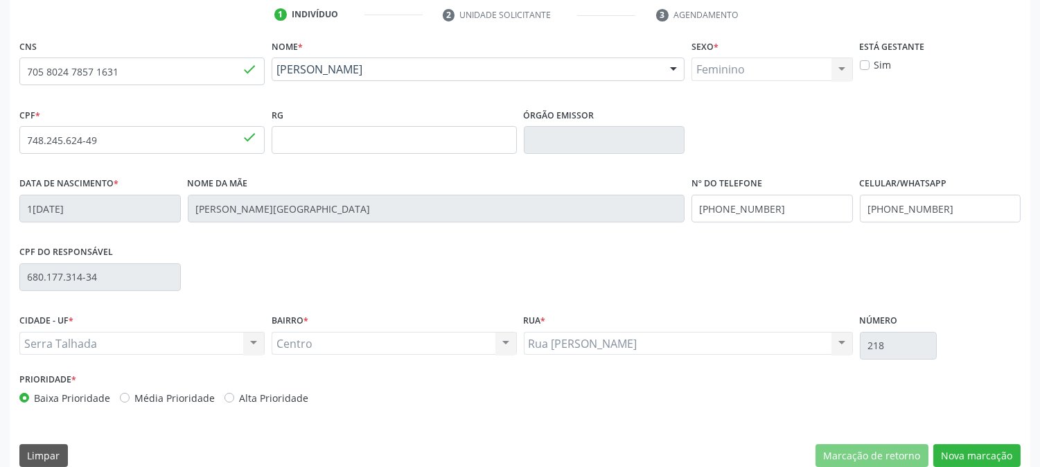
scroll to position [283, 0]
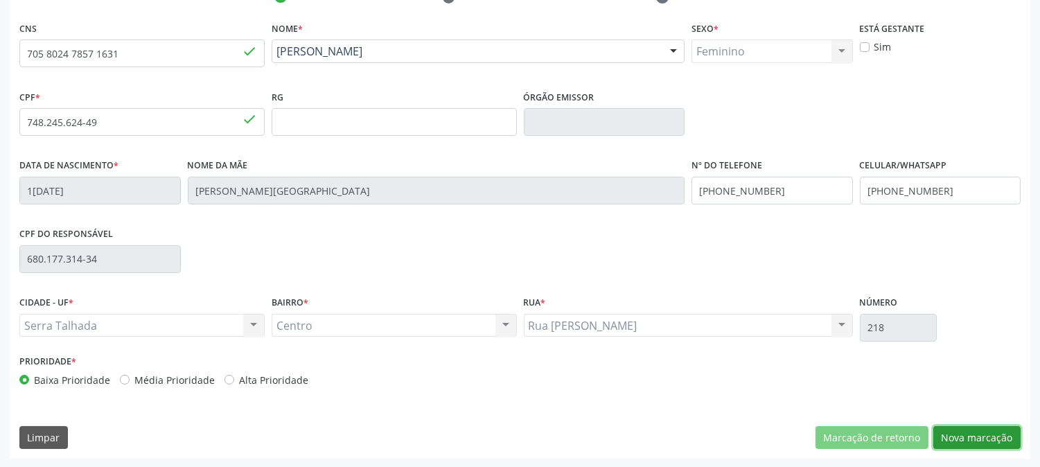
click at [952, 441] on button "Nova marcação" at bounding box center [976, 438] width 87 height 24
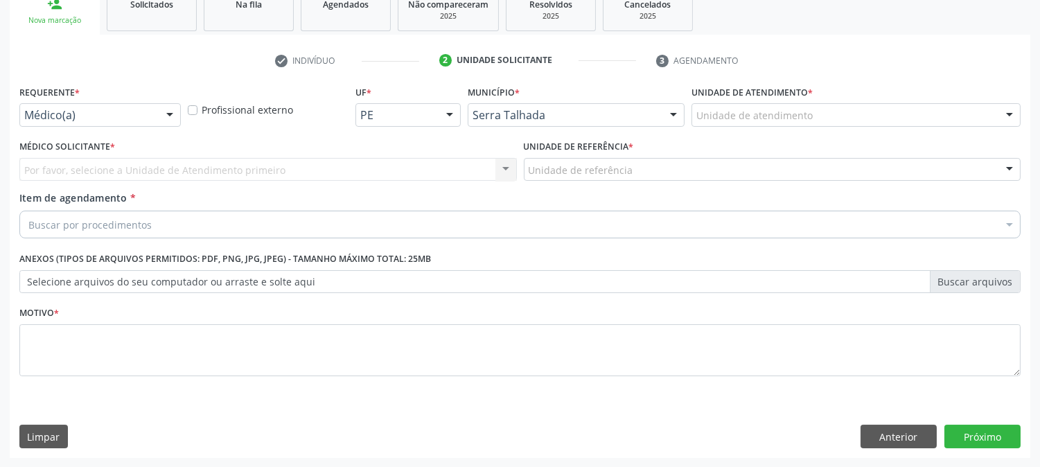
click at [165, 114] on div at bounding box center [169, 116] width 21 height 24
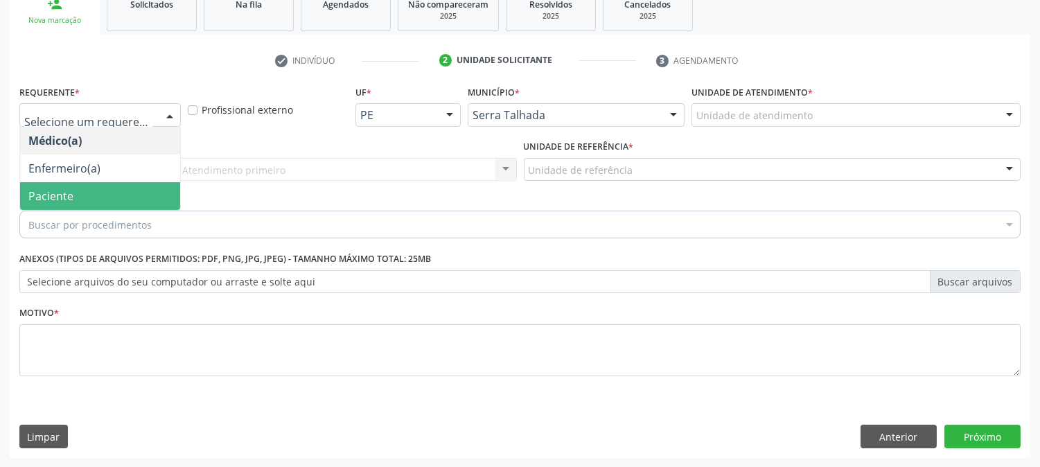
click at [133, 191] on span "Paciente" at bounding box center [100, 196] width 160 height 28
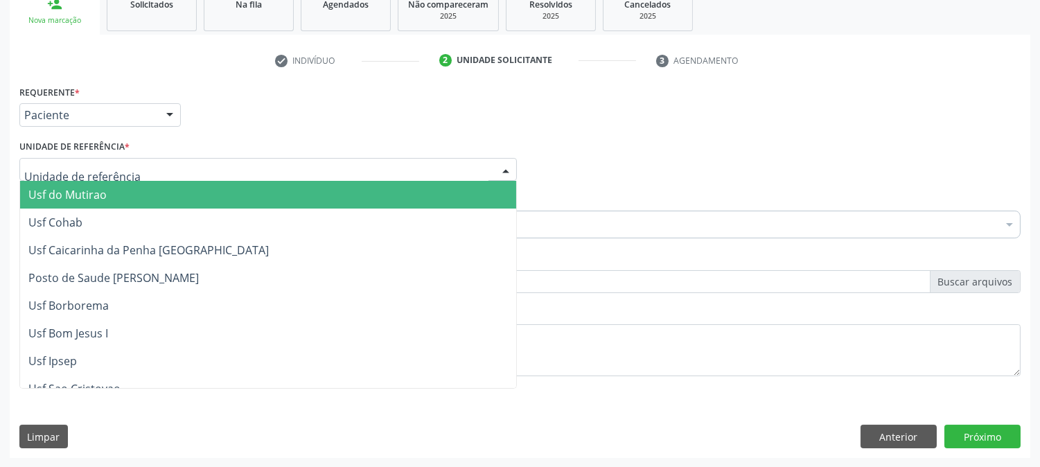
click at [120, 161] on div at bounding box center [268, 170] width 498 height 24
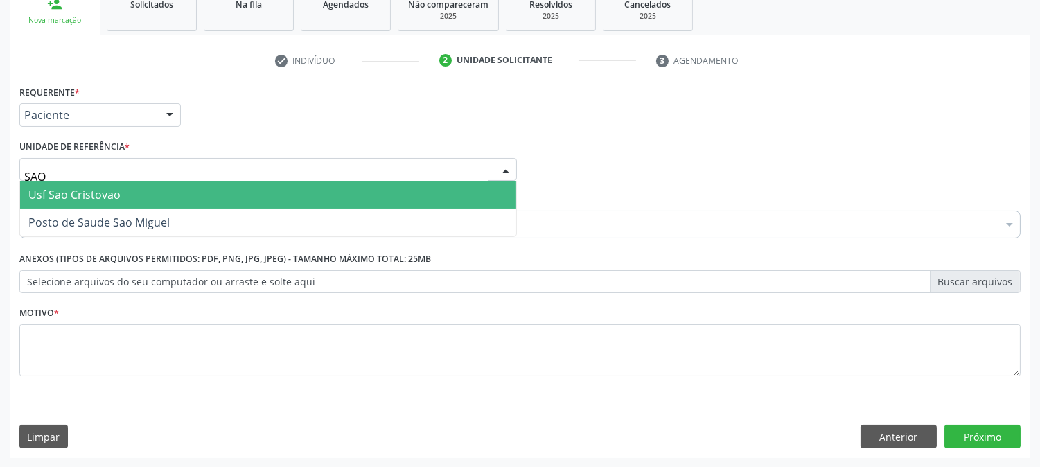
type input "SAO M"
click at [197, 195] on span "Posto de Saude Sao Miguel" at bounding box center [268, 195] width 496 height 28
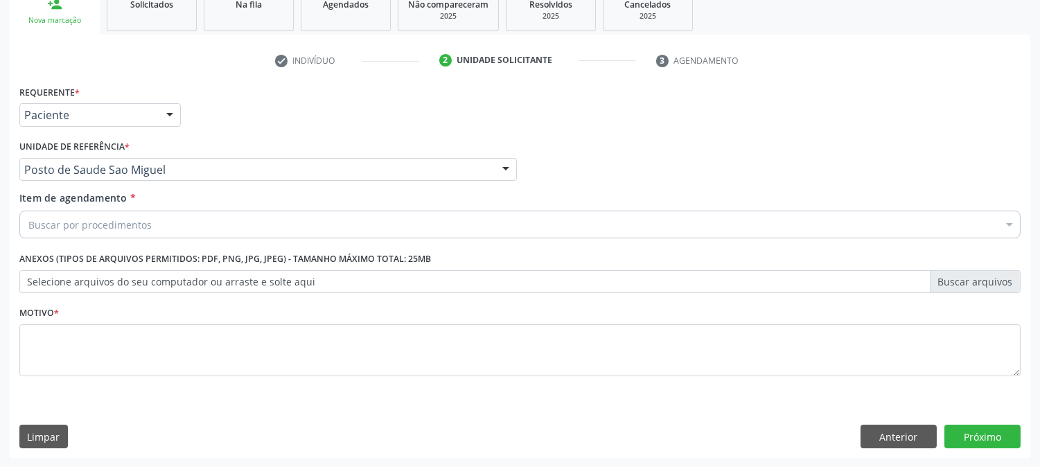
click at [195, 217] on div "Buscar por procedimentos" at bounding box center [519, 225] width 1001 height 28
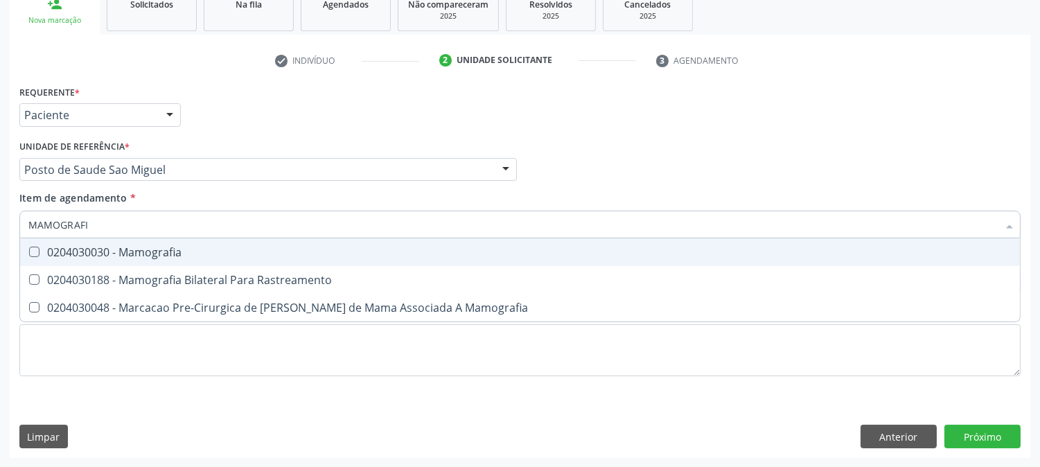
type input "MAMOGRAFIA"
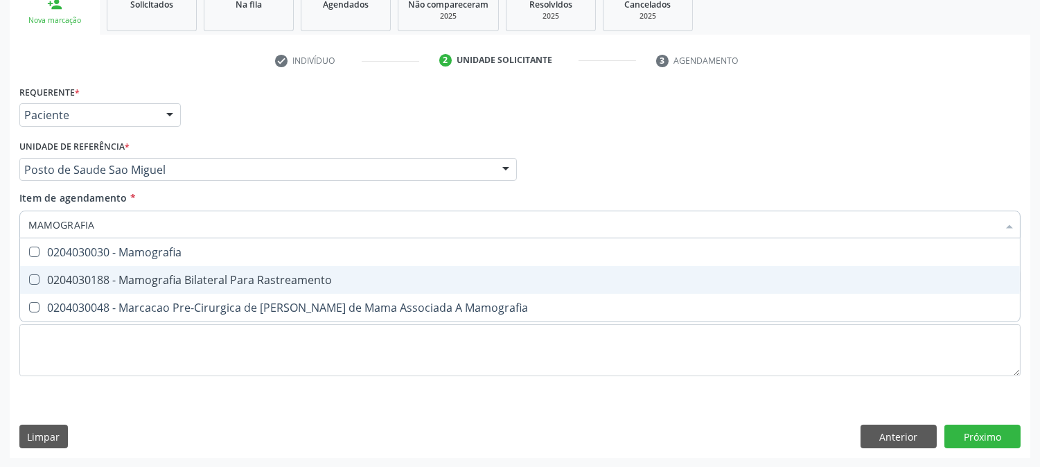
click at [148, 287] on span "0204030188 - Mamografia Bilateral Para Rastreamento" at bounding box center [520, 280] width 1000 height 28
checkbox Rastreamento "true"
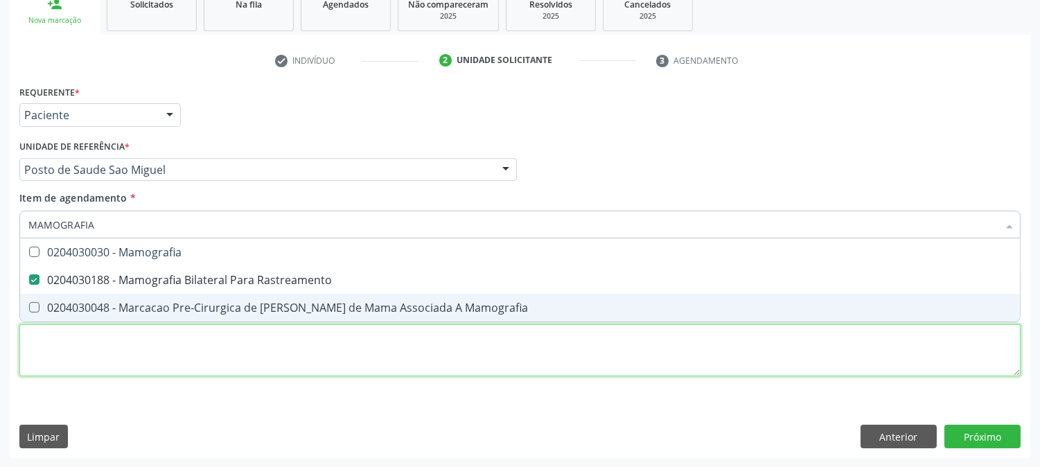
click at [321, 366] on div "Requerente * Paciente Médico(a) Enfermeiro(a) Paciente Nenhum resultado encontr…" at bounding box center [519, 239] width 1001 height 314
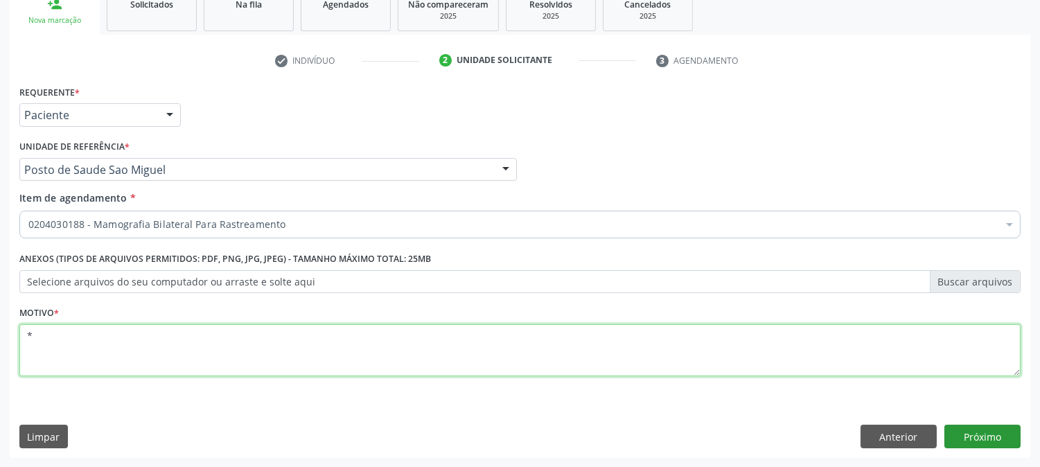
type textarea "*"
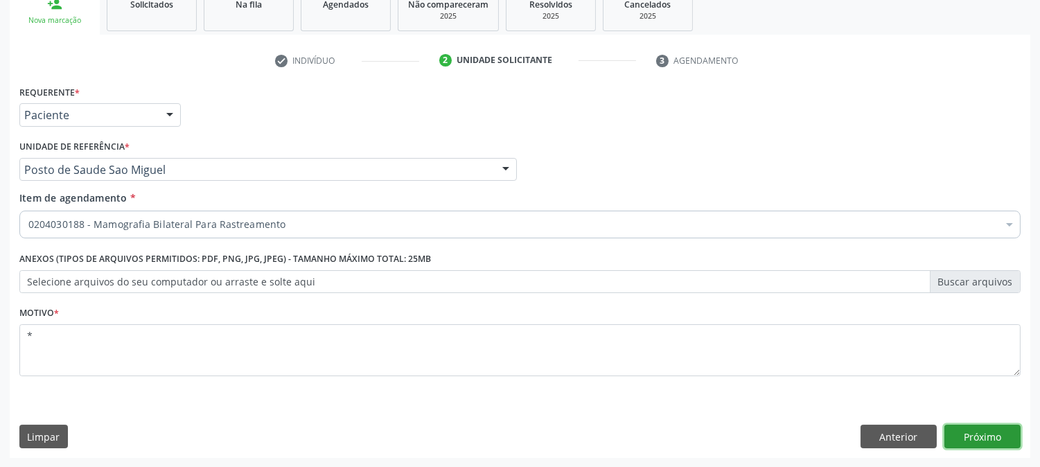
click at [980, 430] on button "Próximo" at bounding box center [982, 437] width 76 height 24
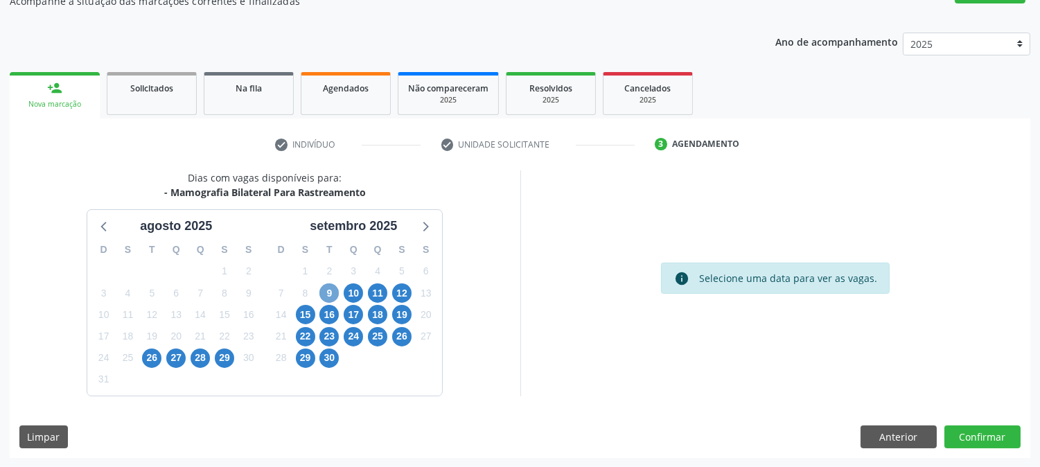
click at [330, 292] on span "9" at bounding box center [328, 292] width 19 height 19
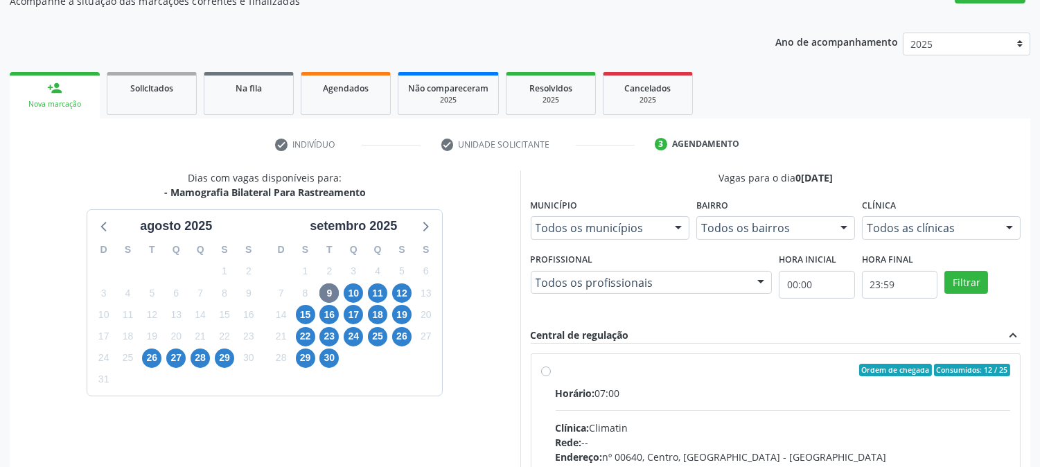
click at [698, 358] on div "Ordem de chegada Consumidos: 12 / 25 Horário: 07:00 Clínica: Climatin Rede: -- …" at bounding box center [775, 470] width 489 height 232
radio input "true"
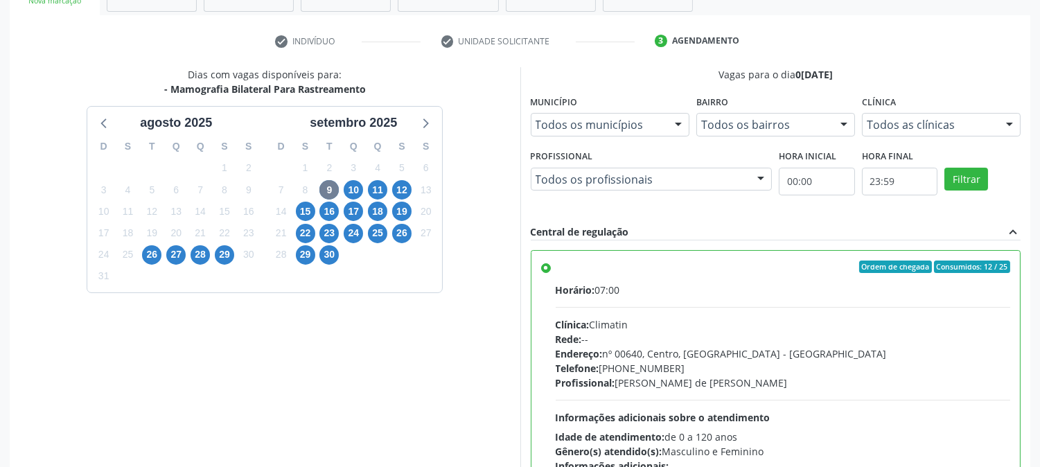
scroll to position [360, 0]
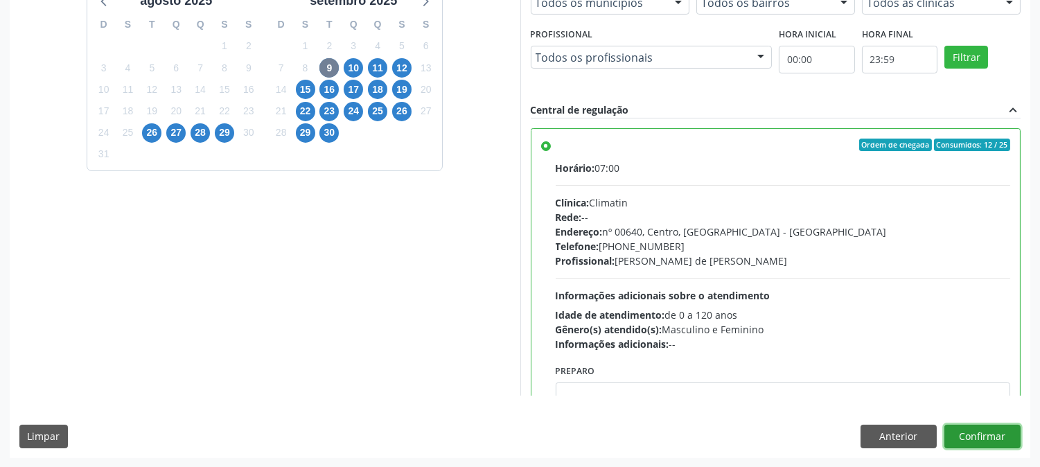
click at [986, 430] on button "Confirmar" at bounding box center [982, 437] width 76 height 24
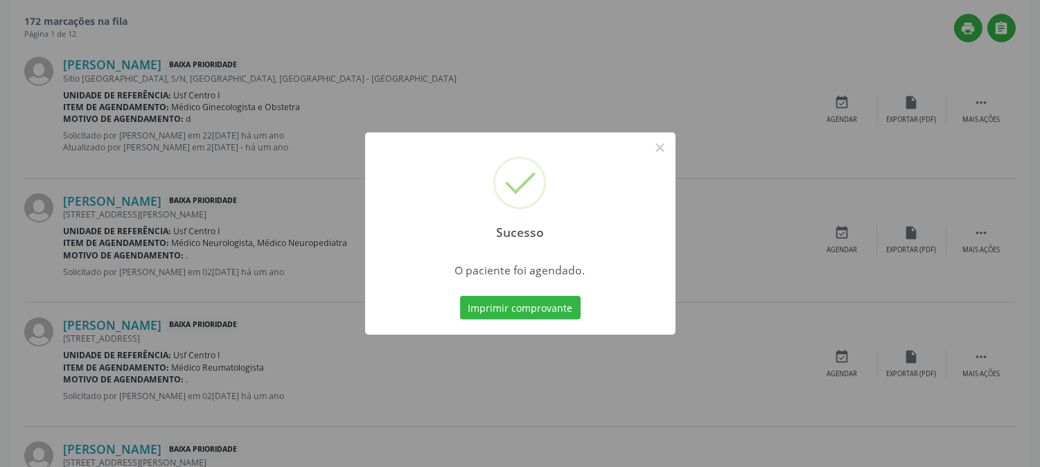
scroll to position [0, 0]
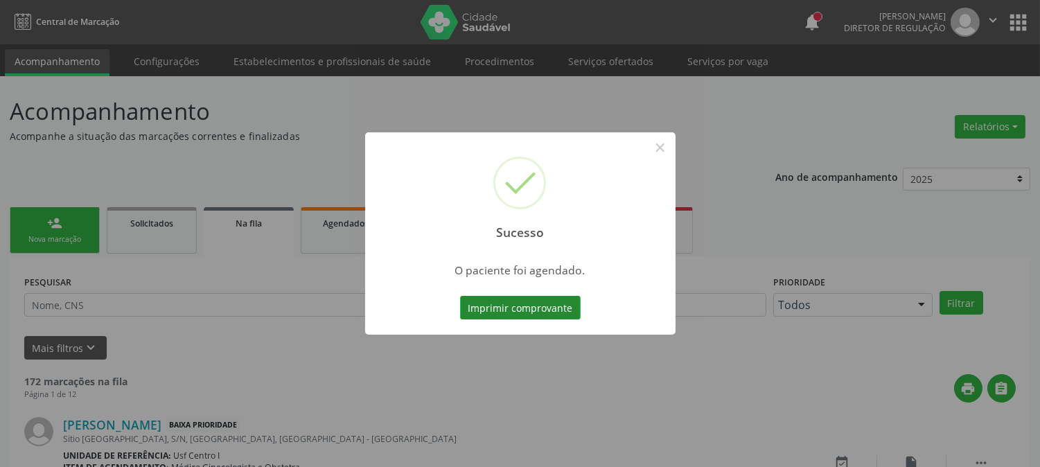
click at [547, 312] on button "Imprimir comprovante" at bounding box center [520, 308] width 121 height 24
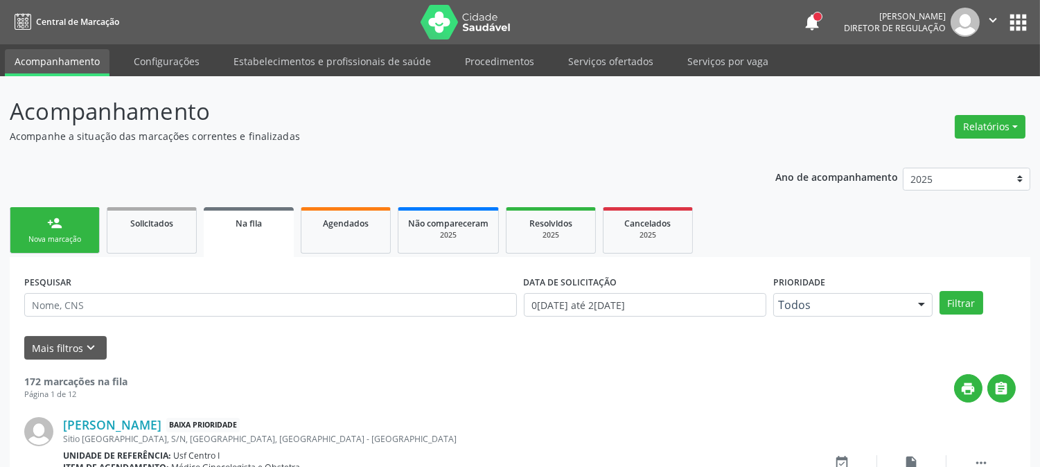
click at [72, 239] on div "Nova marcação" at bounding box center [54, 239] width 69 height 10
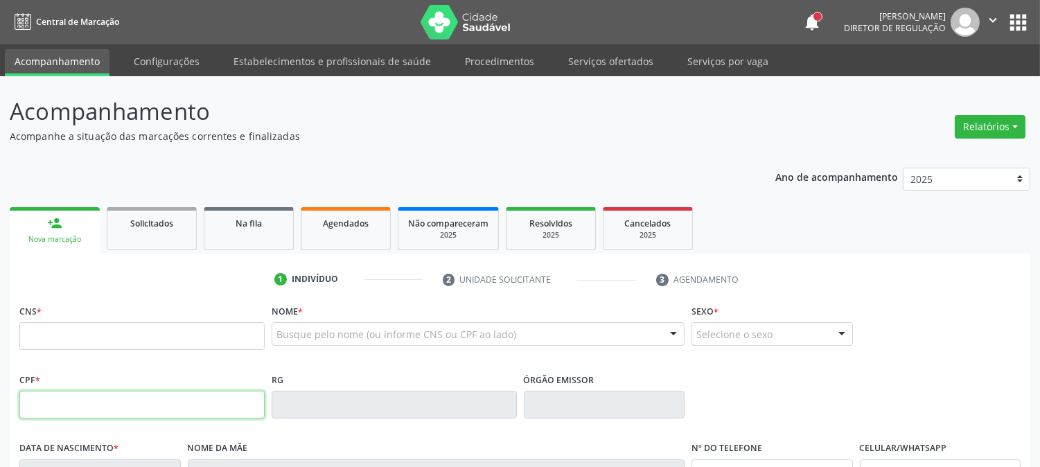
click at [61, 406] on input "text" at bounding box center [141, 405] width 245 height 28
type input "100.759.764-04"
type input "163 7785 7854 0008"
type input "19/09/1949"
type input "Tereza Alves de Barros"
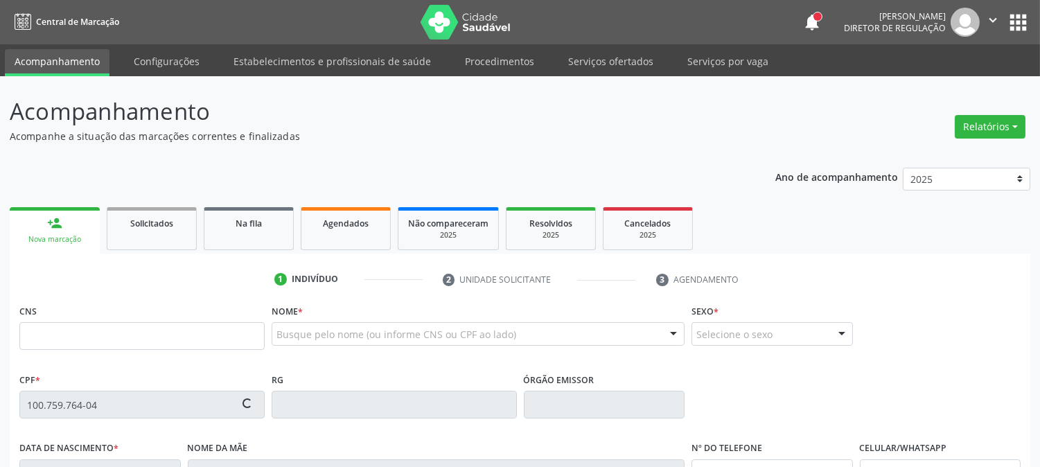
type input "(87) 99909-1067"
type input "111.731.904-06"
type input "S/N"
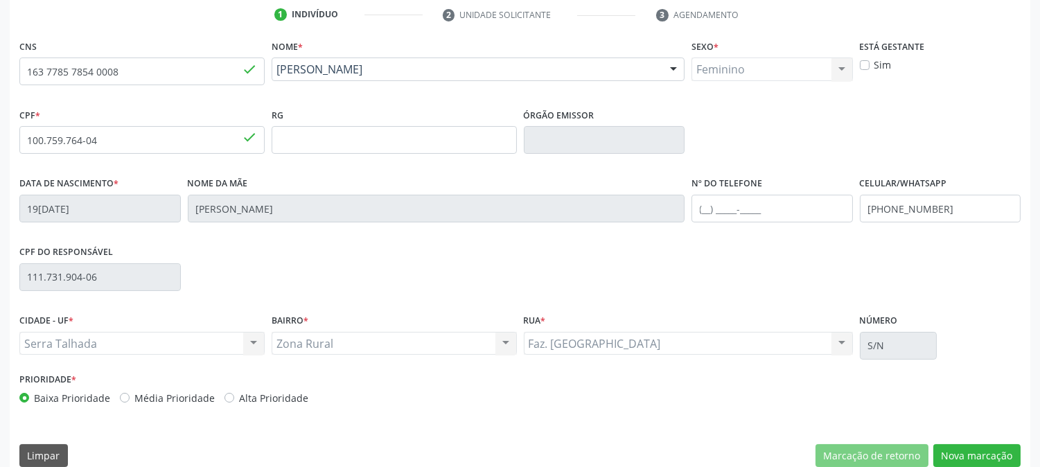
scroll to position [283, 0]
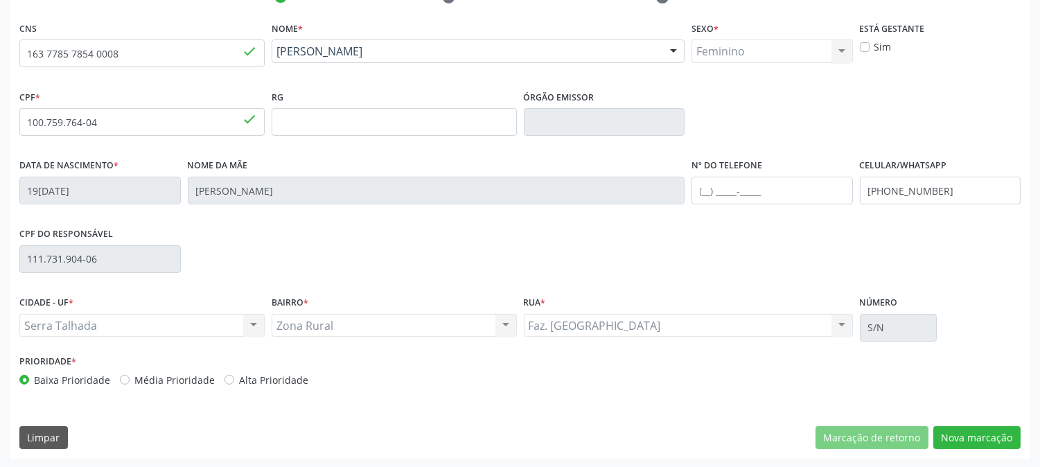
click at [949, 421] on div "CNS 163 7785 7854 0008 done Nome * Maria Ilma Barros de Souza Maria Ilma Barros…" at bounding box center [520, 238] width 1021 height 441
click at [989, 431] on button "Nova marcação" at bounding box center [976, 438] width 87 height 24
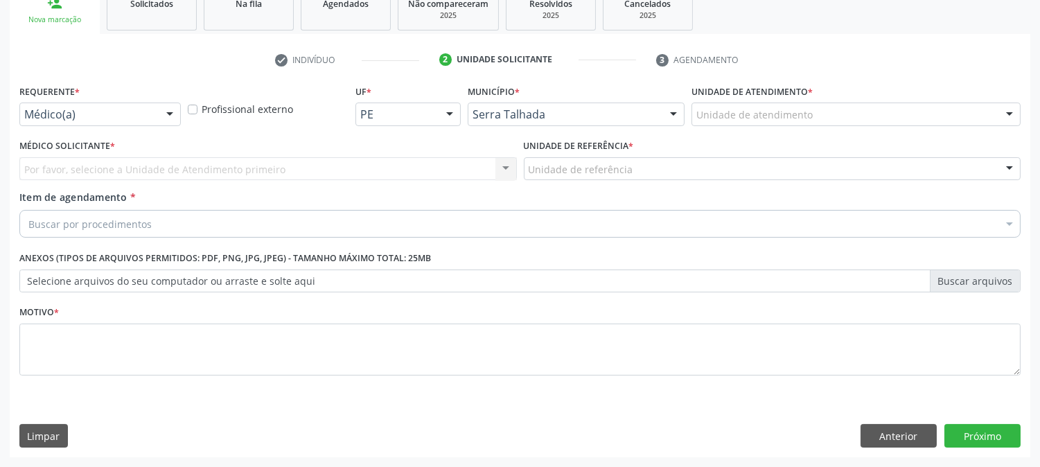
scroll to position [219, 0]
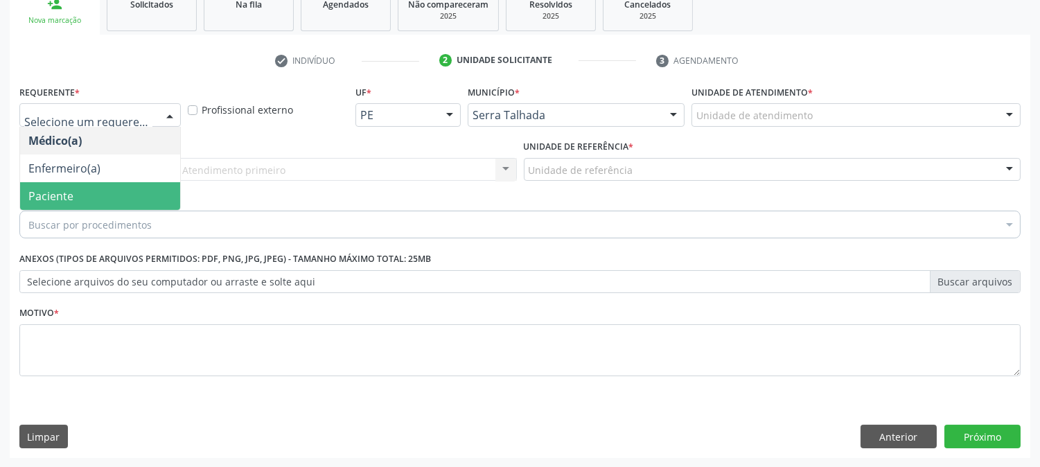
click at [112, 195] on span "Paciente" at bounding box center [100, 196] width 160 height 28
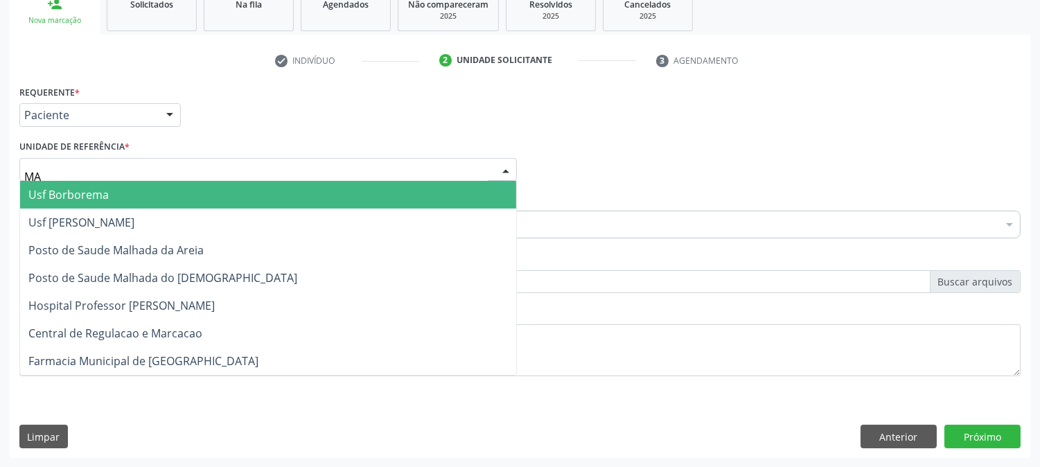
type input "M"
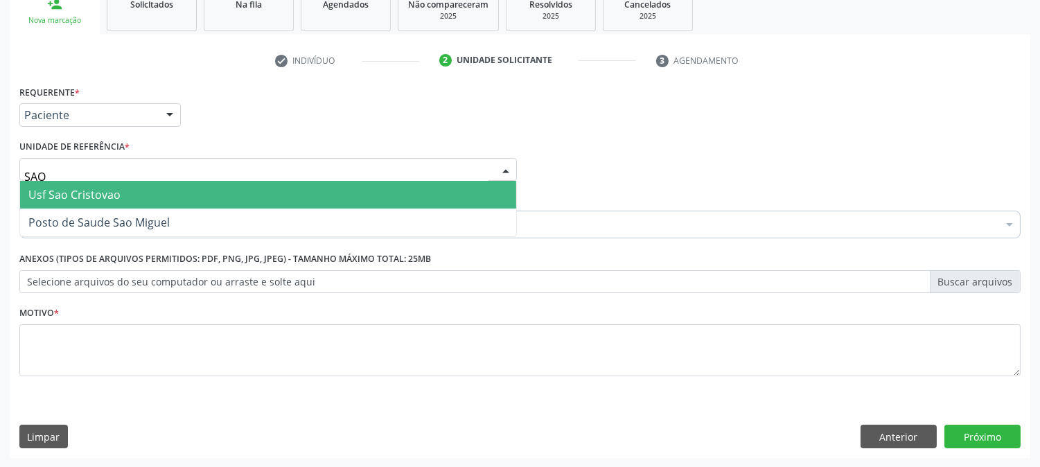
type input "SAO M"
click at [113, 195] on span "Posto de Saude Sao Miguel" at bounding box center [98, 194] width 141 height 15
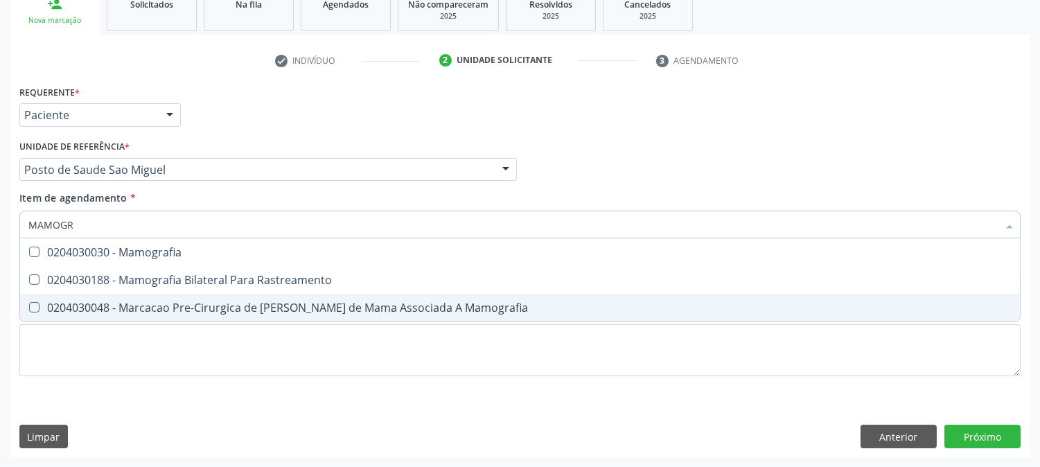
type input "MAMOGRA"
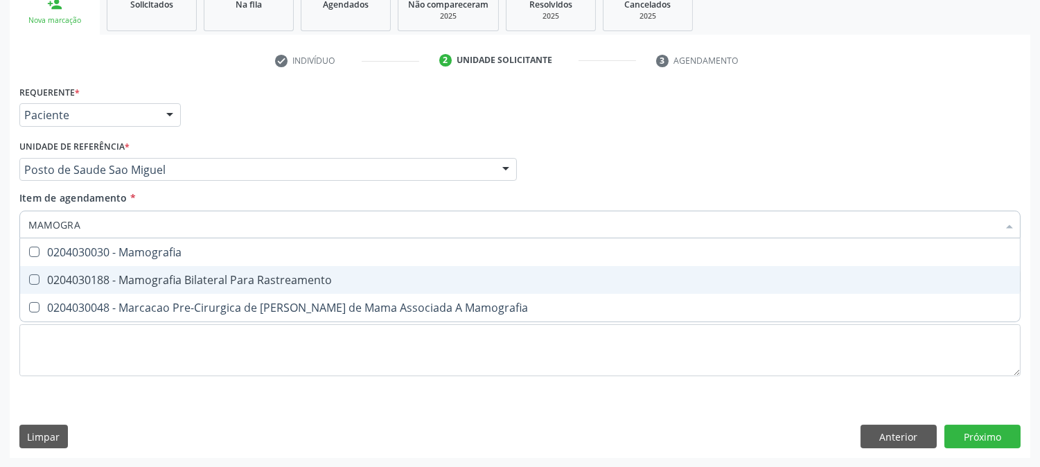
click at [223, 274] on div "0204030188 - Mamografia Bilateral Para Rastreamento" at bounding box center [519, 279] width 983 height 11
checkbox Rastreamento "true"
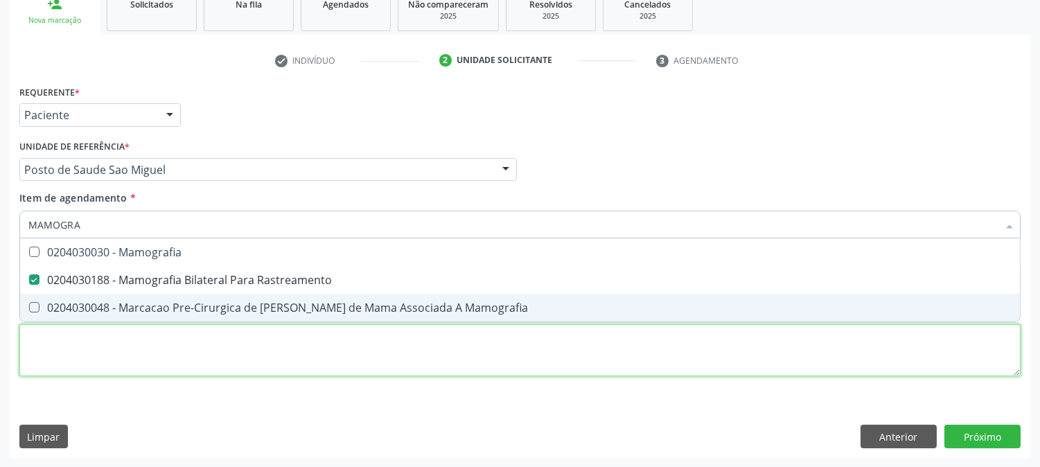
click at [346, 351] on div "Requerente * Paciente Médico(a) Enfermeiro(a) Paciente Nenhum resultado encontr…" at bounding box center [519, 239] width 1001 height 314
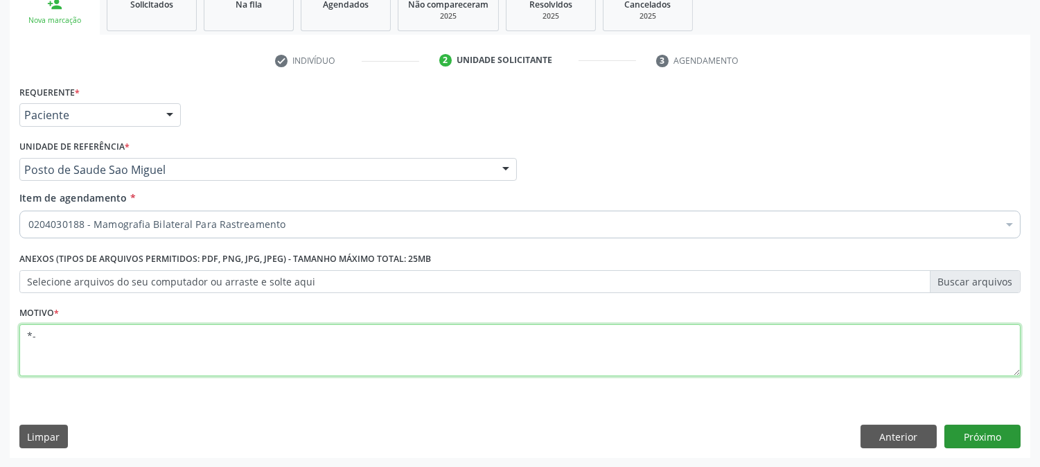
type textarea "*-"
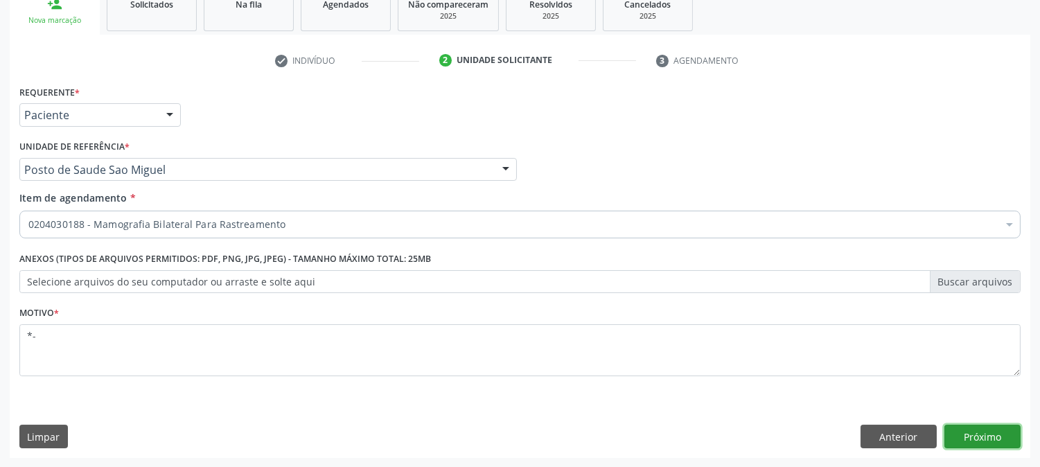
click at [1003, 437] on button "Próximo" at bounding box center [982, 437] width 76 height 24
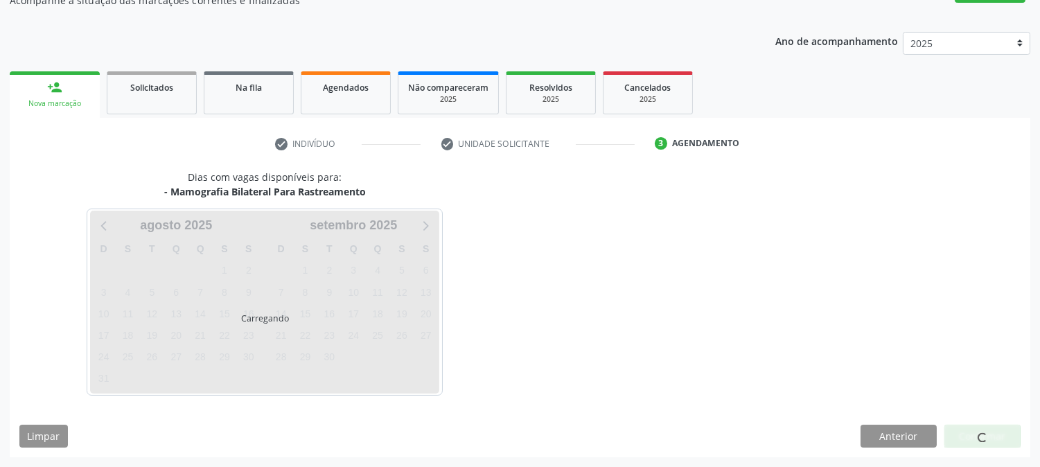
scroll to position [135, 0]
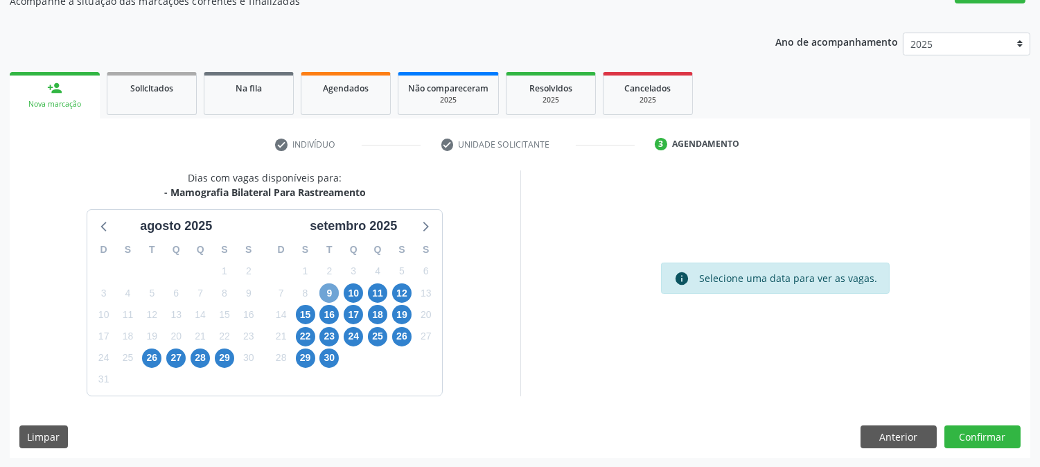
click at [328, 292] on span "9" at bounding box center [328, 292] width 19 height 19
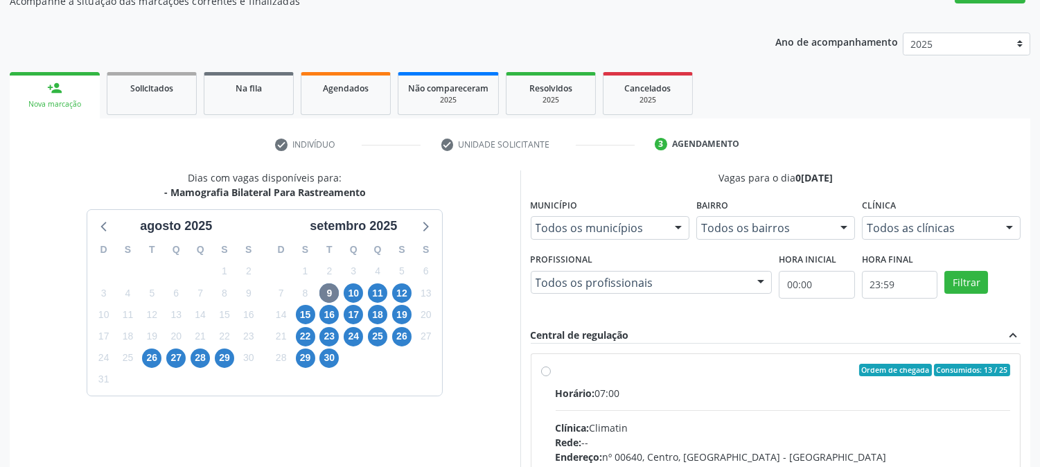
click at [580, 369] on div "Ordem de chegada Consumidos: 13 / 25" at bounding box center [783, 370] width 455 height 12
click at [551, 369] on input "Ordem de chegada Consumidos: 13 / 25 Horário: 07:00 Clínica: Climatin Rede: -- …" at bounding box center [546, 370] width 10 height 12
radio input "true"
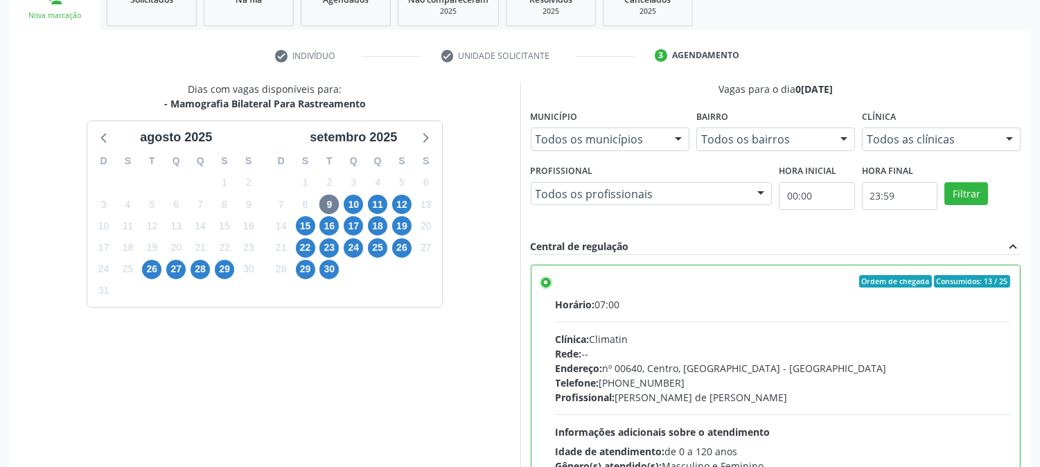
scroll to position [360, 0]
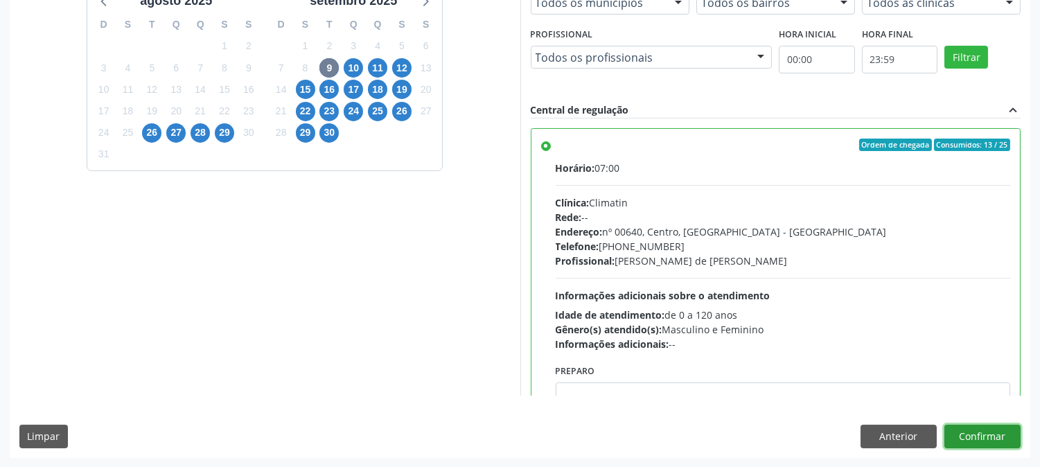
click at [977, 435] on button "Confirmar" at bounding box center [982, 437] width 76 height 24
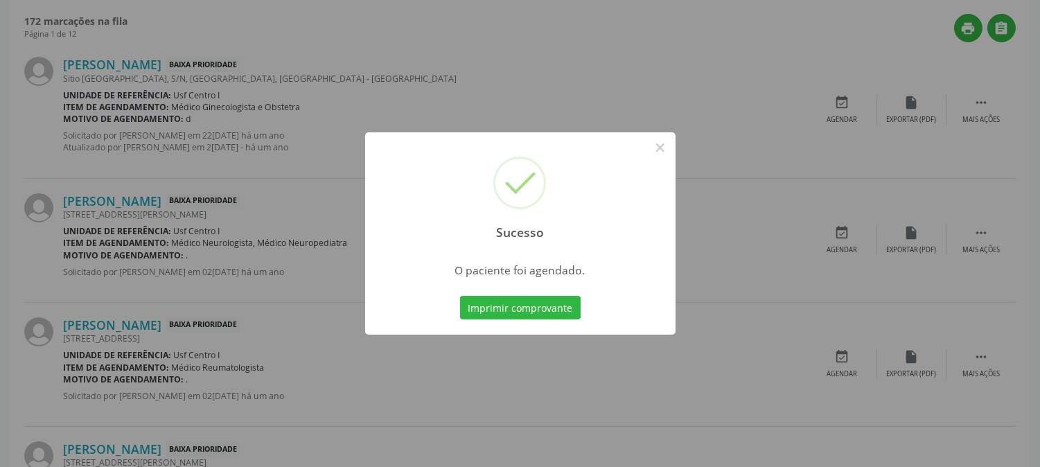
scroll to position [0, 0]
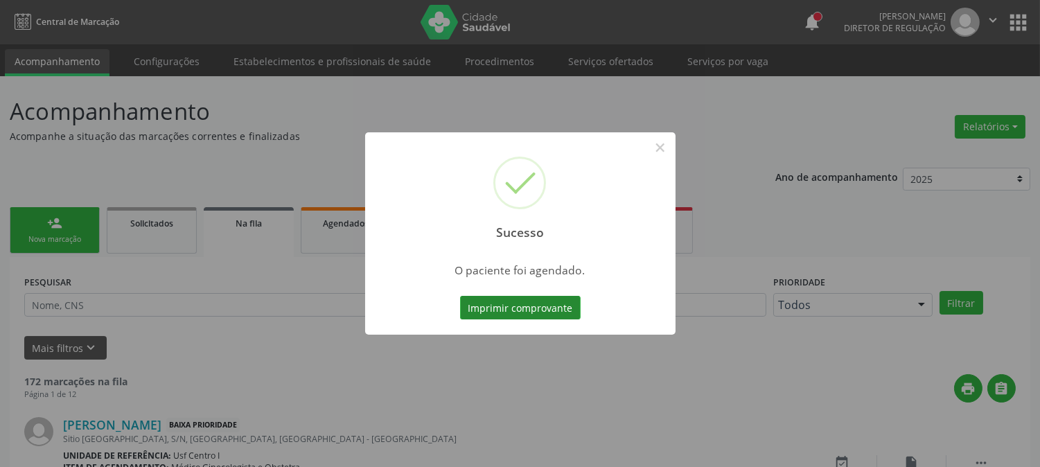
click at [539, 301] on button "Imprimir comprovante" at bounding box center [520, 308] width 121 height 24
